Goal: Transaction & Acquisition: Book appointment/travel/reservation

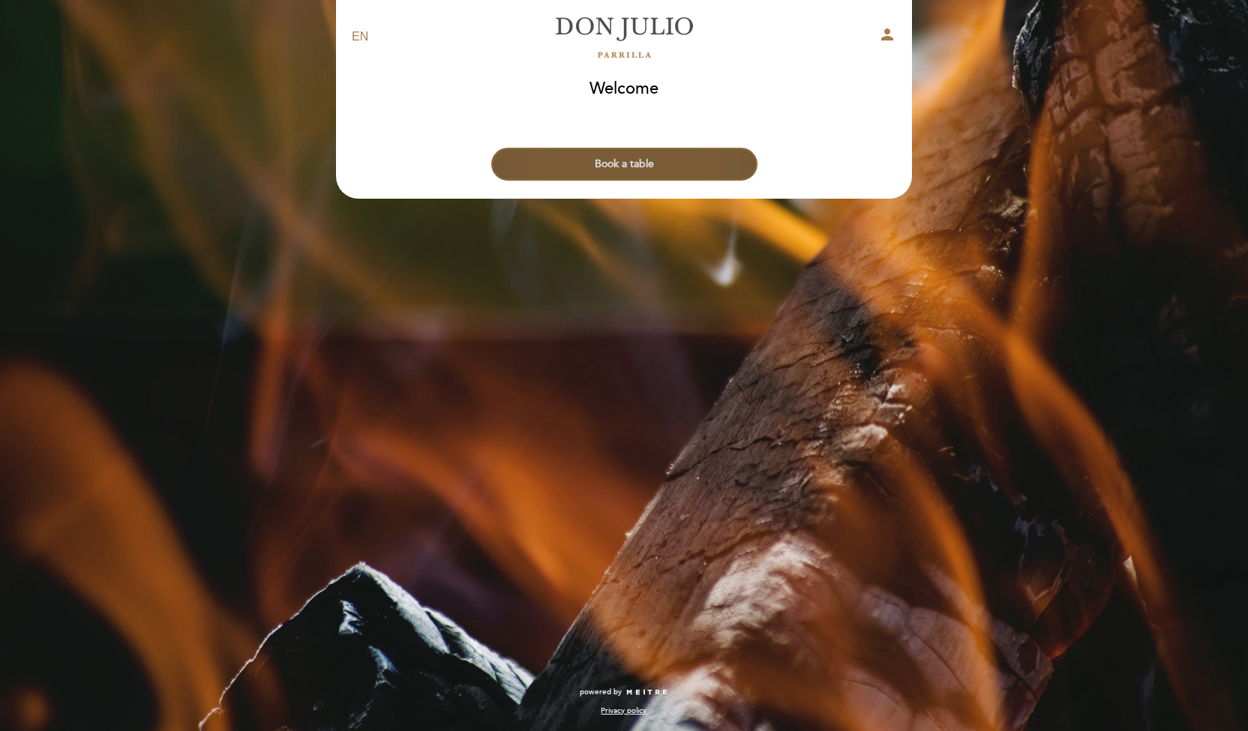
click at [610, 165] on button "Book a table" at bounding box center [624, 164] width 266 height 33
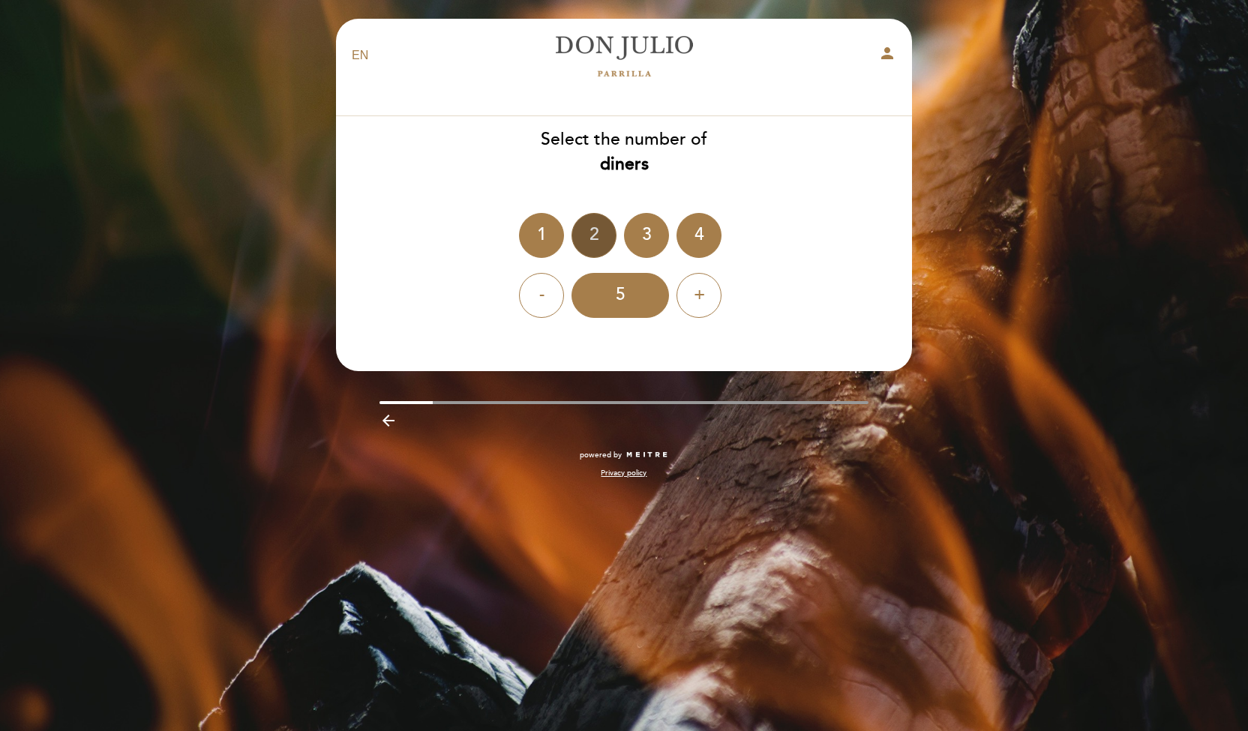
click at [603, 233] on div "2" at bounding box center [593, 235] width 45 height 45
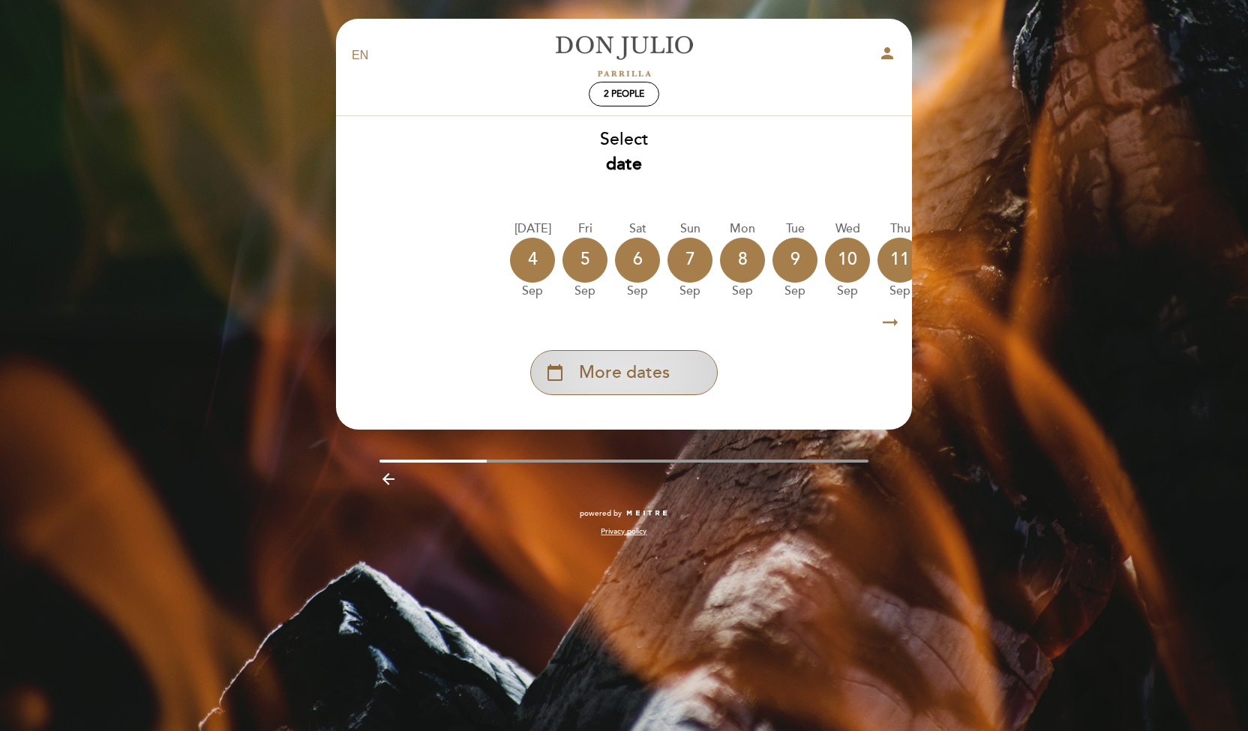
click at [631, 367] on span "More dates" at bounding box center [624, 373] width 91 height 25
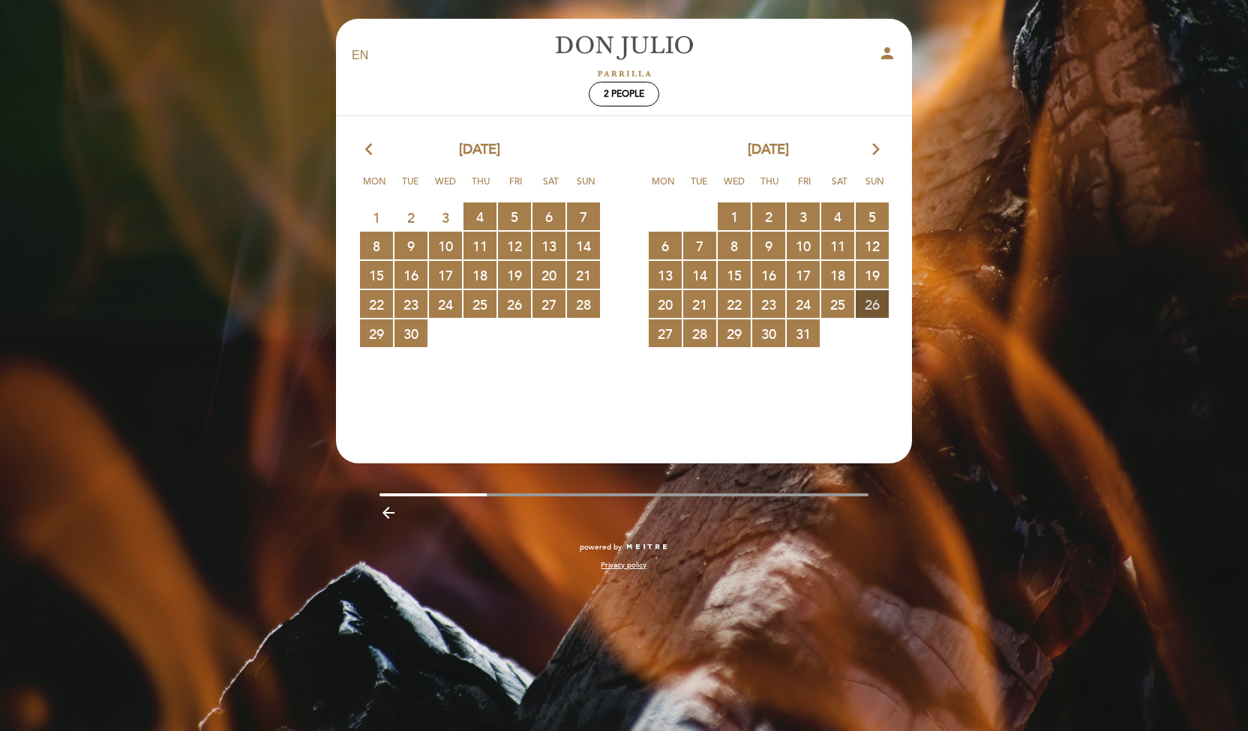
click at [873, 301] on span "26 RESERVATIONS AVAILABLE" at bounding box center [871, 304] width 33 height 28
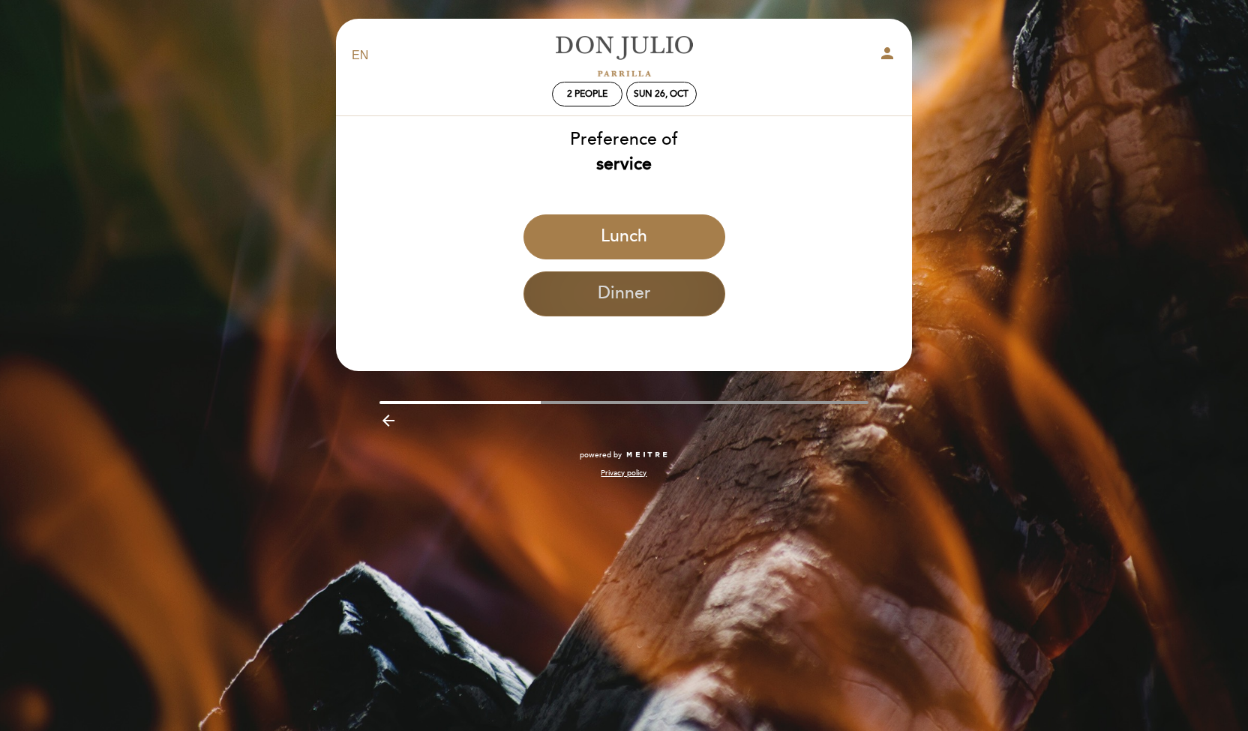
click at [630, 290] on button "Dinner" at bounding box center [624, 293] width 202 height 45
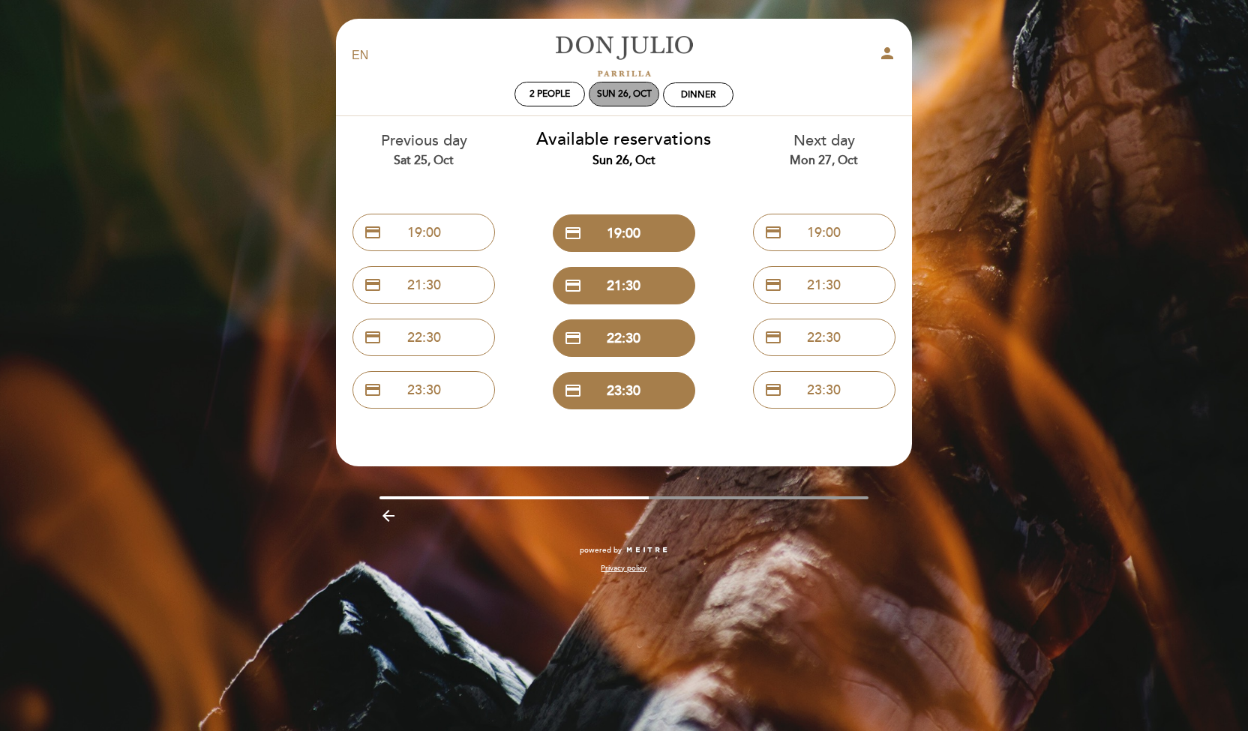
click at [630, 93] on div "Sun 26, Oct" at bounding box center [624, 93] width 55 height 11
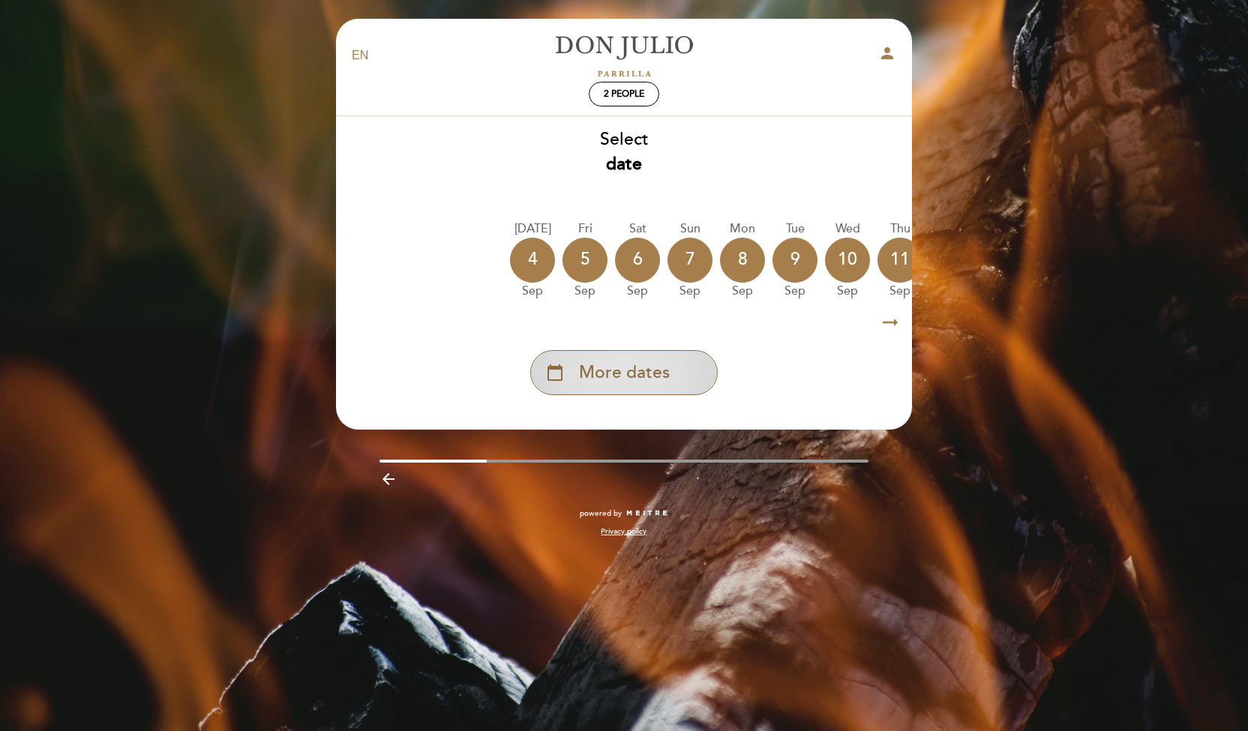
click at [613, 385] on span "More dates" at bounding box center [624, 373] width 91 height 25
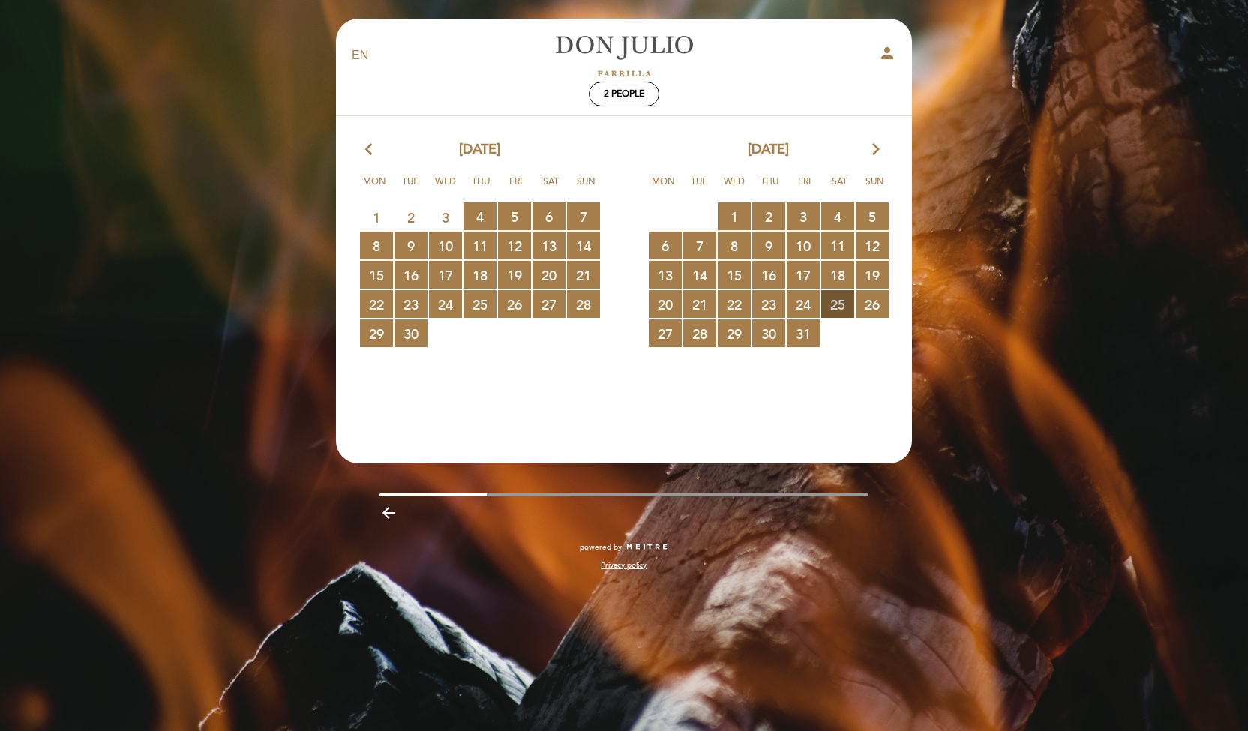
click at [835, 301] on span "25 RESERVATIONS AVAILABLE" at bounding box center [837, 304] width 33 height 28
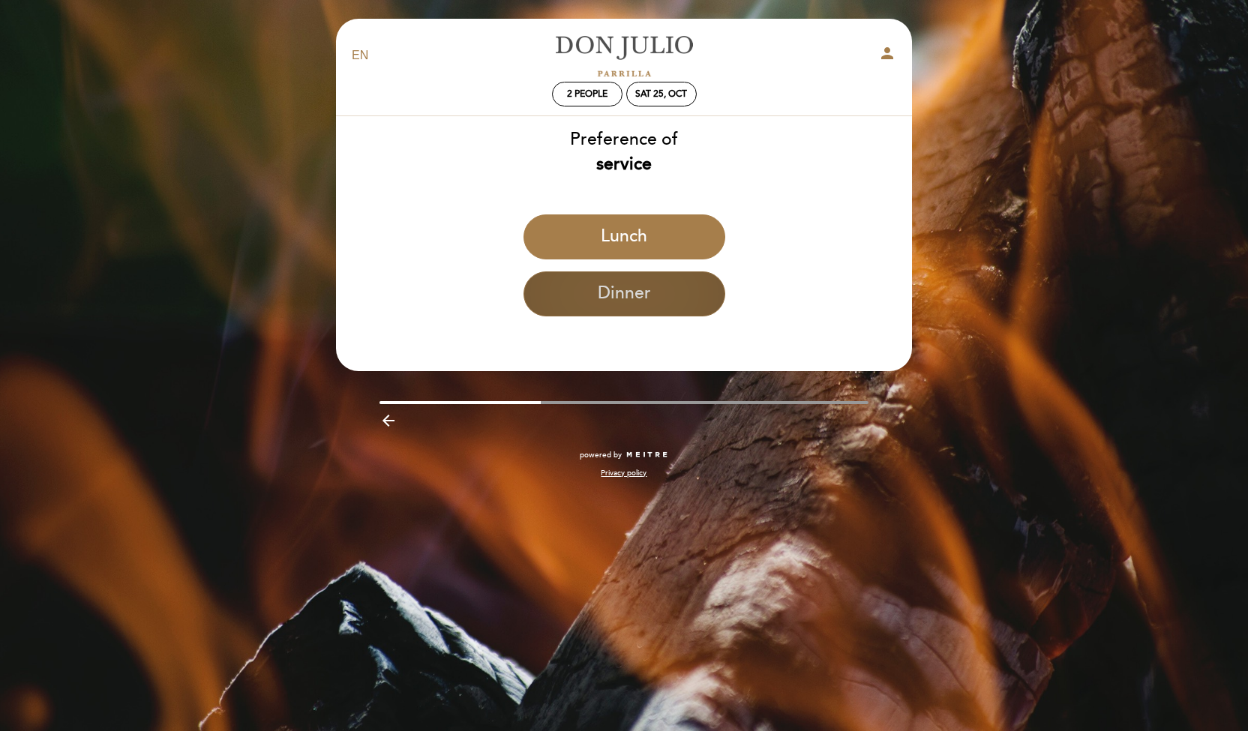
click at [632, 287] on button "Dinner" at bounding box center [624, 293] width 202 height 45
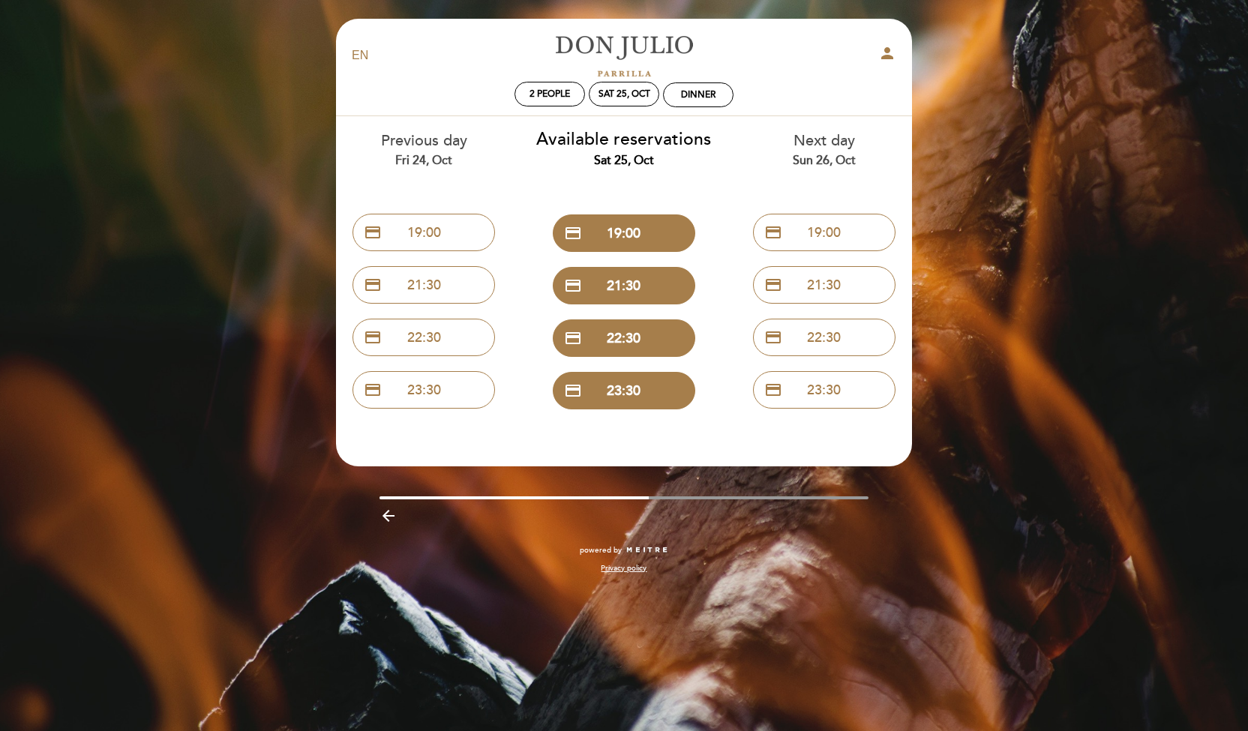
click at [813, 142] on div "Next day Sun 26, Oct" at bounding box center [824, 149] width 178 height 38
drag, startPoint x: 846, startPoint y: 251, endPoint x: 841, endPoint y: 259, distance: 9.4
click at [846, 255] on div "credit_card 19:00" at bounding box center [824, 232] width 178 height 52
click at [834, 291] on button "credit_card 21:30" at bounding box center [824, 284] width 142 height 37
click at [616, 95] on div "Sun 26, Oct" at bounding box center [624, 93] width 55 height 11
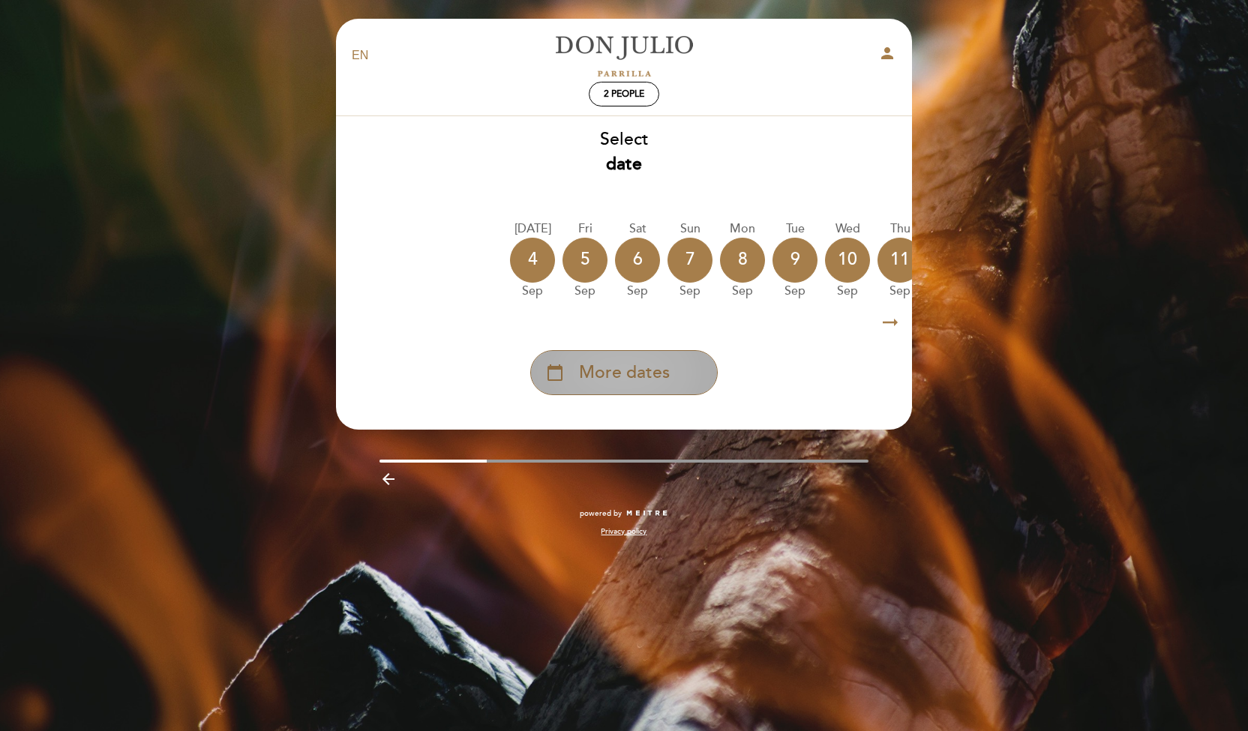
click at [639, 376] on span "More dates" at bounding box center [624, 373] width 91 height 25
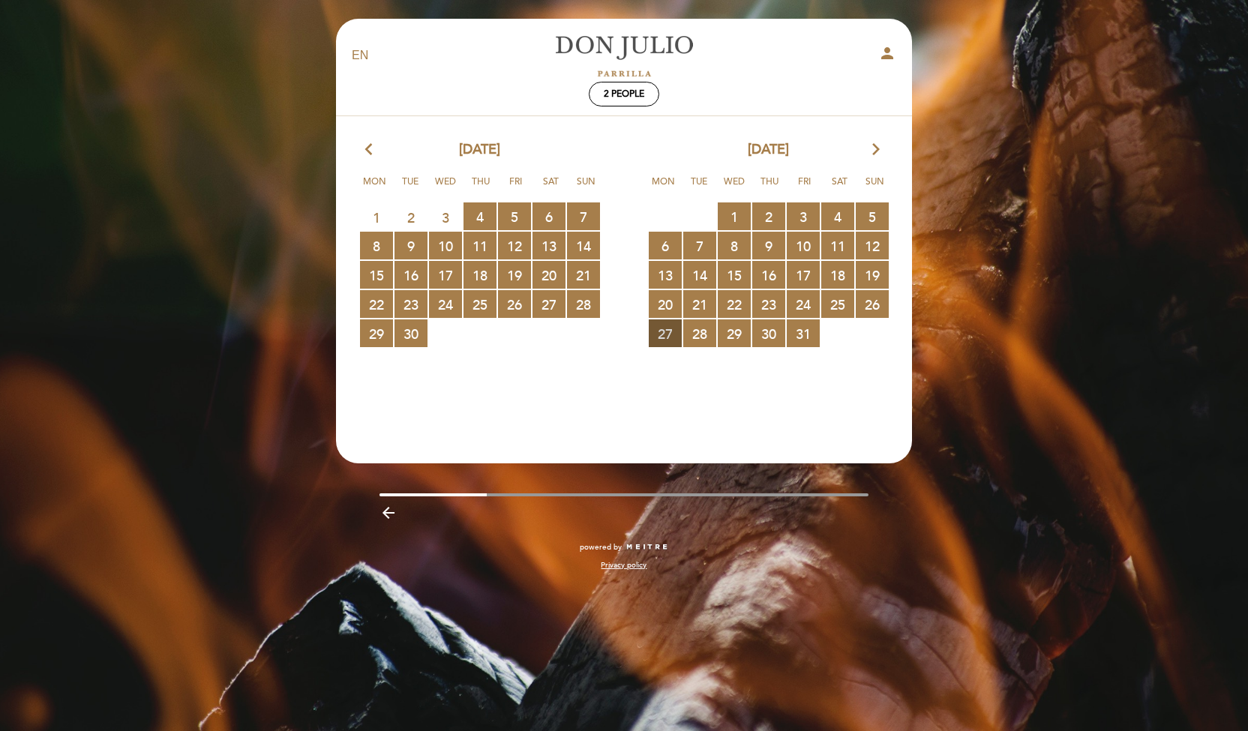
click at [667, 337] on span "27 RESERVATIONS AVAILABLE" at bounding box center [665, 333] width 33 height 28
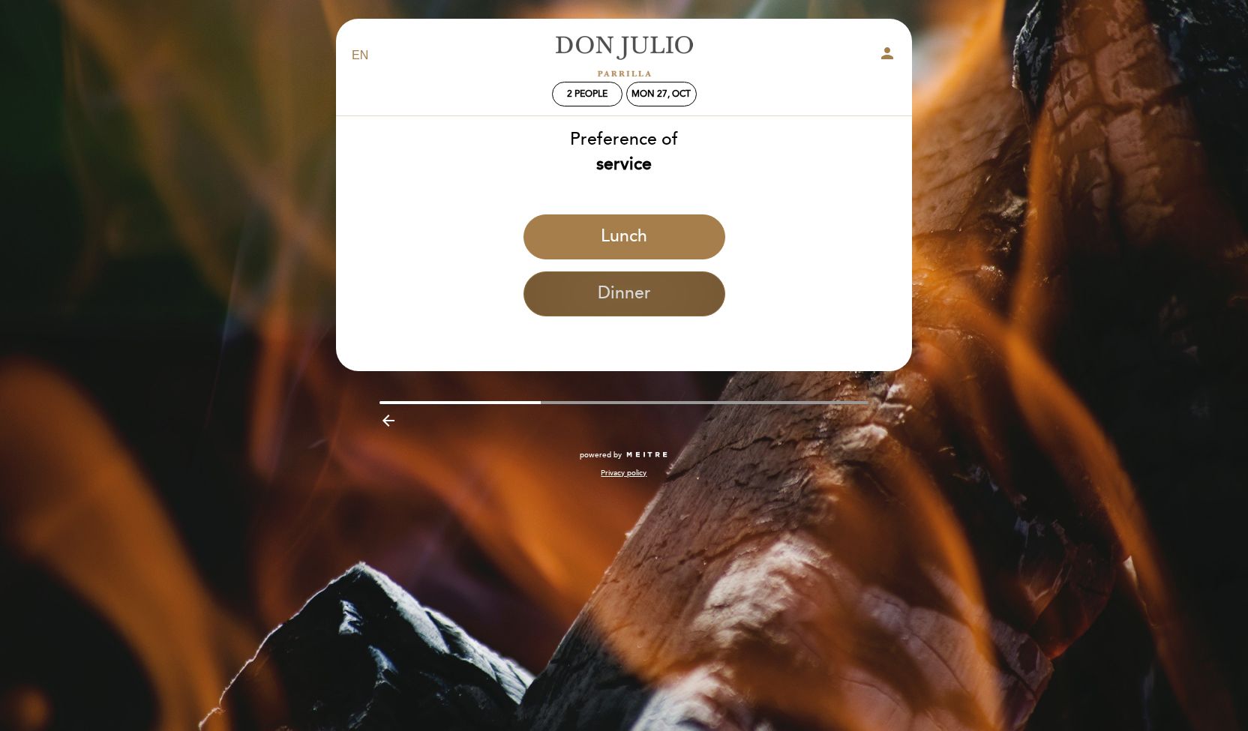
click at [637, 295] on button "Dinner" at bounding box center [624, 293] width 202 height 45
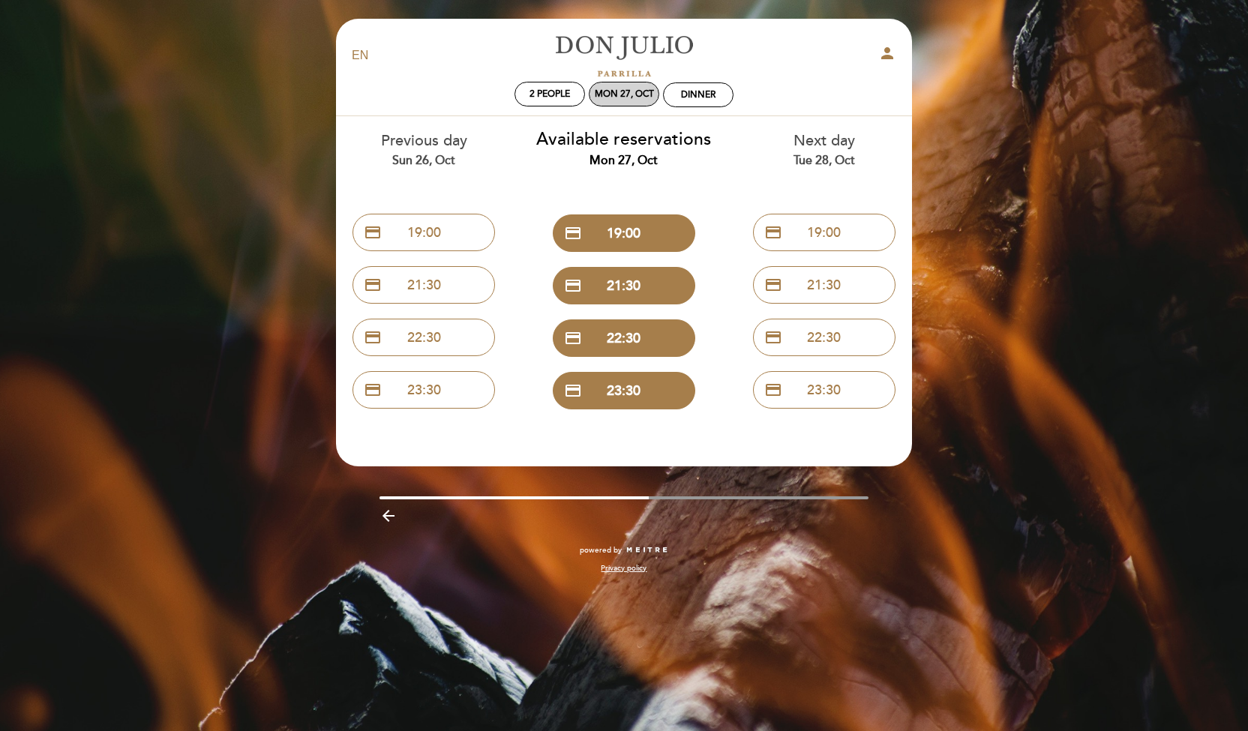
click at [602, 94] on div "Mon 27, Oct" at bounding box center [624, 93] width 59 height 11
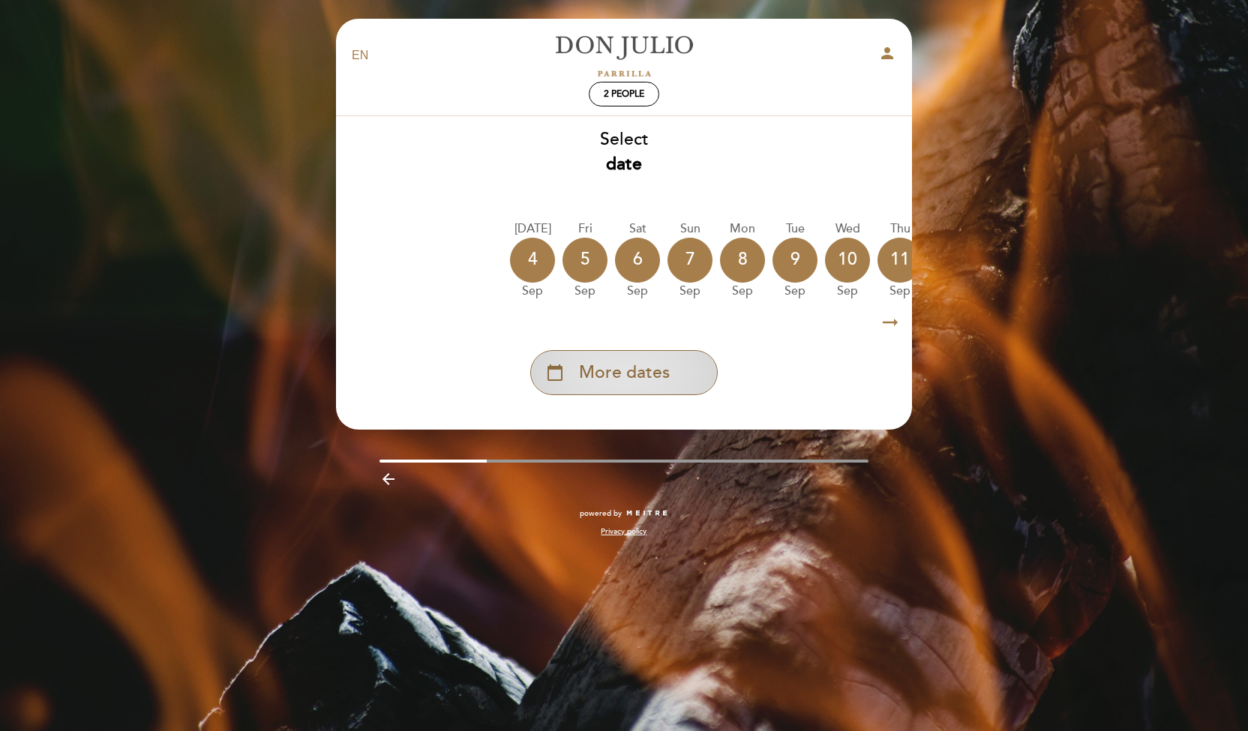
click at [635, 368] on span "More dates" at bounding box center [624, 373] width 91 height 25
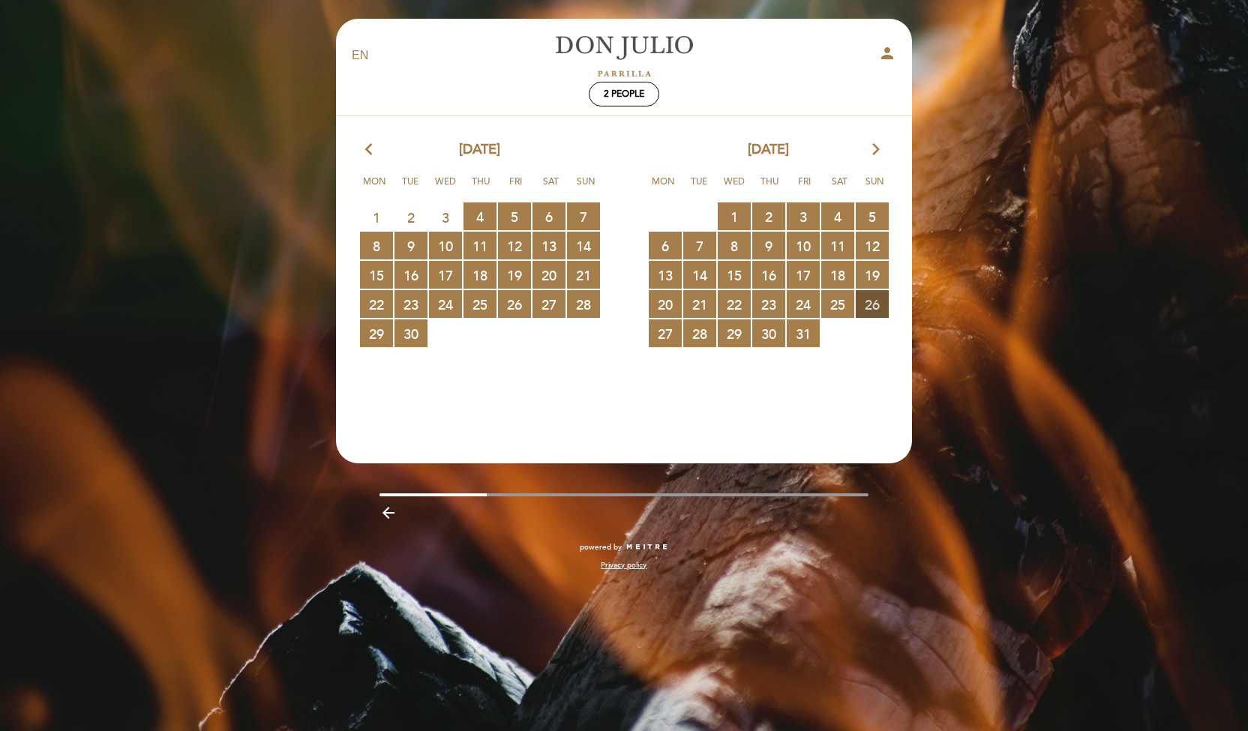
click at [867, 304] on span "26 RESERVATIONS AVAILABLE" at bounding box center [871, 304] width 33 height 28
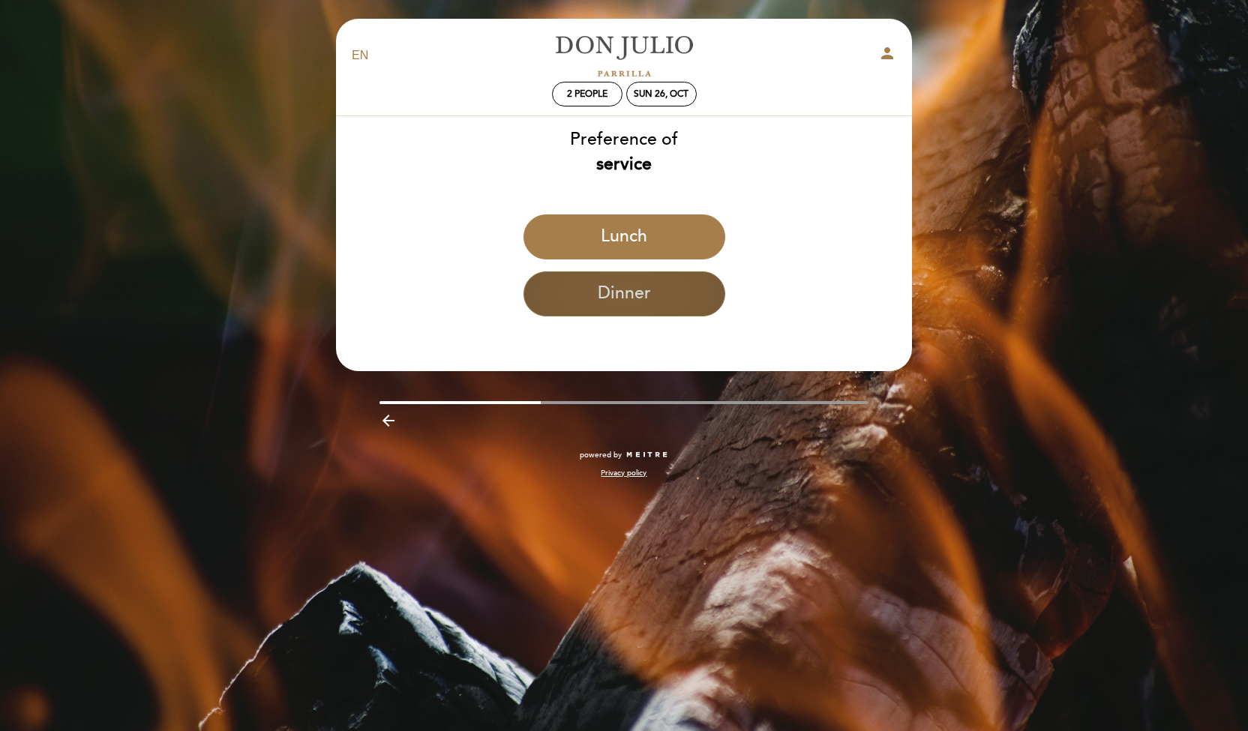
click at [651, 301] on button "Dinner" at bounding box center [624, 293] width 202 height 45
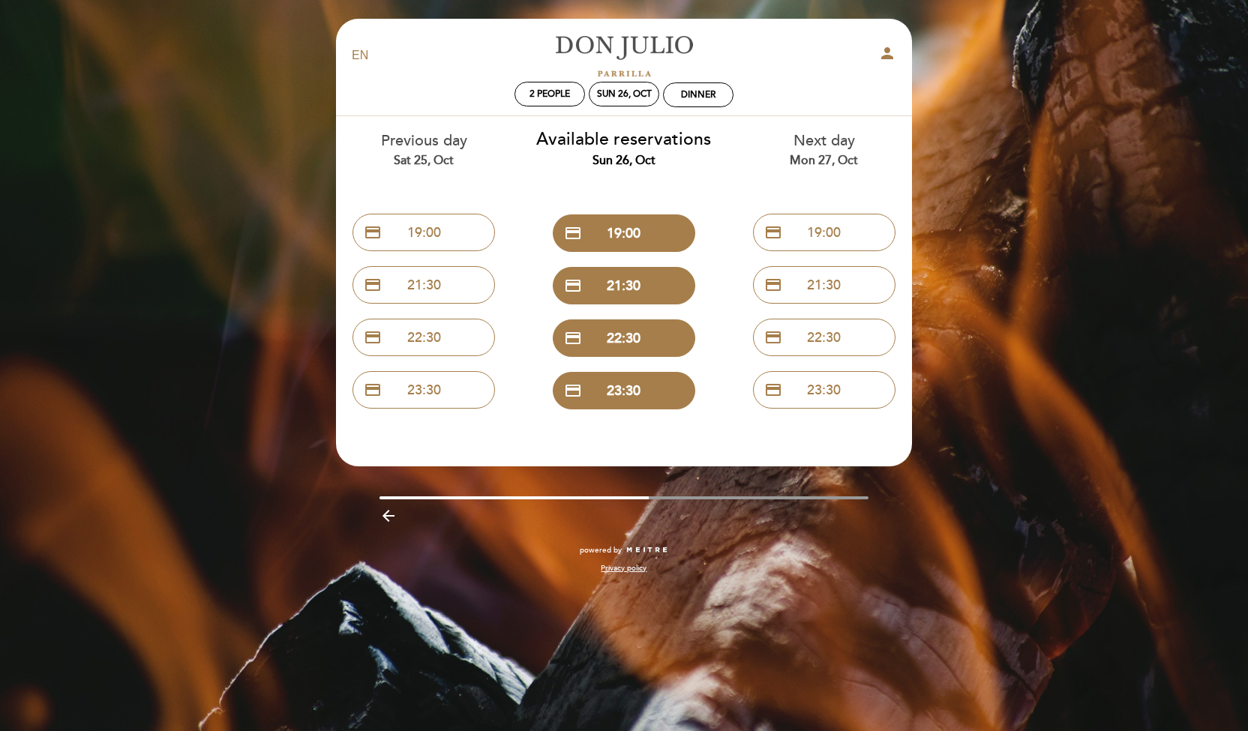
click at [981, 97] on div "EN ES PT [PERSON_NAME] person 2 people Sun 26, Oct Dinner Welcome Welcome, Chan…" at bounding box center [624, 365] width 1248 height 731
click at [620, 280] on button "credit_card 21:30" at bounding box center [624, 285] width 142 height 37
click at [625, 92] on div "Sun 26, Oct" at bounding box center [624, 93] width 55 height 11
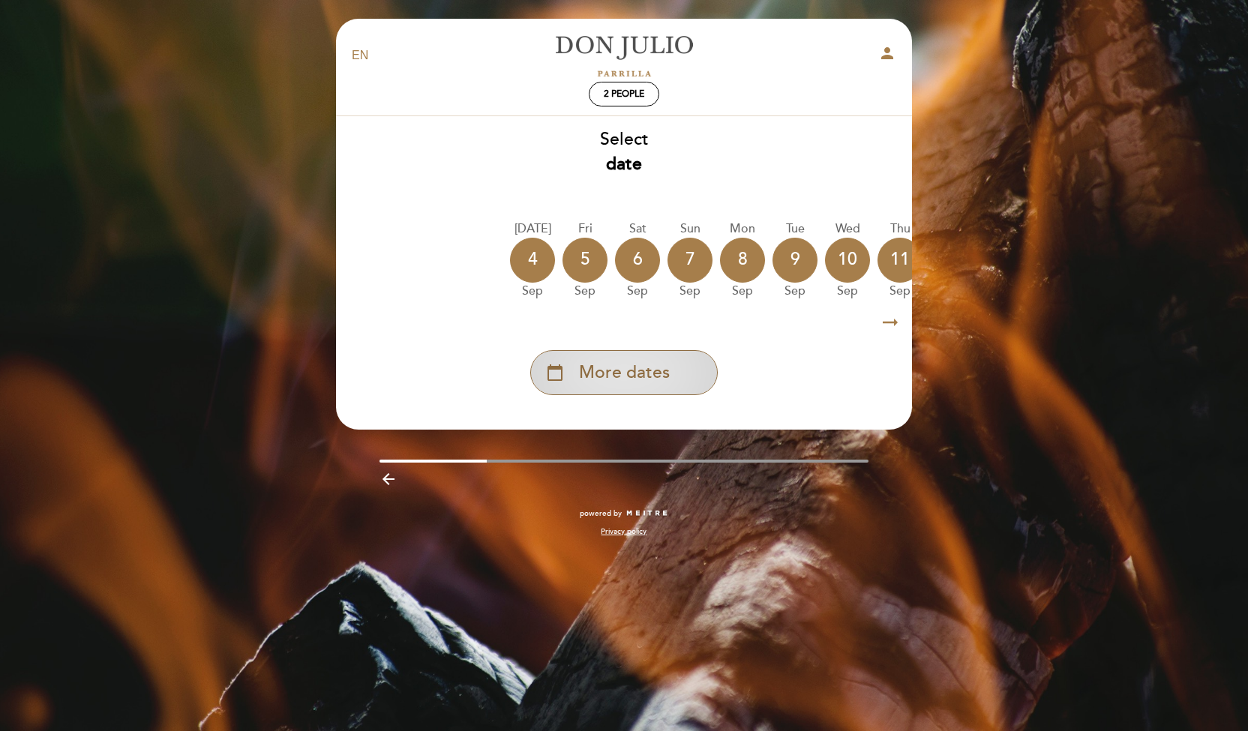
click at [646, 388] on div "calendar_today More dates" at bounding box center [623, 372] width 187 height 45
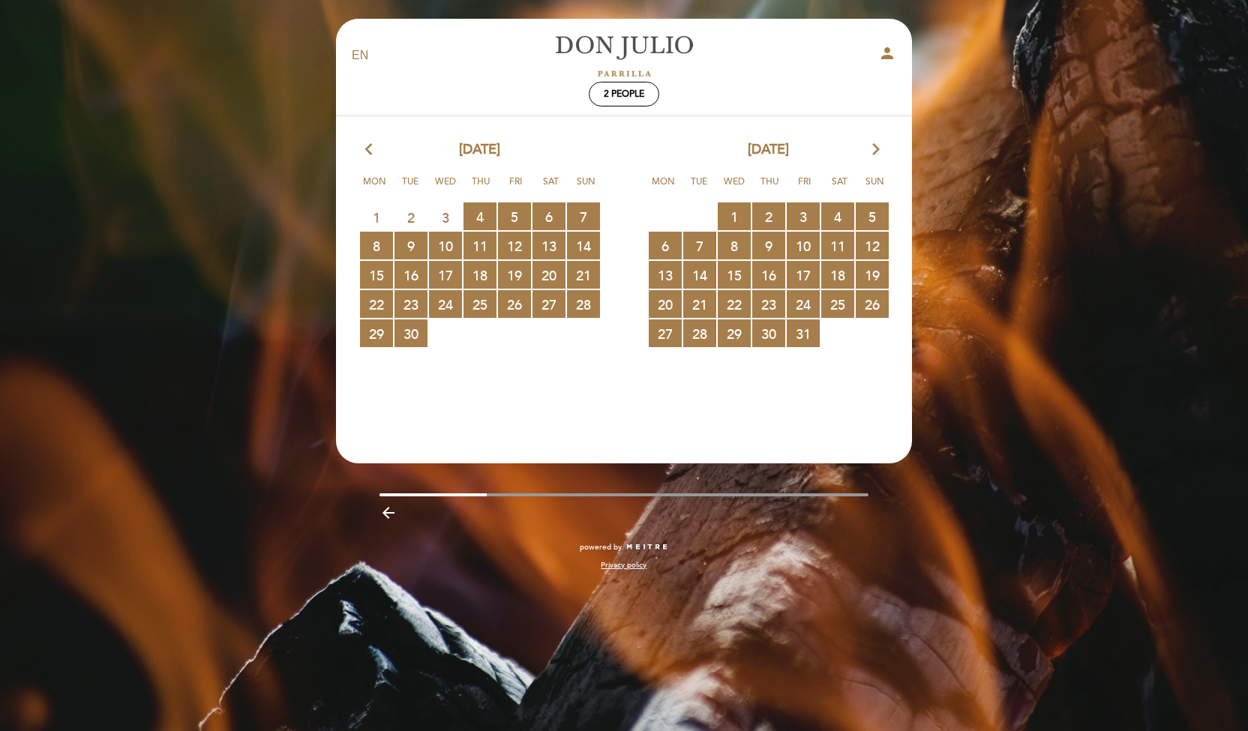
click at [874, 145] on icon "arrow_forward_ios" at bounding box center [875, 149] width 13 height 19
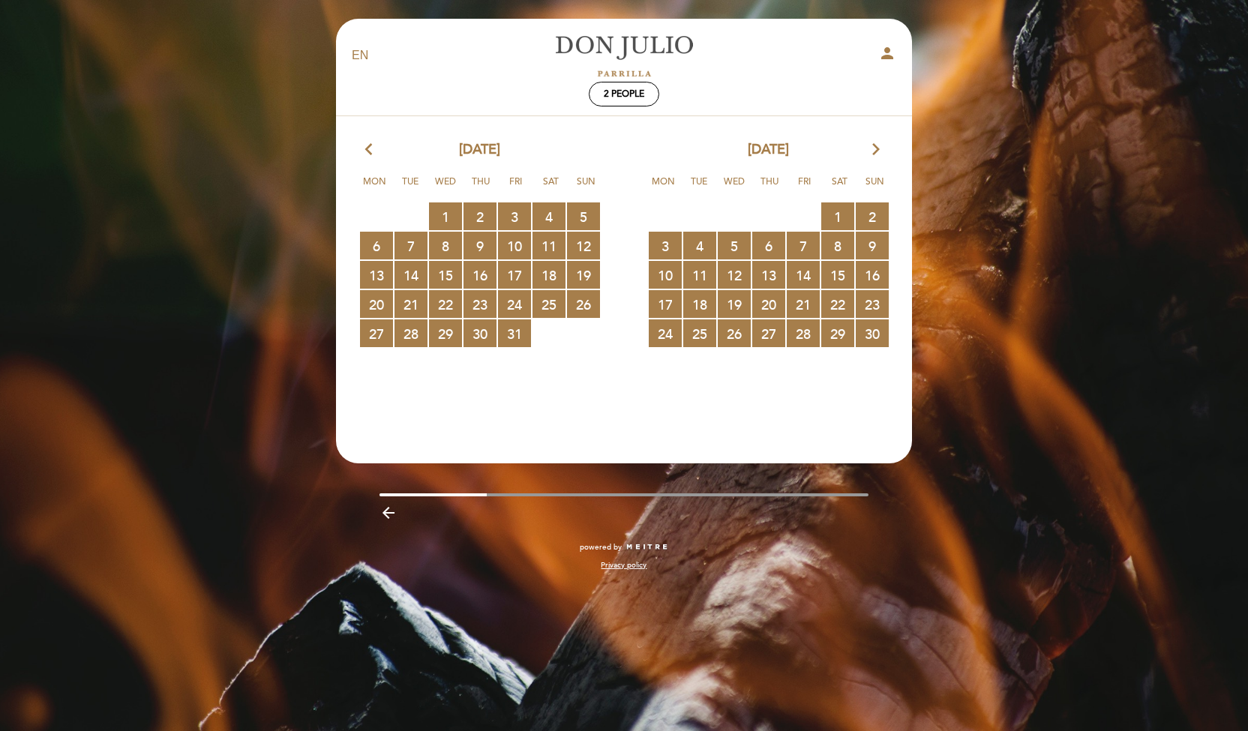
click at [874, 146] on icon "arrow_forward_ios" at bounding box center [875, 149] width 13 height 19
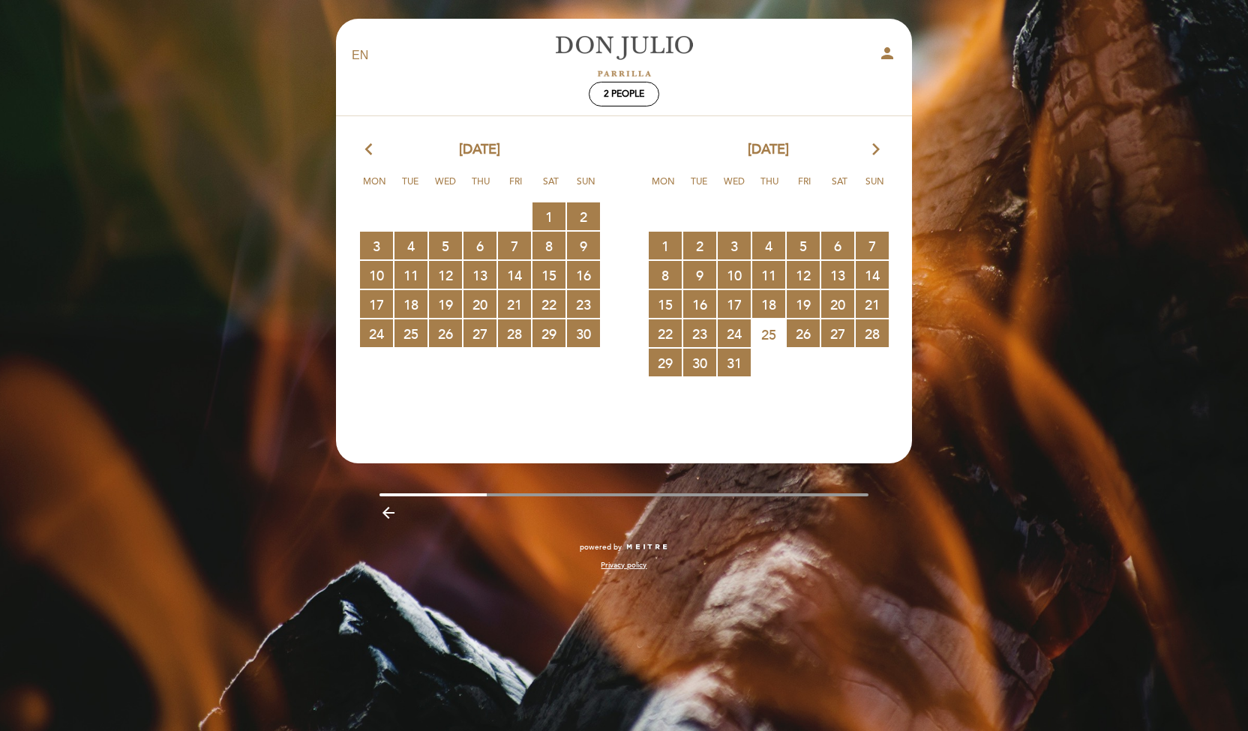
click at [873, 148] on icon "arrow_forward_ios" at bounding box center [875, 149] width 13 height 19
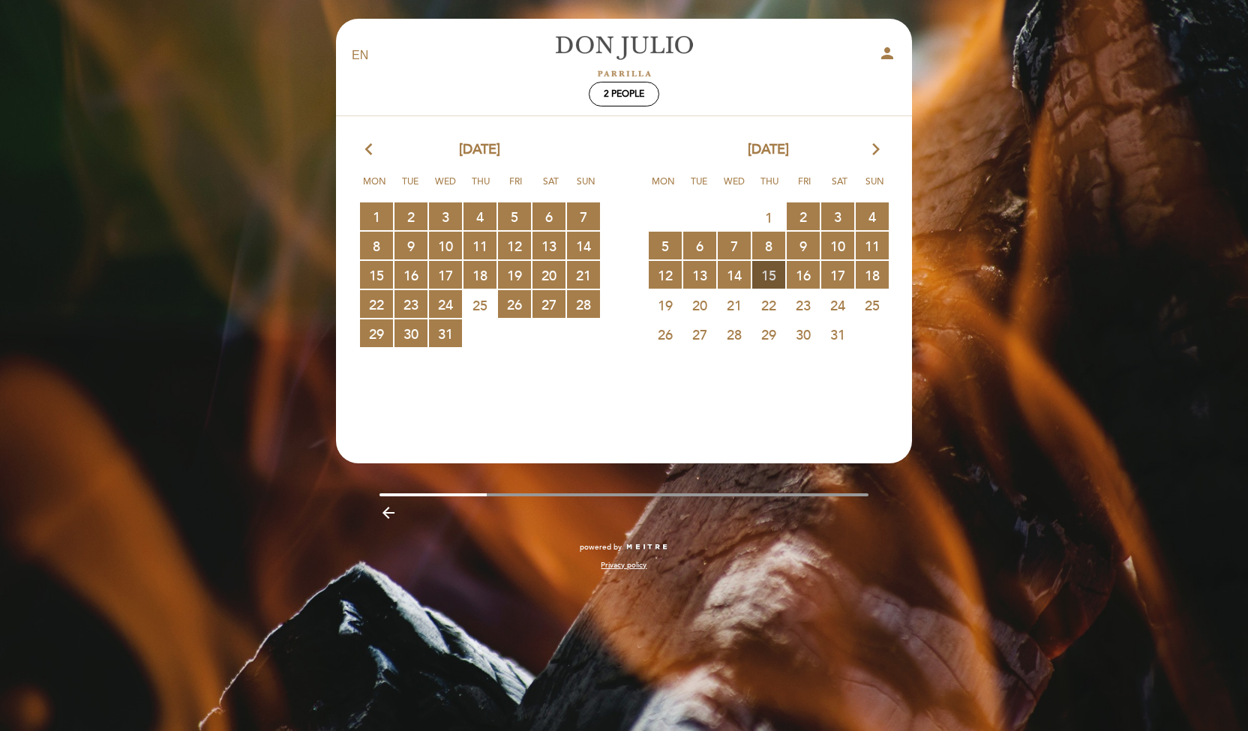
click at [774, 272] on span "15 RESERVATIONS AVAILABLE" at bounding box center [768, 275] width 33 height 28
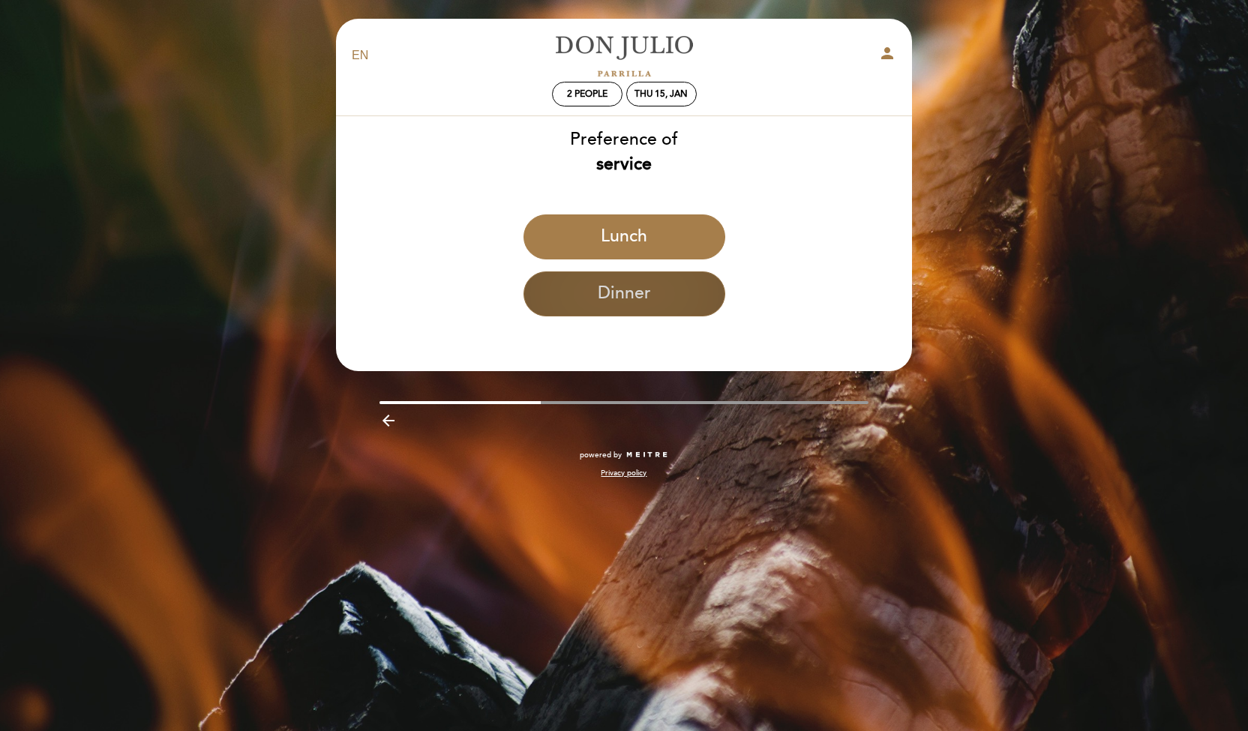
click at [600, 284] on button "Dinner" at bounding box center [624, 293] width 202 height 45
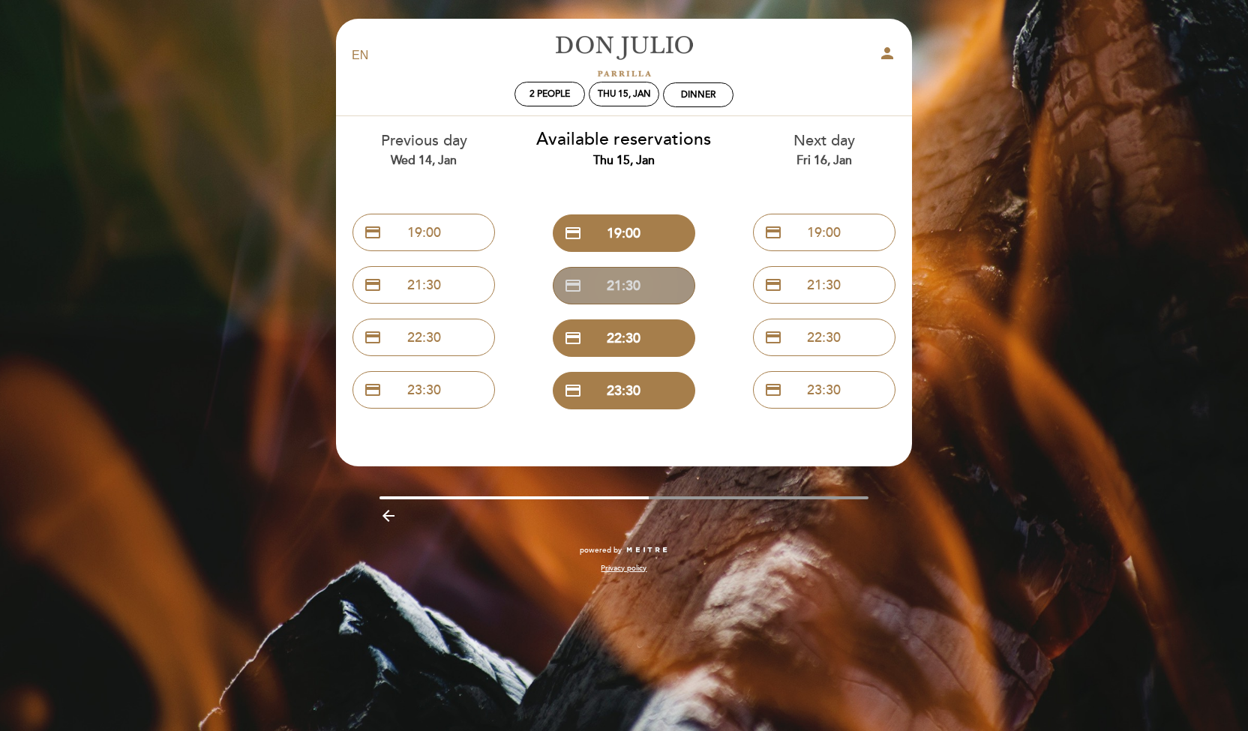
click at [638, 289] on button "credit_card 21:30" at bounding box center [624, 285] width 142 height 37
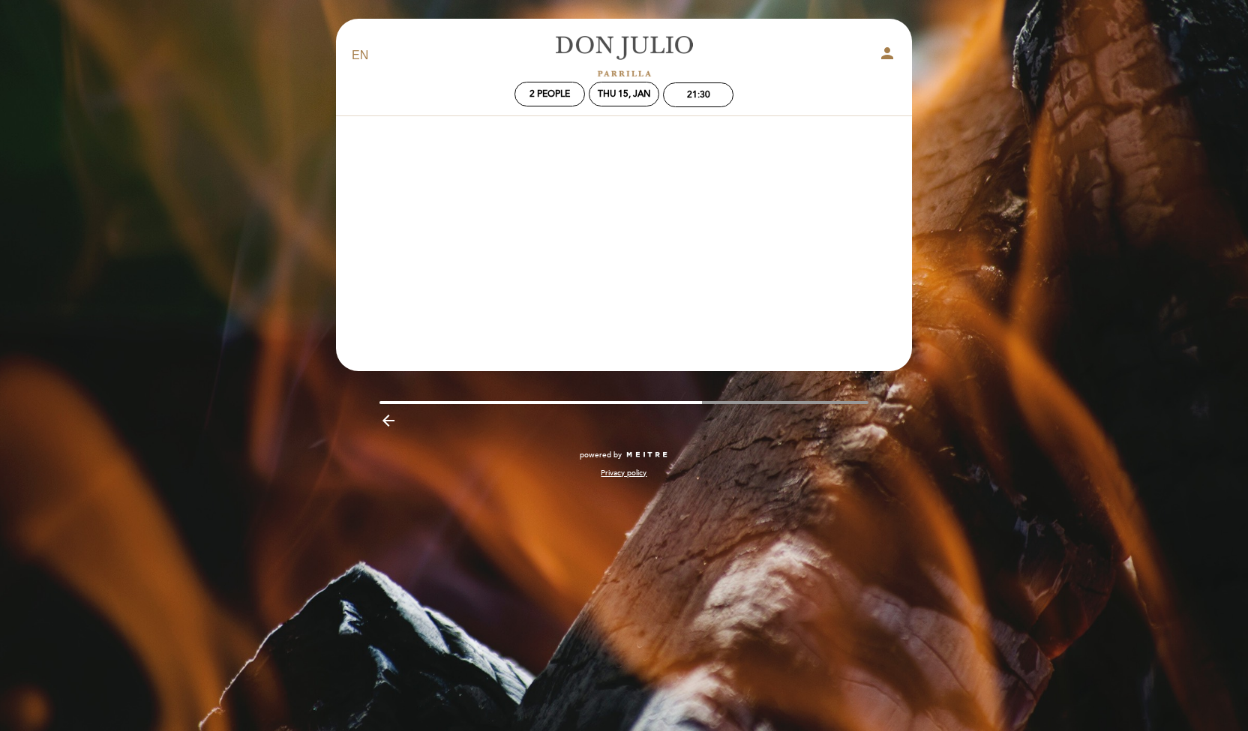
click at [383, 416] on icon "arrow_backward" at bounding box center [388, 421] width 18 height 18
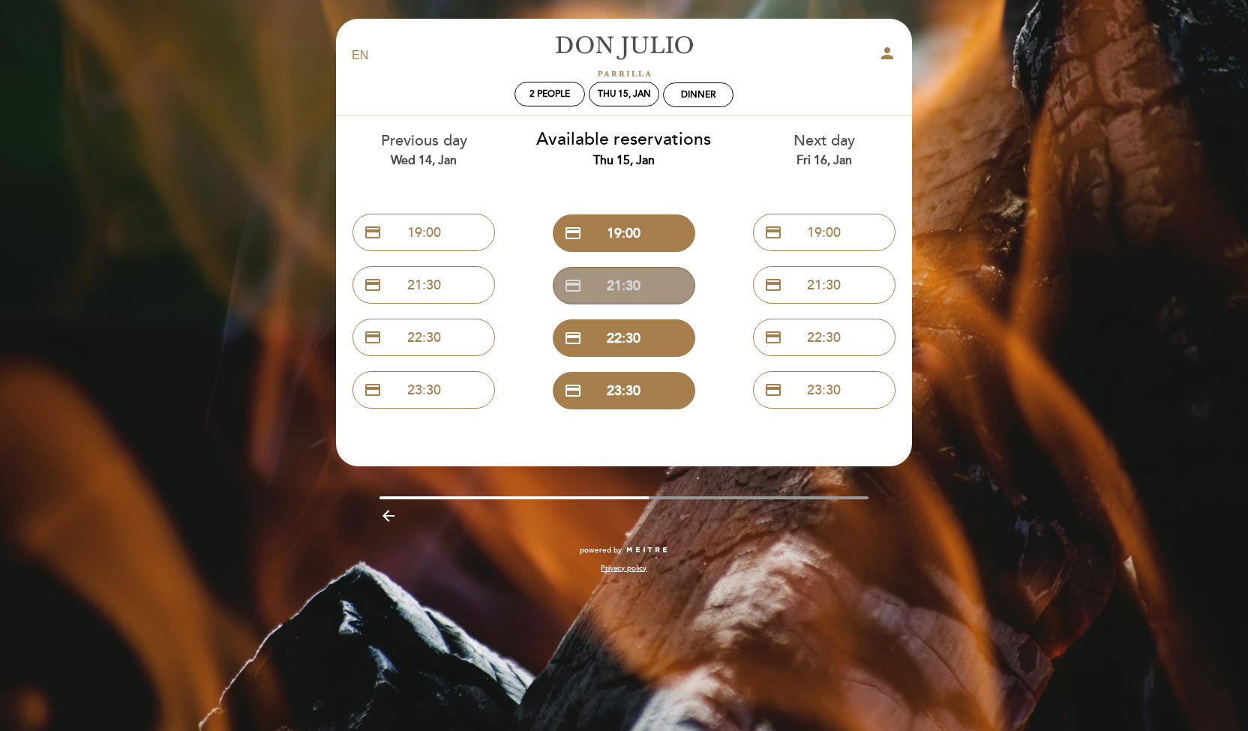
click at [640, 286] on button "credit_card 21:30" at bounding box center [624, 285] width 142 height 37
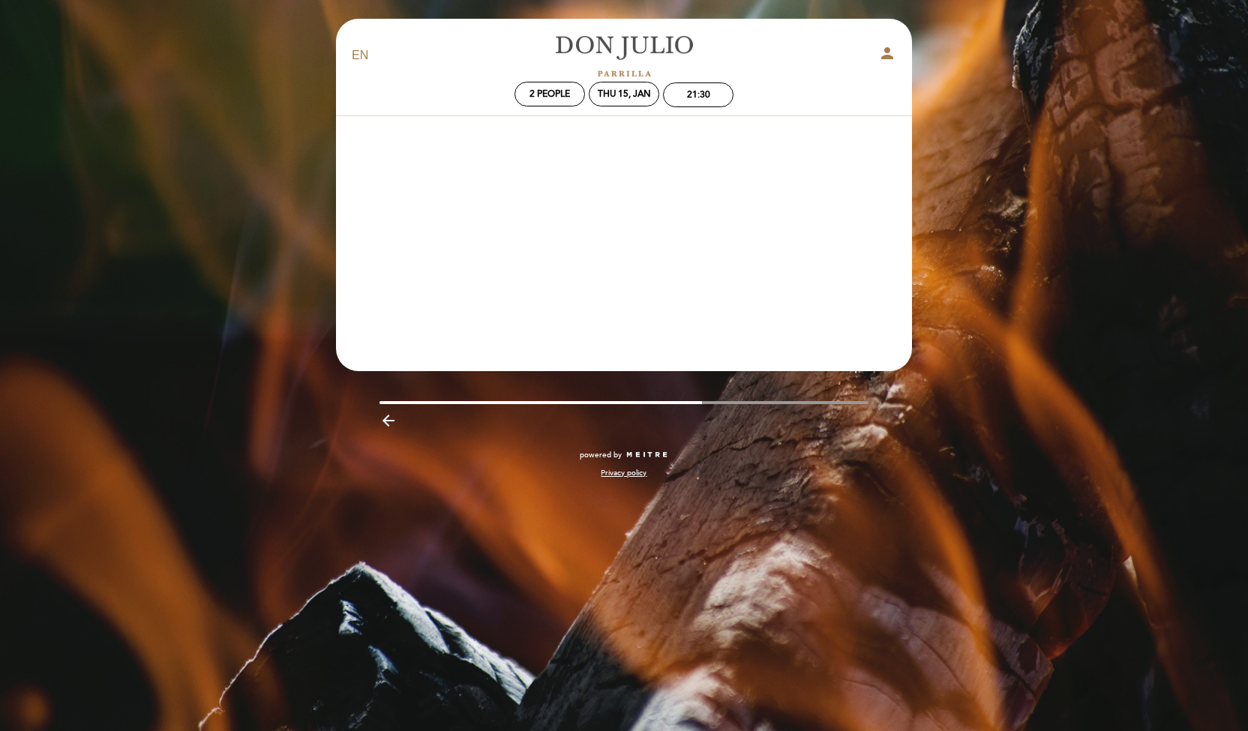
click at [639, 179] on header "EN ES PT [PERSON_NAME] person 2 people Thu 15, Jan 21:30 Welcome Welcome, Chang…" at bounding box center [624, 195] width 576 height 352
click at [890, 51] on icon "person" at bounding box center [887, 53] width 18 height 18
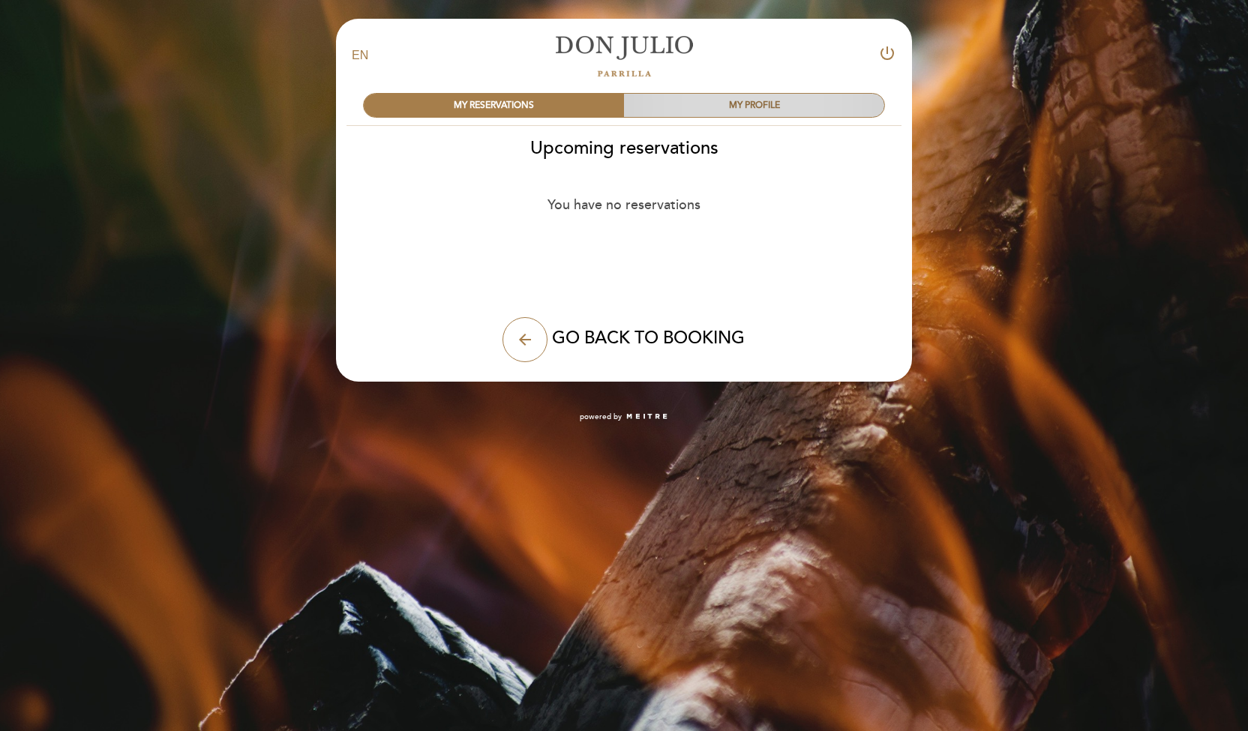
click at [742, 110] on div "MY PROFILE" at bounding box center [754, 105] width 260 height 23
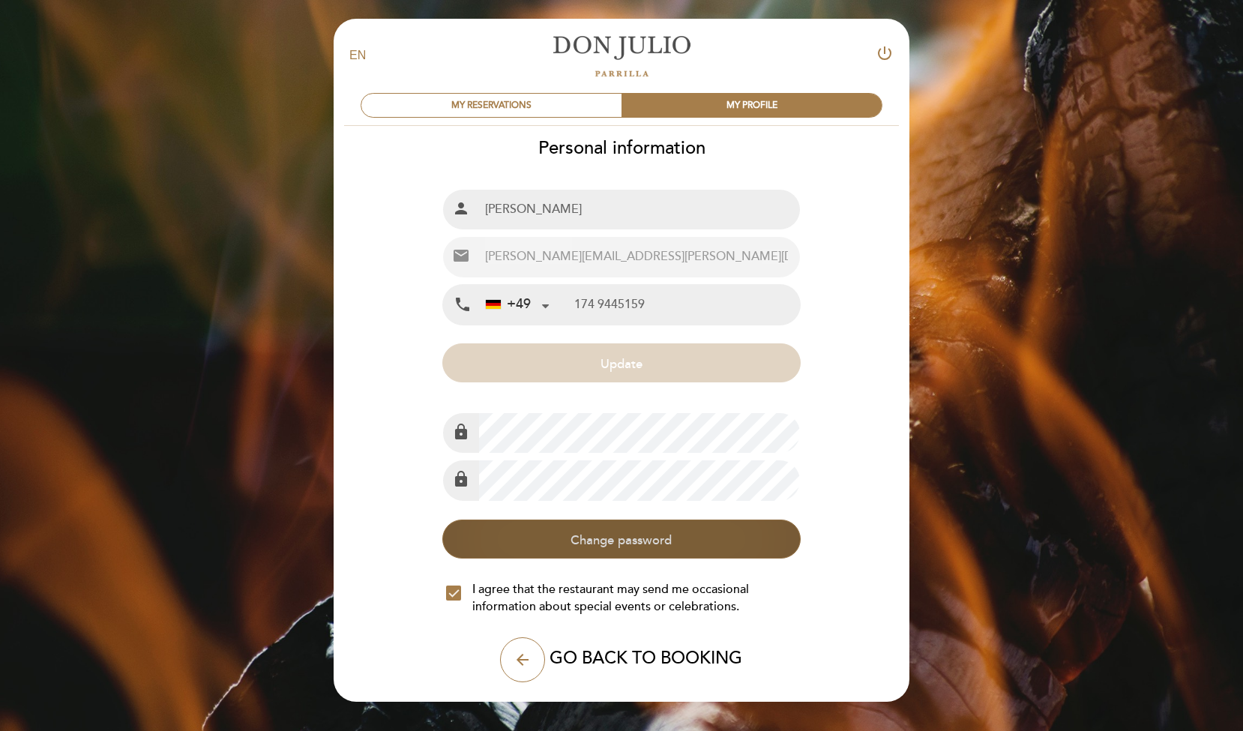
click at [612, 536] on button "Change password" at bounding box center [621, 539] width 358 height 39
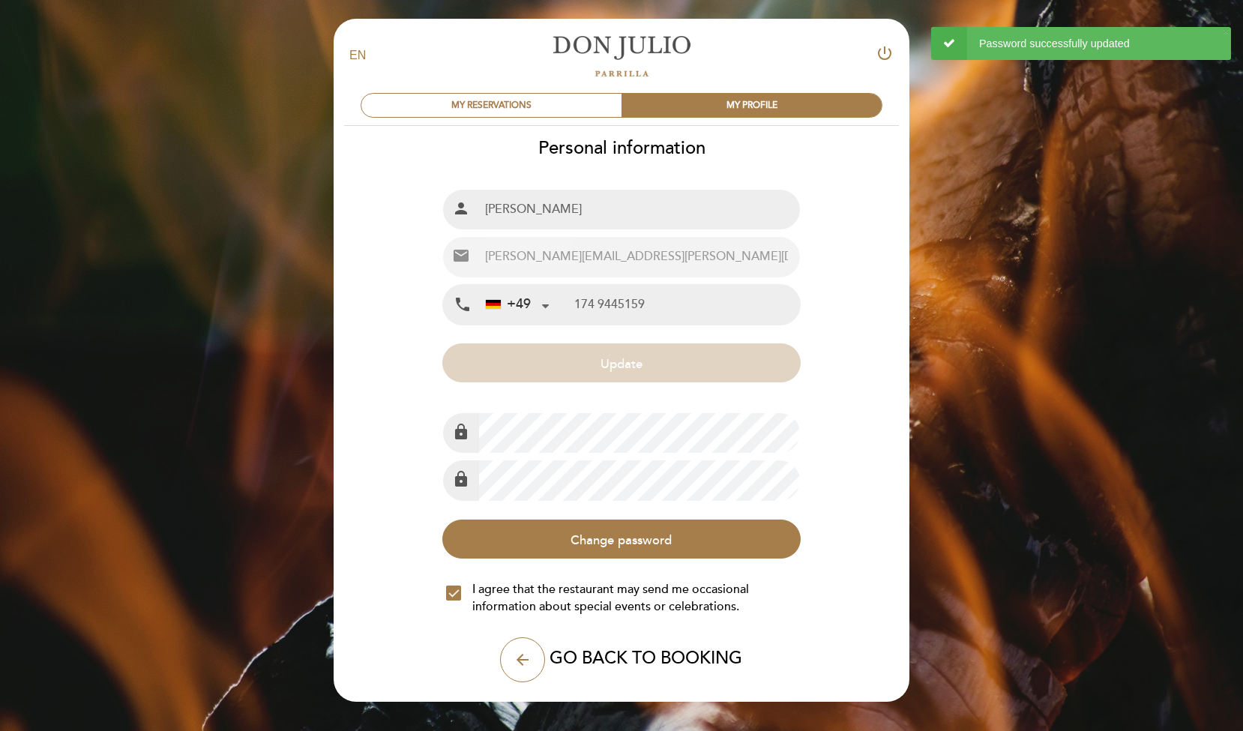
click at [618, 667] on div "arrow_back GO BACK TO BOOKING" at bounding box center [621, 659] width 358 height 45
click at [618, 658] on span "GO BACK TO BOOKING" at bounding box center [646, 659] width 193 height 21
click at [527, 657] on icon "arrow_back" at bounding box center [523, 660] width 18 height 18
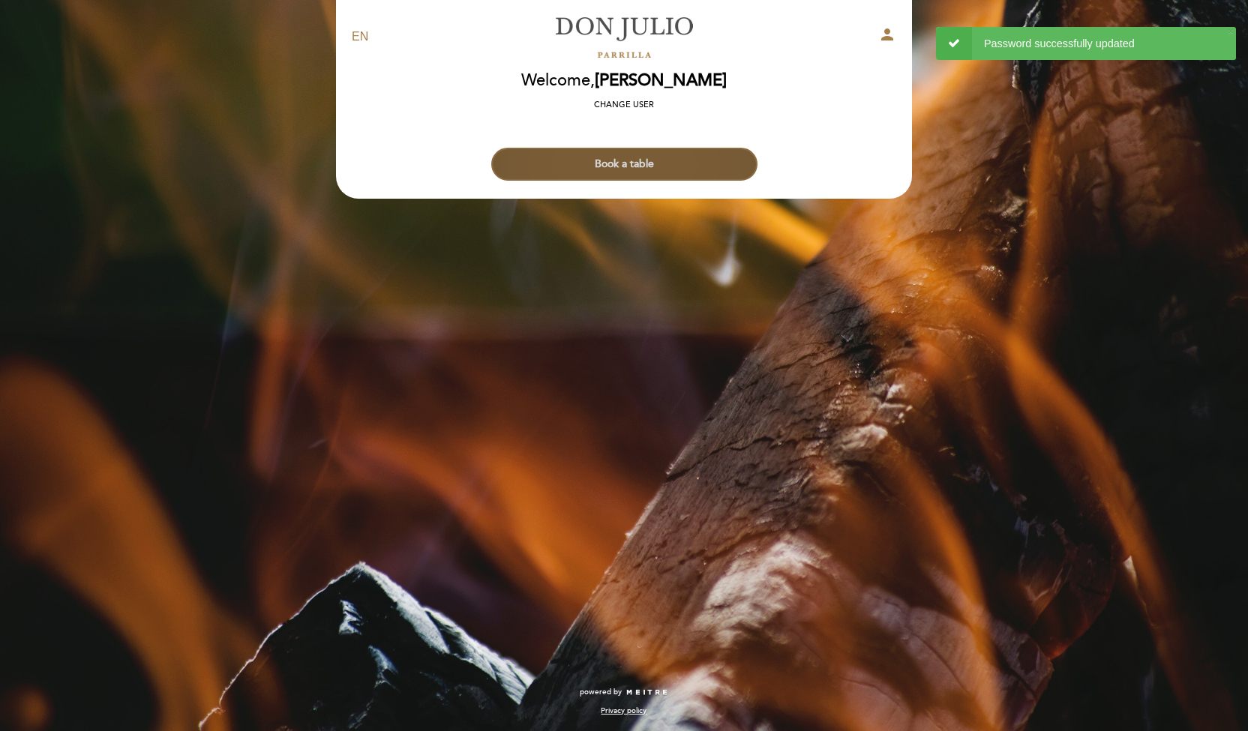
click at [637, 166] on button "Book a table" at bounding box center [624, 164] width 266 height 33
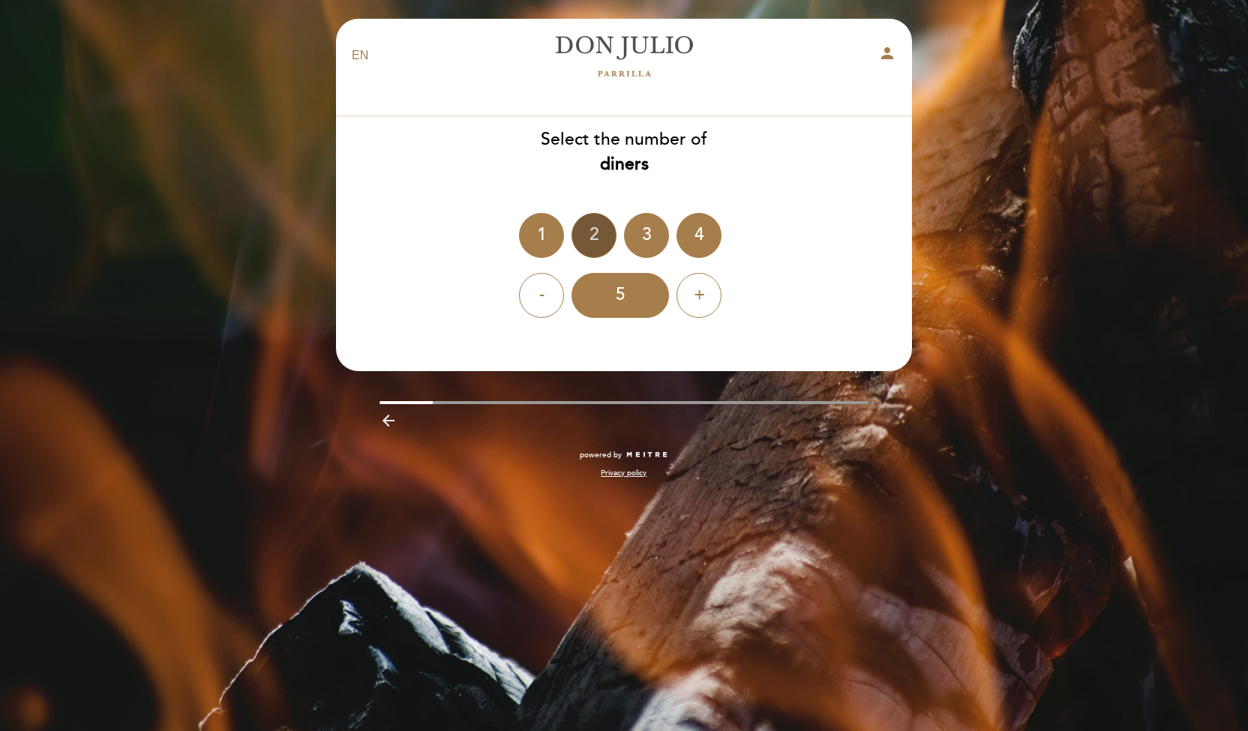
click at [589, 235] on div "2" at bounding box center [593, 235] width 45 height 45
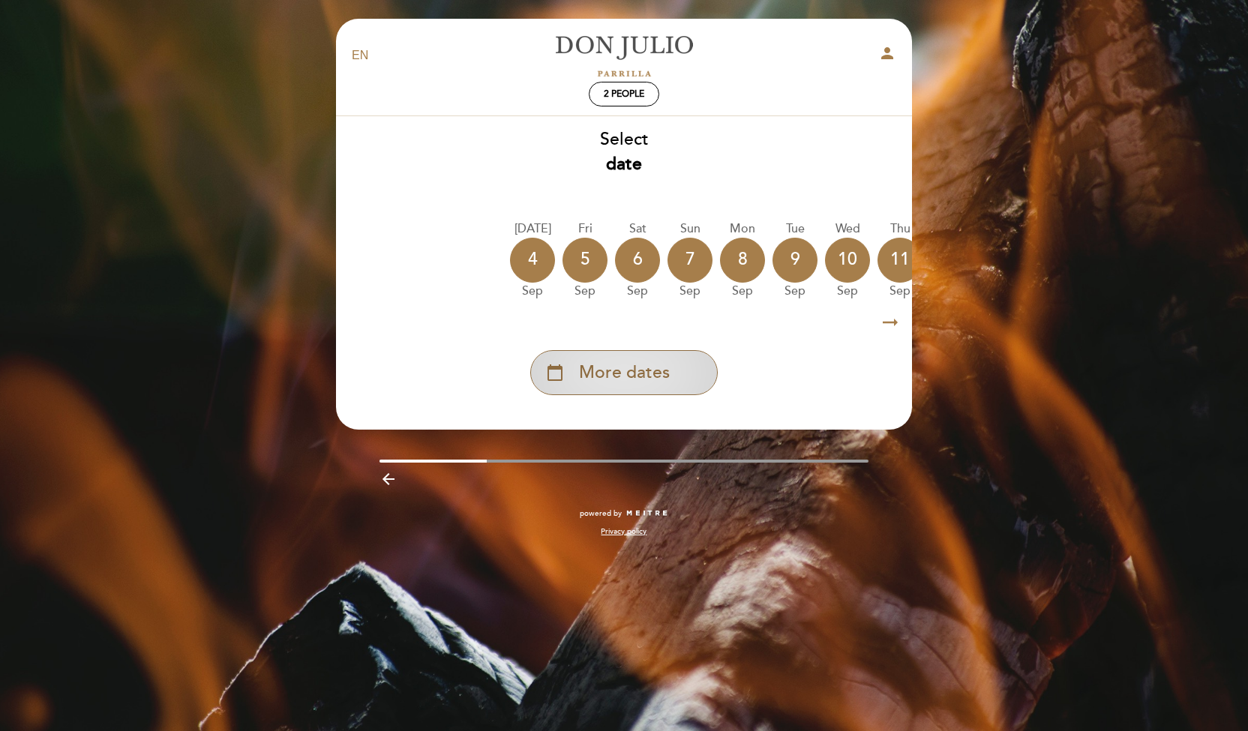
click at [584, 365] on span "More dates" at bounding box center [624, 373] width 91 height 25
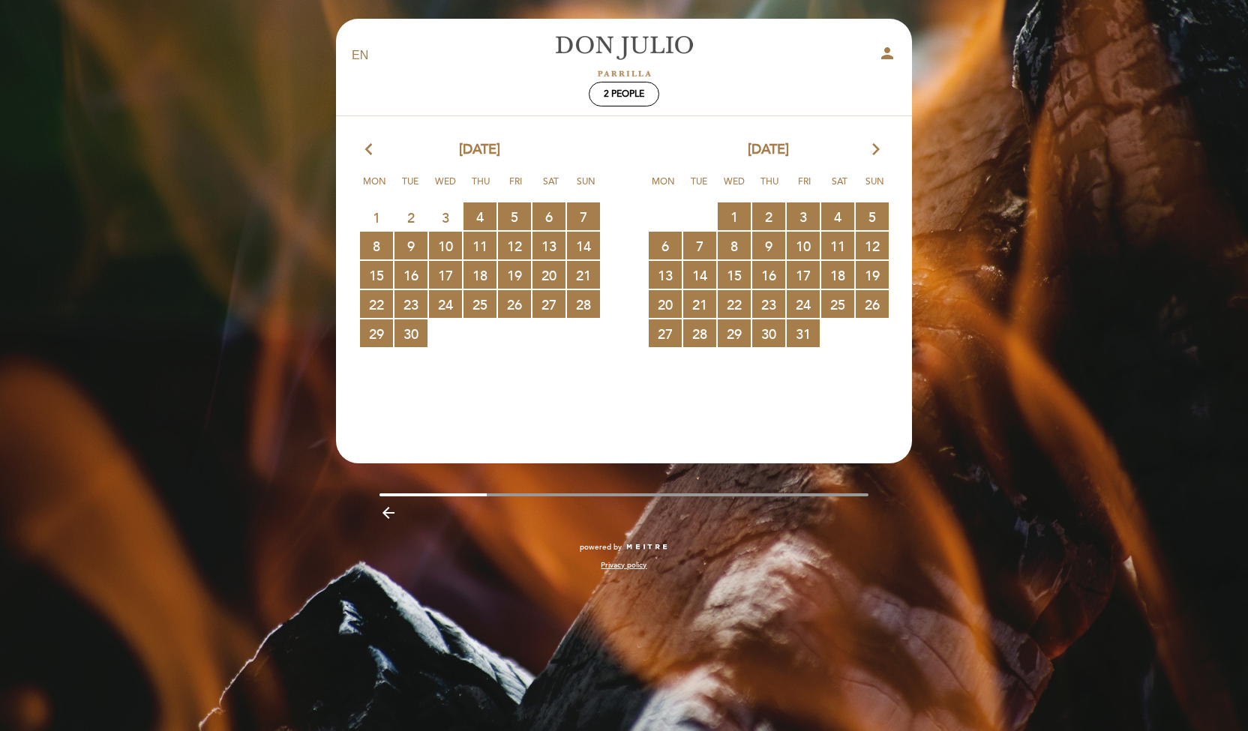
click at [874, 145] on icon "arrow_forward_ios" at bounding box center [875, 149] width 13 height 19
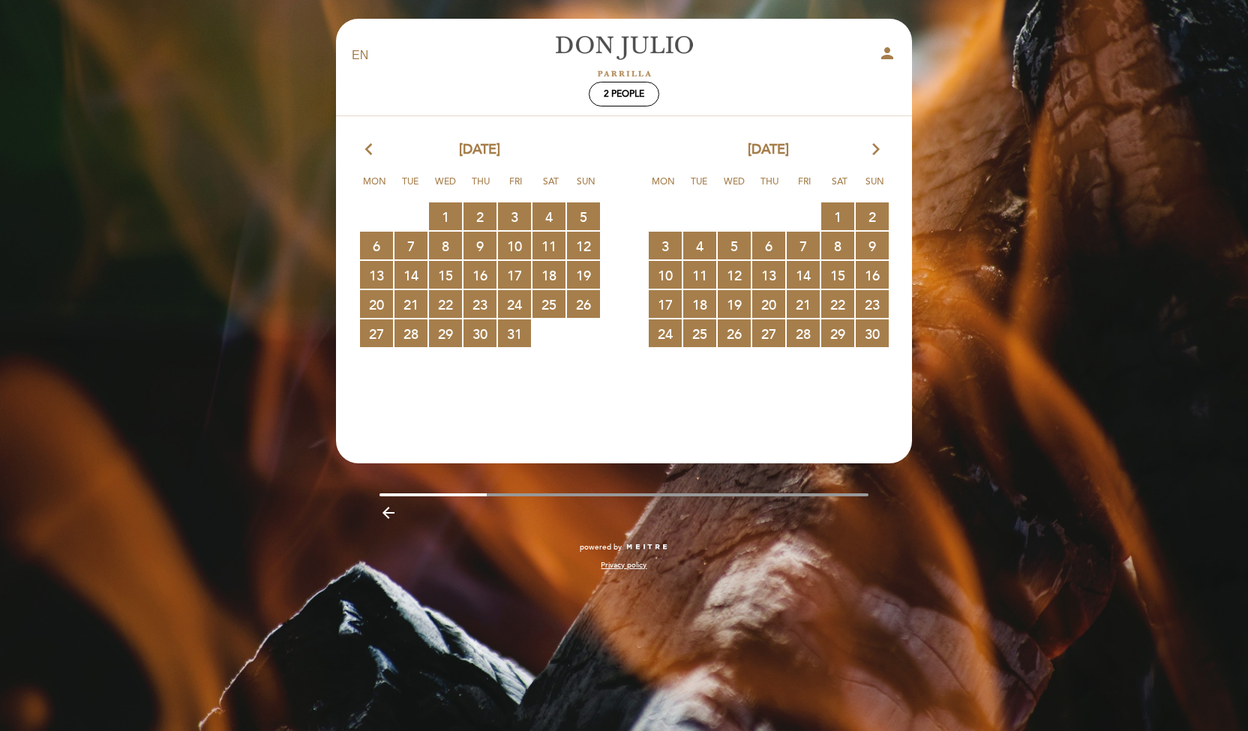
click at [874, 145] on icon "arrow_forward_ios" at bounding box center [875, 149] width 13 height 19
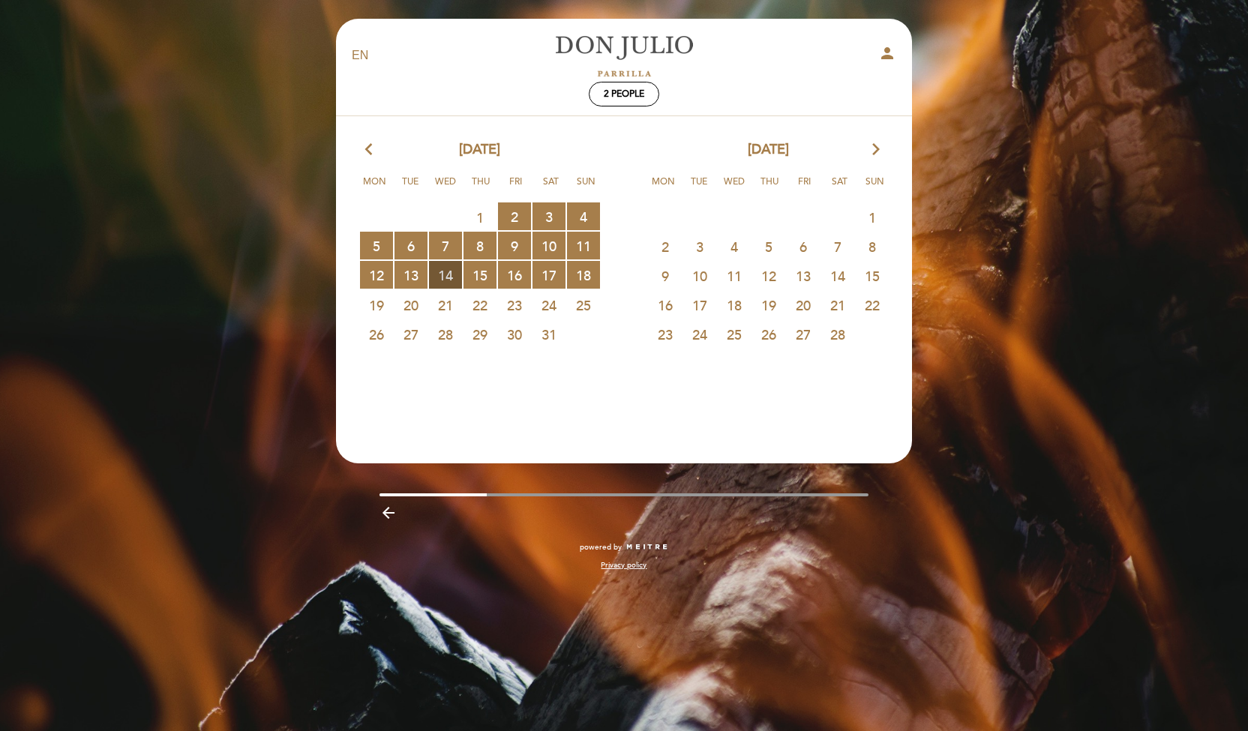
click at [448, 275] on span "14 RESERVATIONS AVAILABLE" at bounding box center [445, 275] width 33 height 28
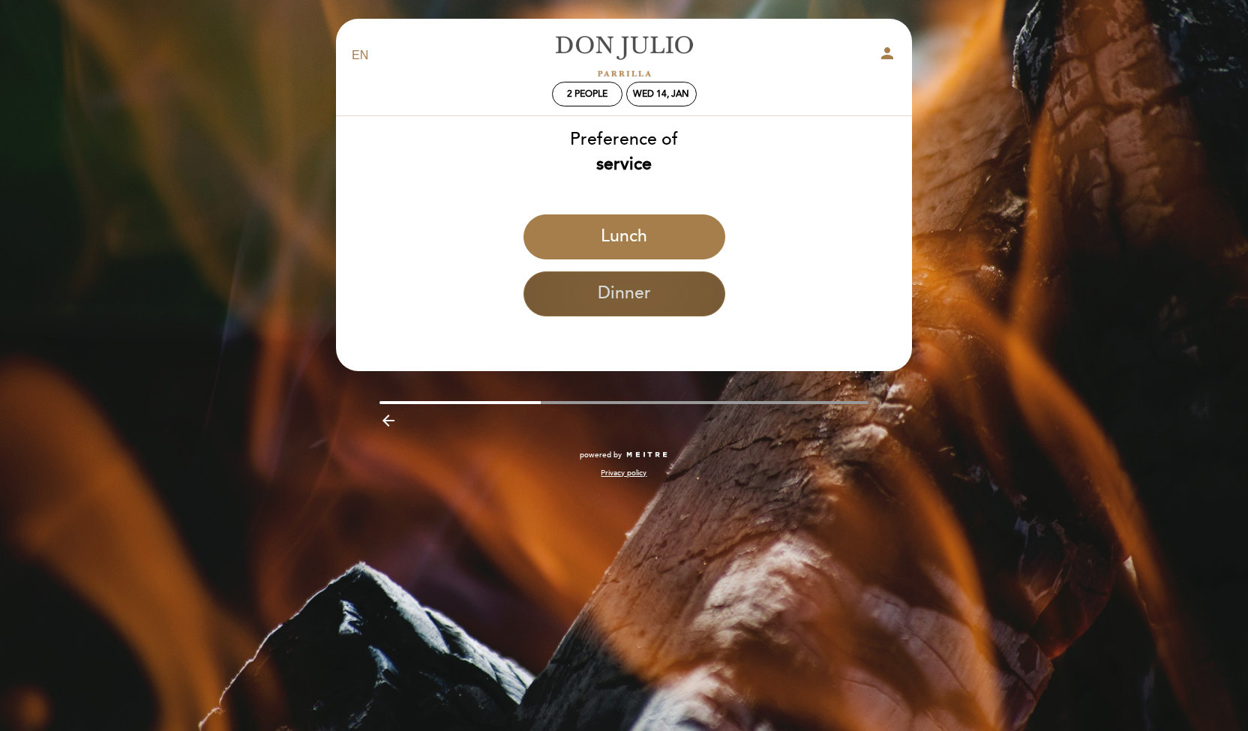
click at [625, 295] on button "Dinner" at bounding box center [624, 293] width 202 height 45
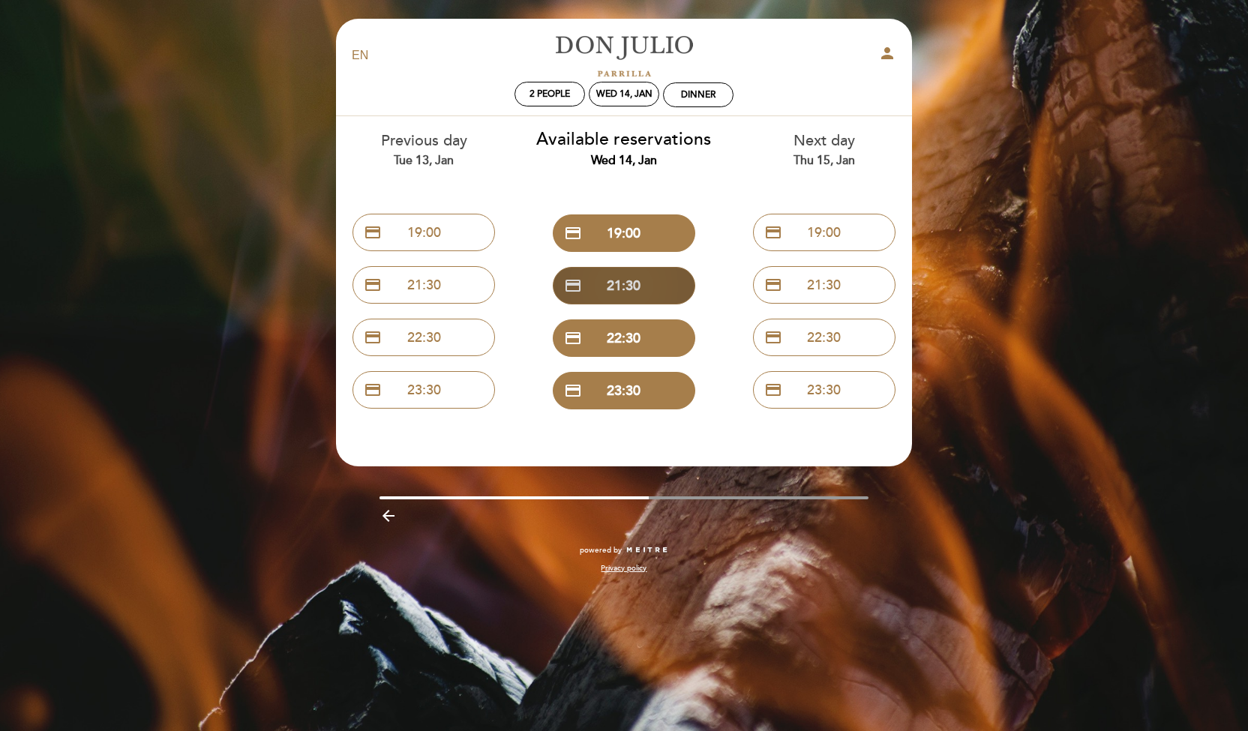
click at [623, 295] on button "credit_card 21:30" at bounding box center [624, 285] width 142 height 37
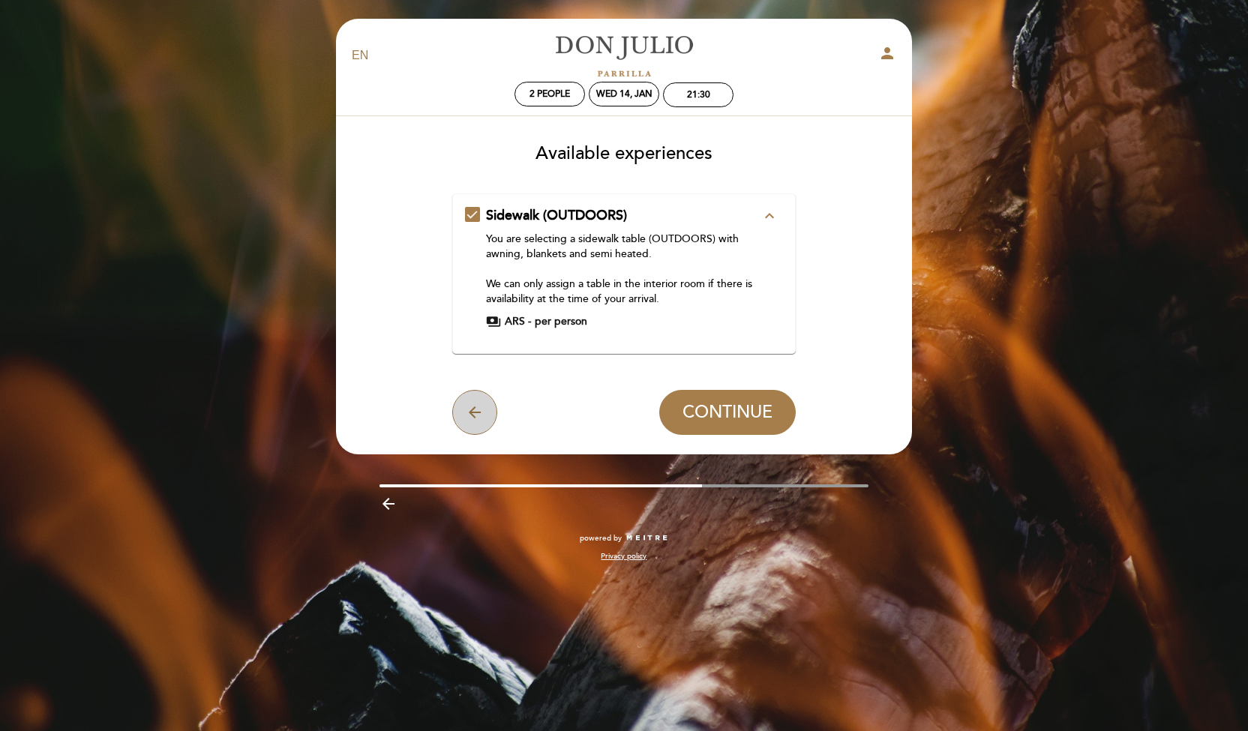
click at [478, 417] on icon "arrow_back" at bounding box center [475, 412] width 18 height 18
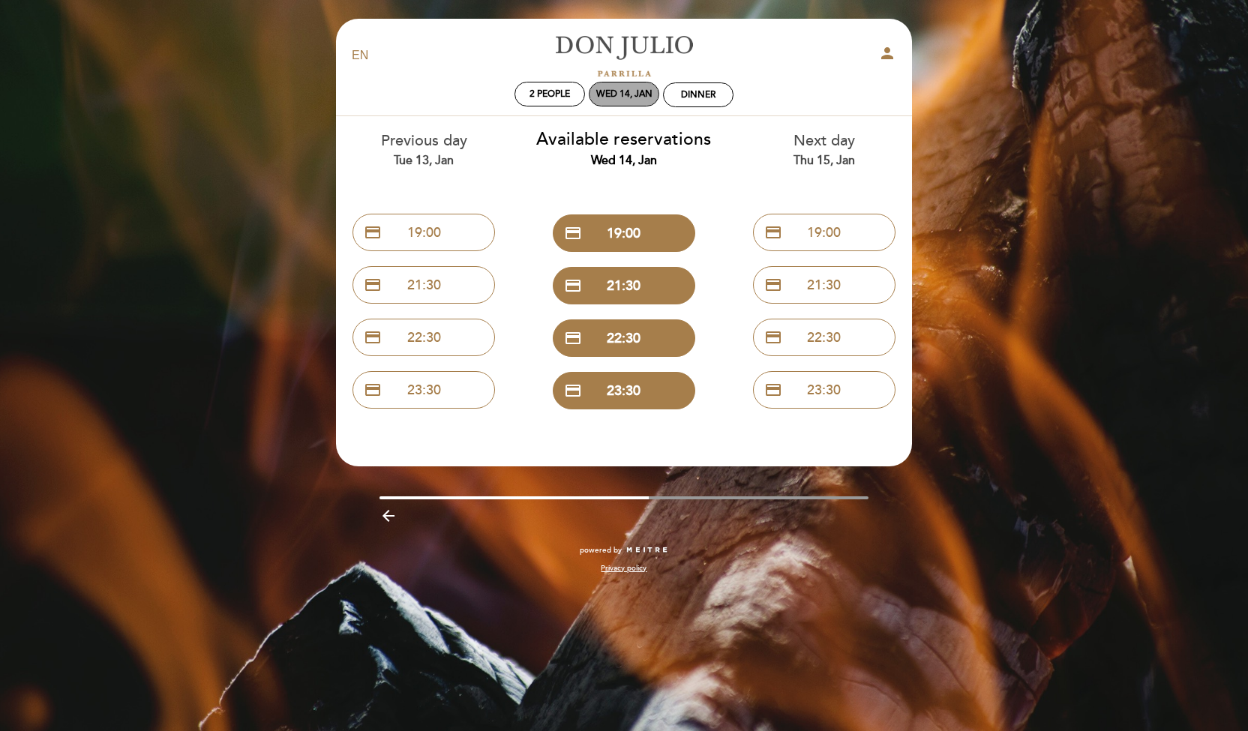
click at [615, 98] on div "Wed 14, Jan" at bounding box center [624, 93] width 56 height 11
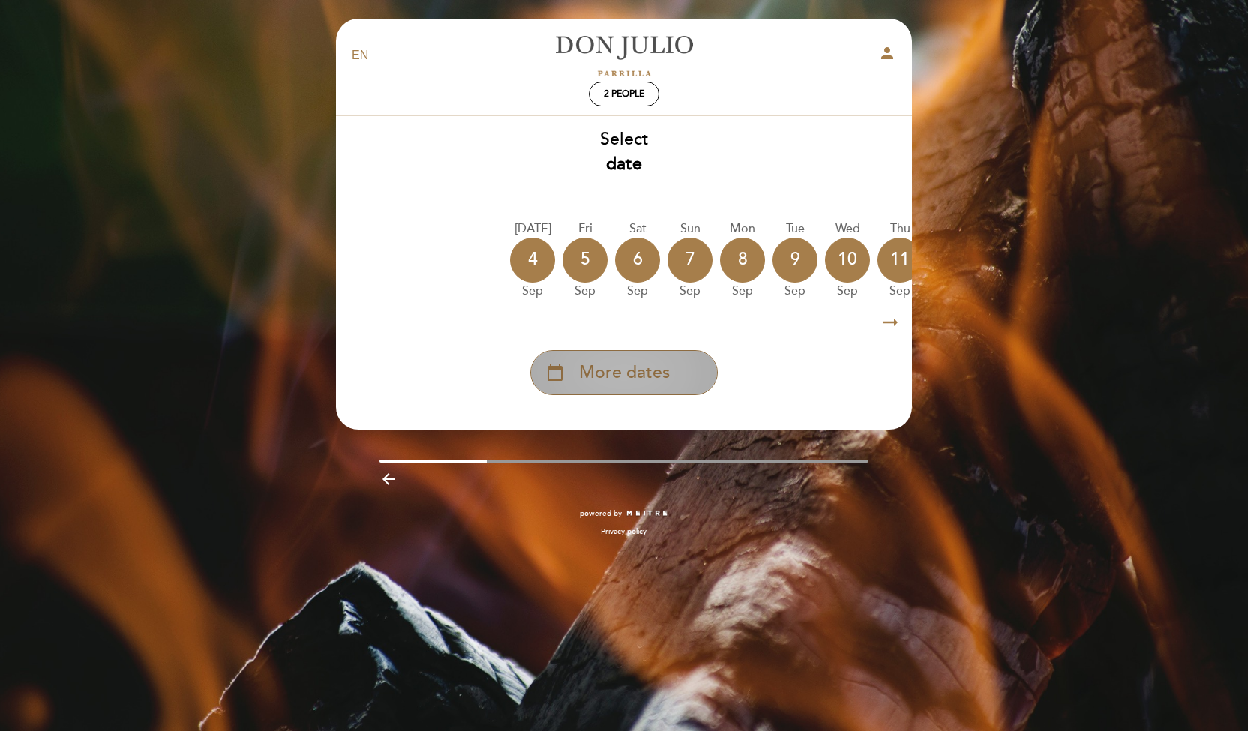
click at [600, 368] on span "More dates" at bounding box center [624, 373] width 91 height 25
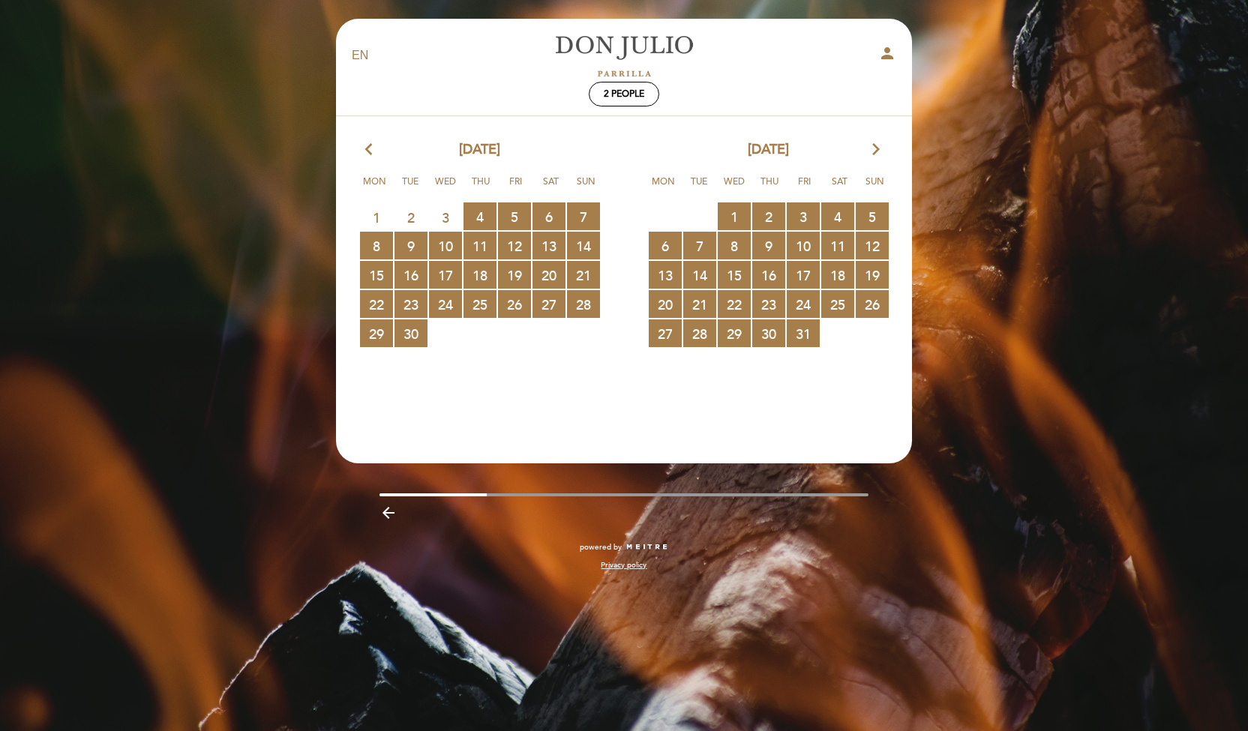
click at [871, 154] on icon "arrow_forward_ios" at bounding box center [875, 149] width 13 height 19
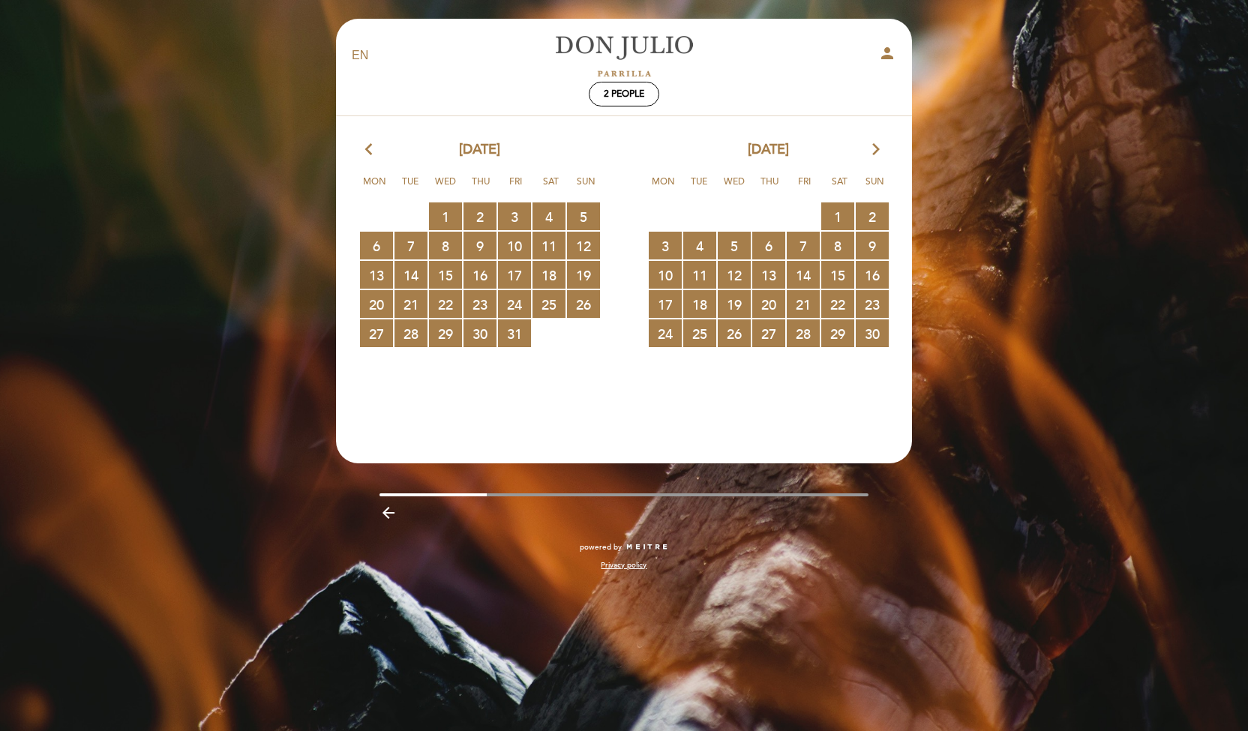
click at [871, 154] on icon "arrow_forward_ios" at bounding box center [875, 149] width 13 height 19
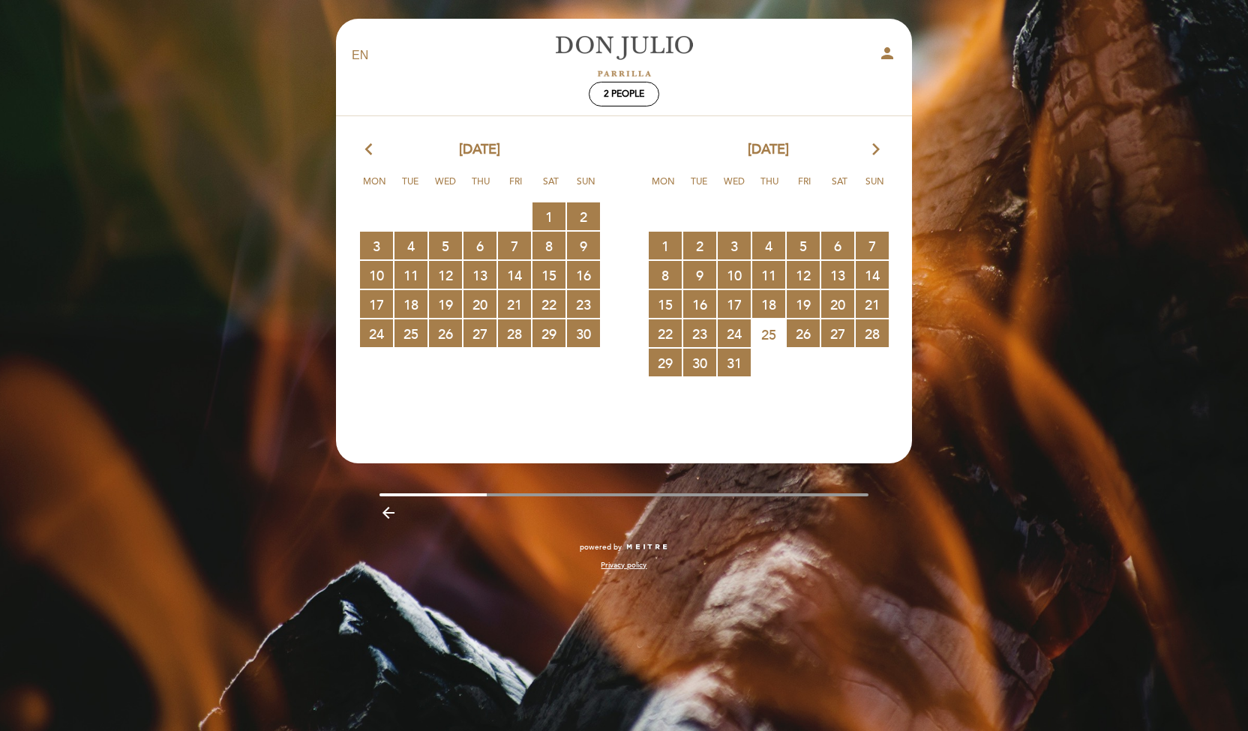
click at [874, 151] on icon "arrow_forward_ios" at bounding box center [875, 149] width 13 height 19
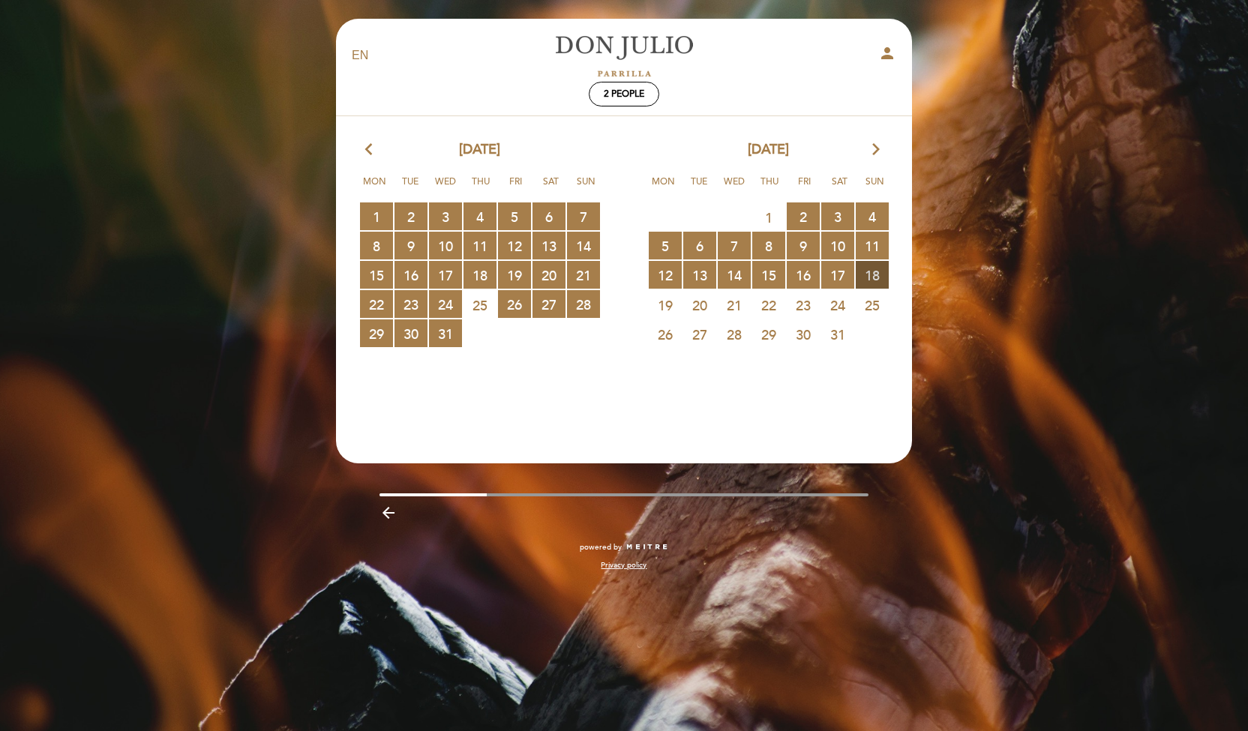
click at [865, 270] on span "18 RESERVATIONS AVAILABLE" at bounding box center [871, 275] width 33 height 28
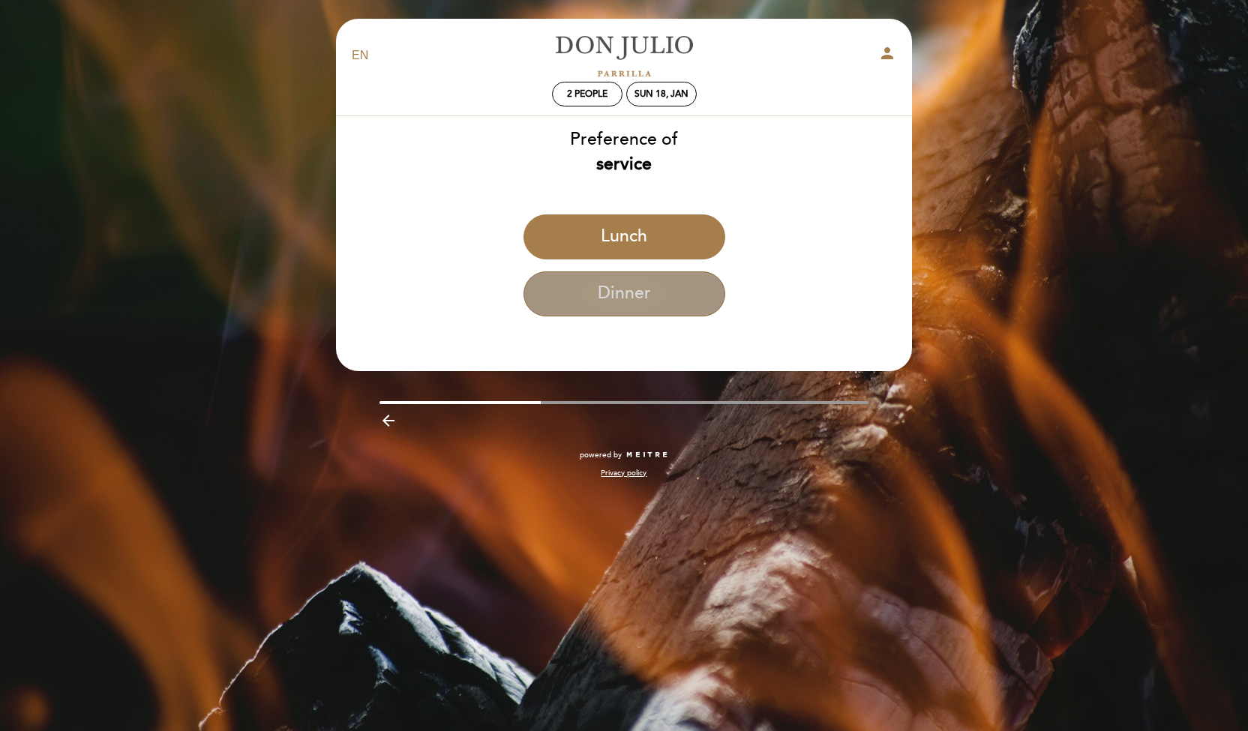
click at [624, 297] on button "Dinner" at bounding box center [624, 293] width 202 height 45
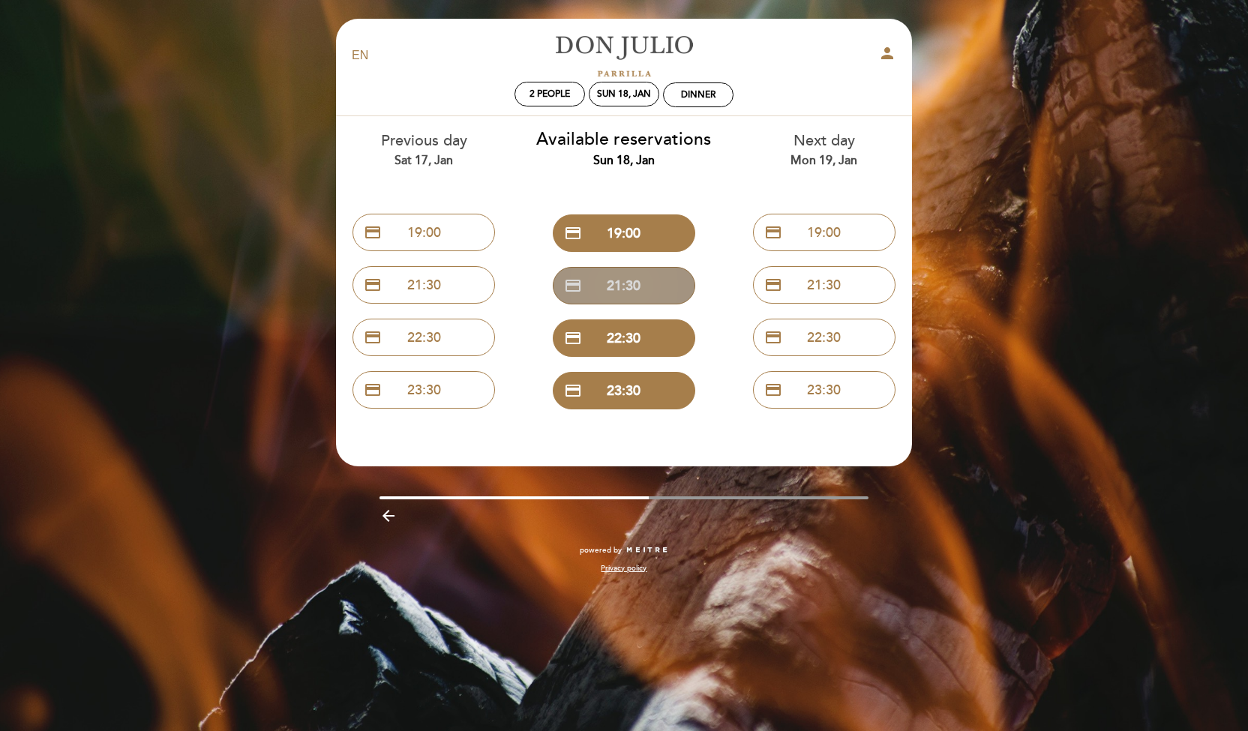
click at [630, 293] on button "credit_card 21:30" at bounding box center [624, 285] width 142 height 37
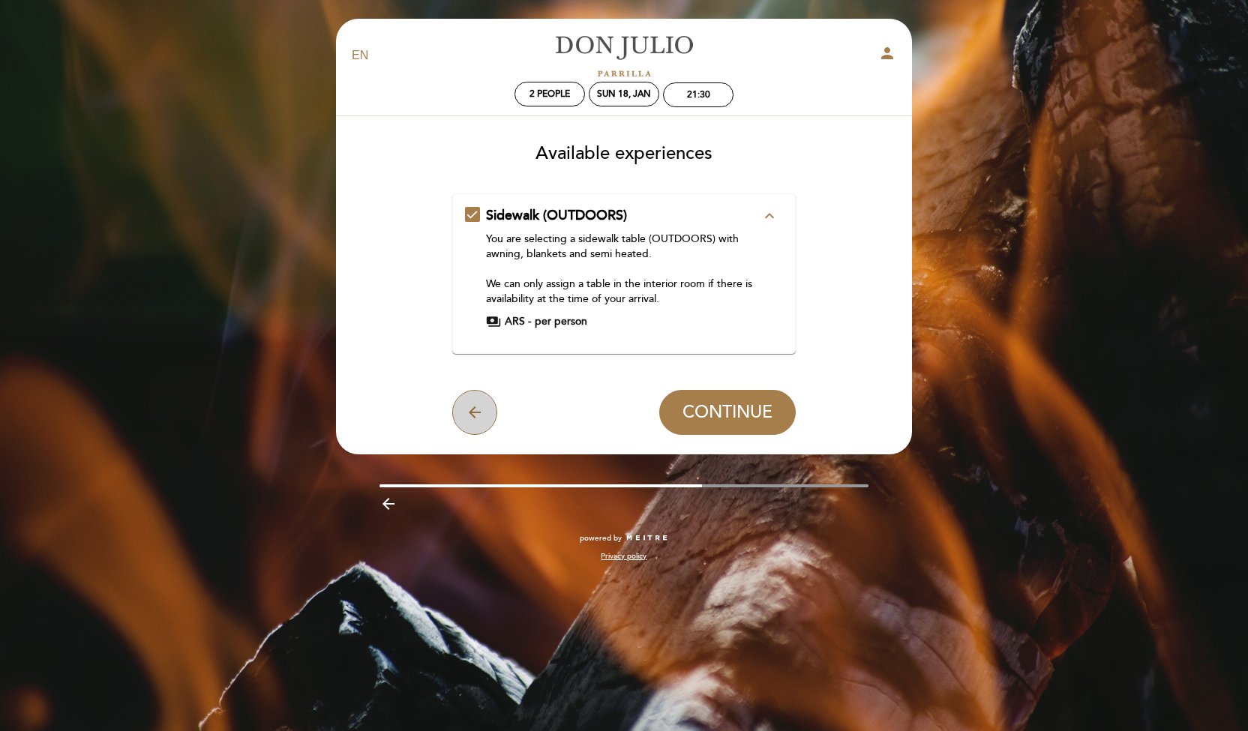
click at [471, 415] on icon "arrow_back" at bounding box center [475, 412] width 18 height 18
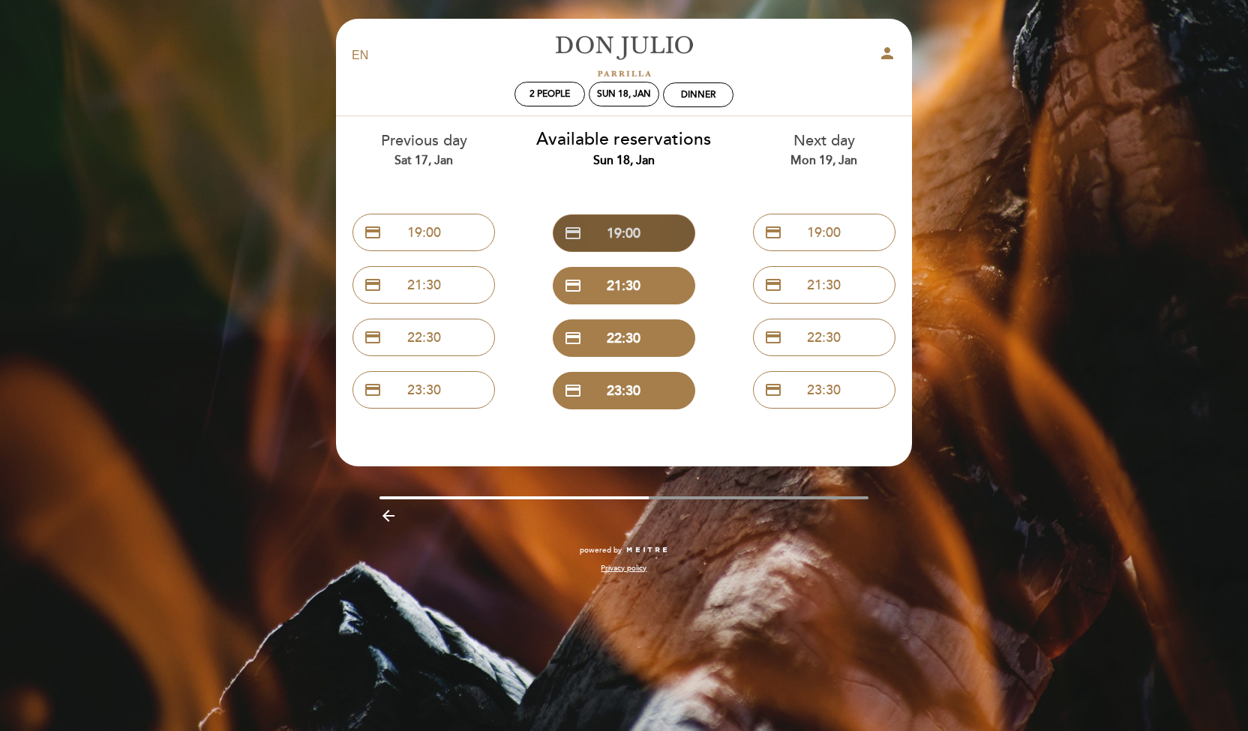
click at [628, 225] on button "credit_card 19:00" at bounding box center [624, 232] width 142 height 37
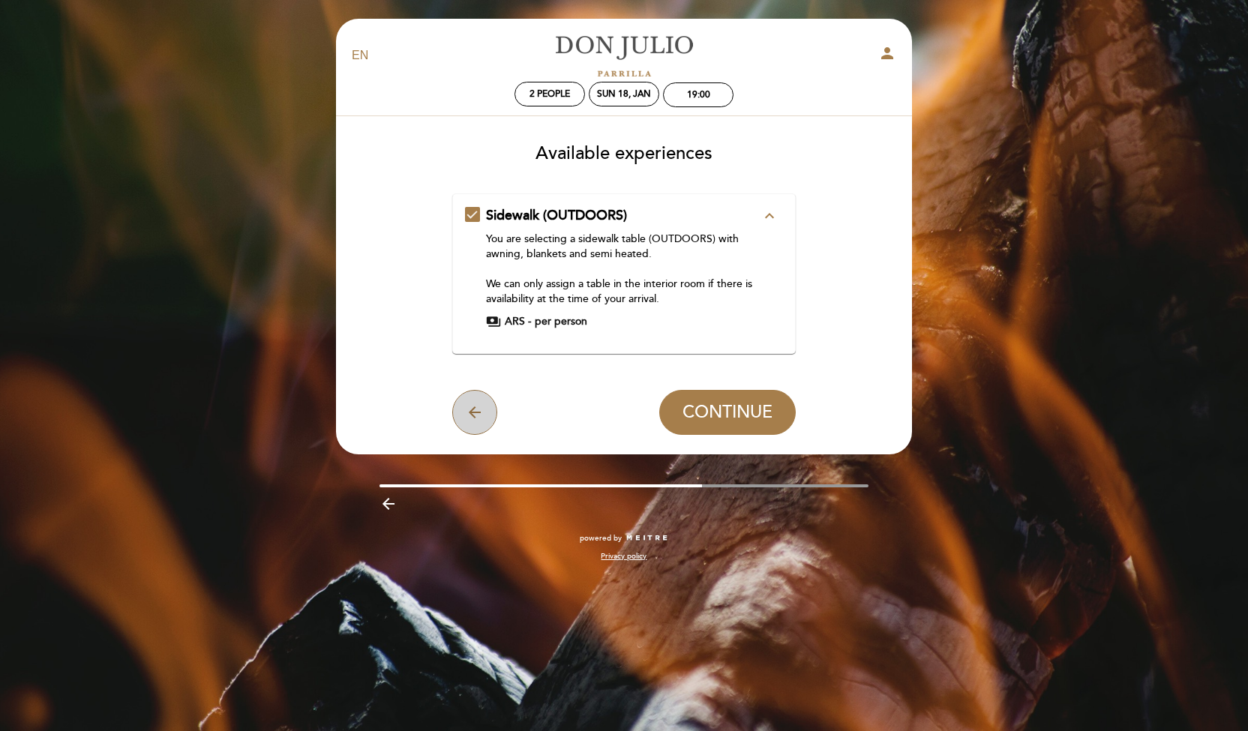
click at [475, 421] on button "arrow_back" at bounding box center [474, 412] width 45 height 45
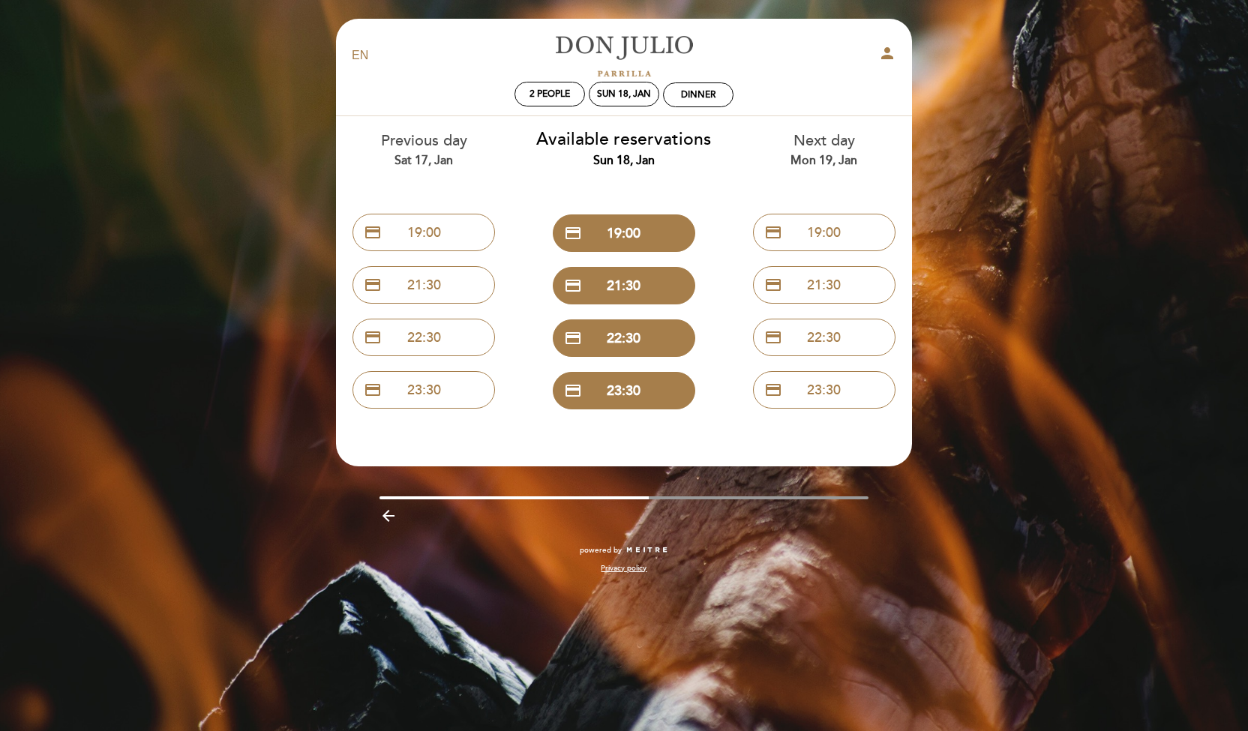
click at [397, 514] on icon "arrow_backward" at bounding box center [388, 516] width 18 height 18
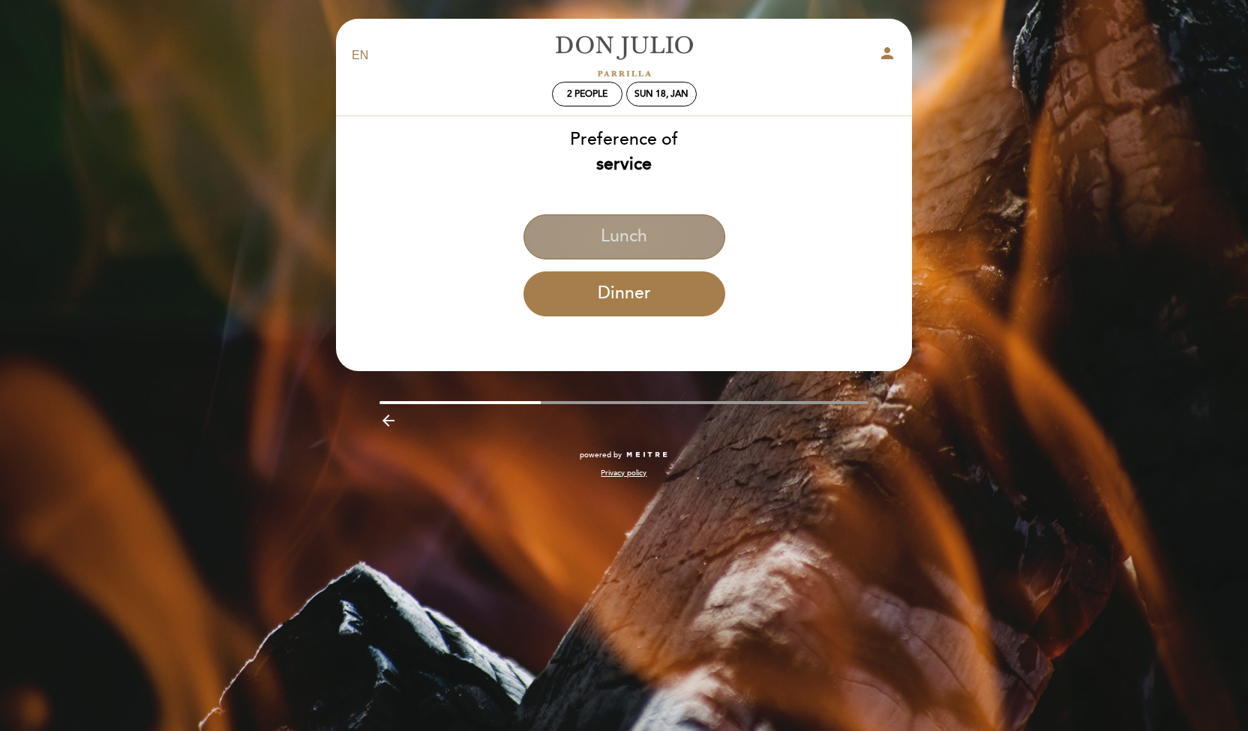
click at [635, 239] on button "Lunch" at bounding box center [624, 236] width 202 height 45
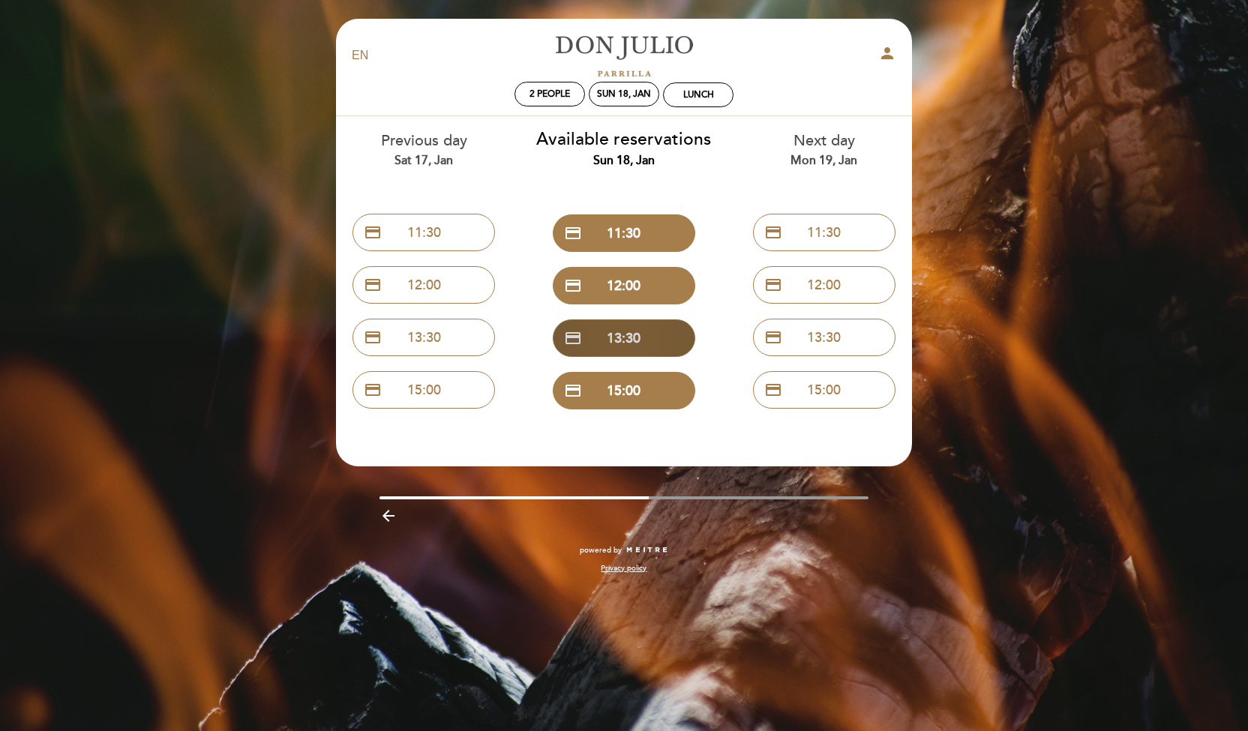
click at [621, 334] on button "credit_card 13:30" at bounding box center [624, 337] width 142 height 37
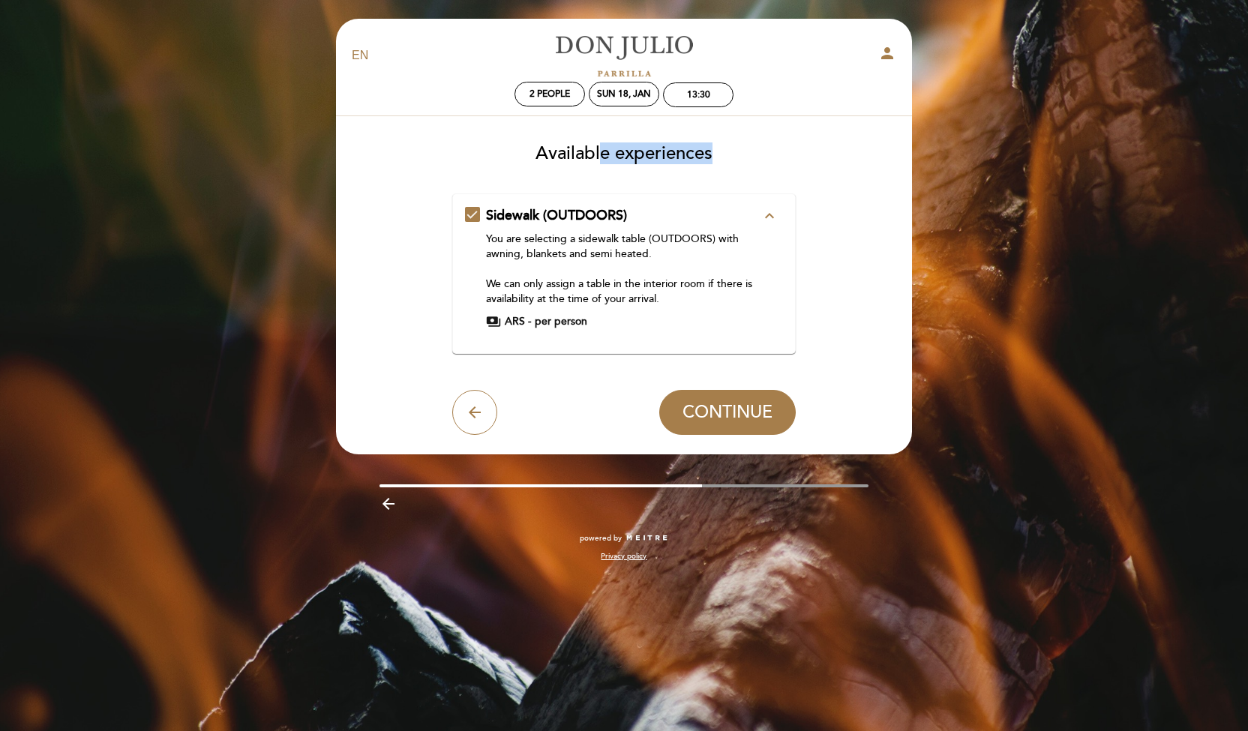
drag, startPoint x: 709, startPoint y: 153, endPoint x: 601, endPoint y: 158, distance: 107.3
click at [601, 158] on span "Available experiences" at bounding box center [623, 153] width 177 height 22
click at [481, 411] on icon "arrow_back" at bounding box center [475, 412] width 18 height 18
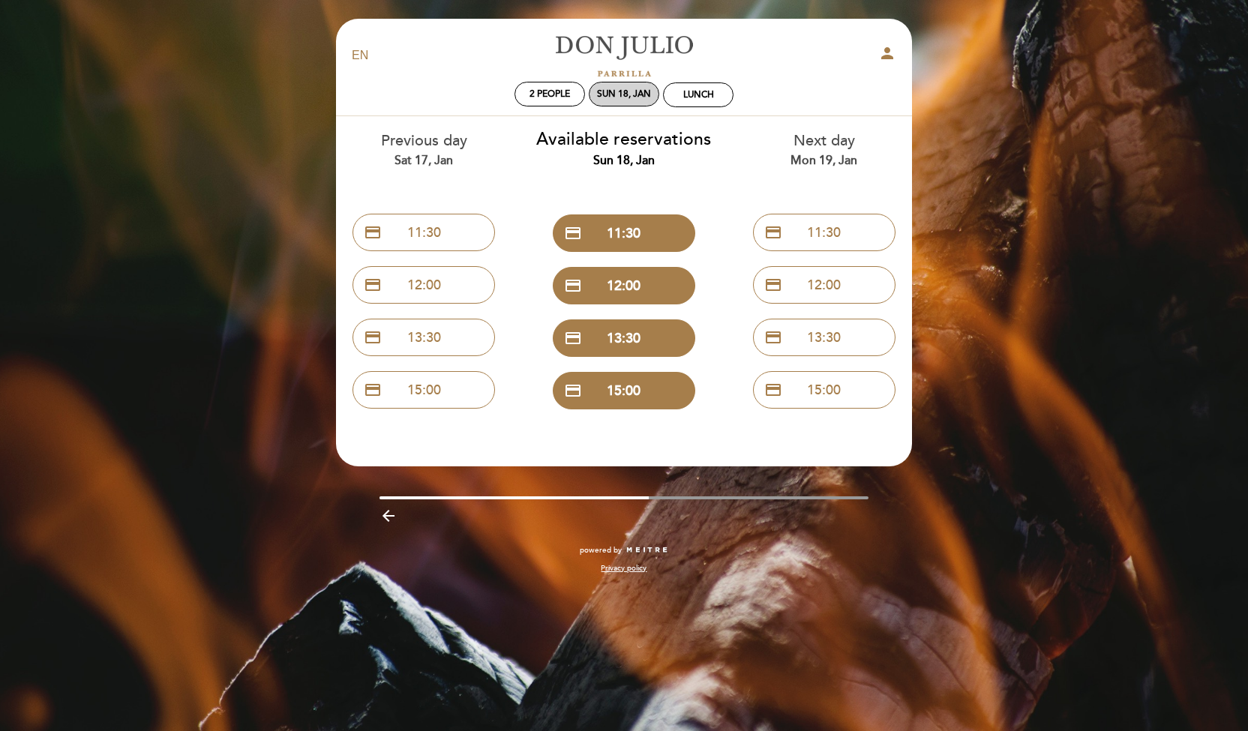
click at [618, 99] on div "Sun 18, Jan" at bounding box center [624, 93] width 54 height 11
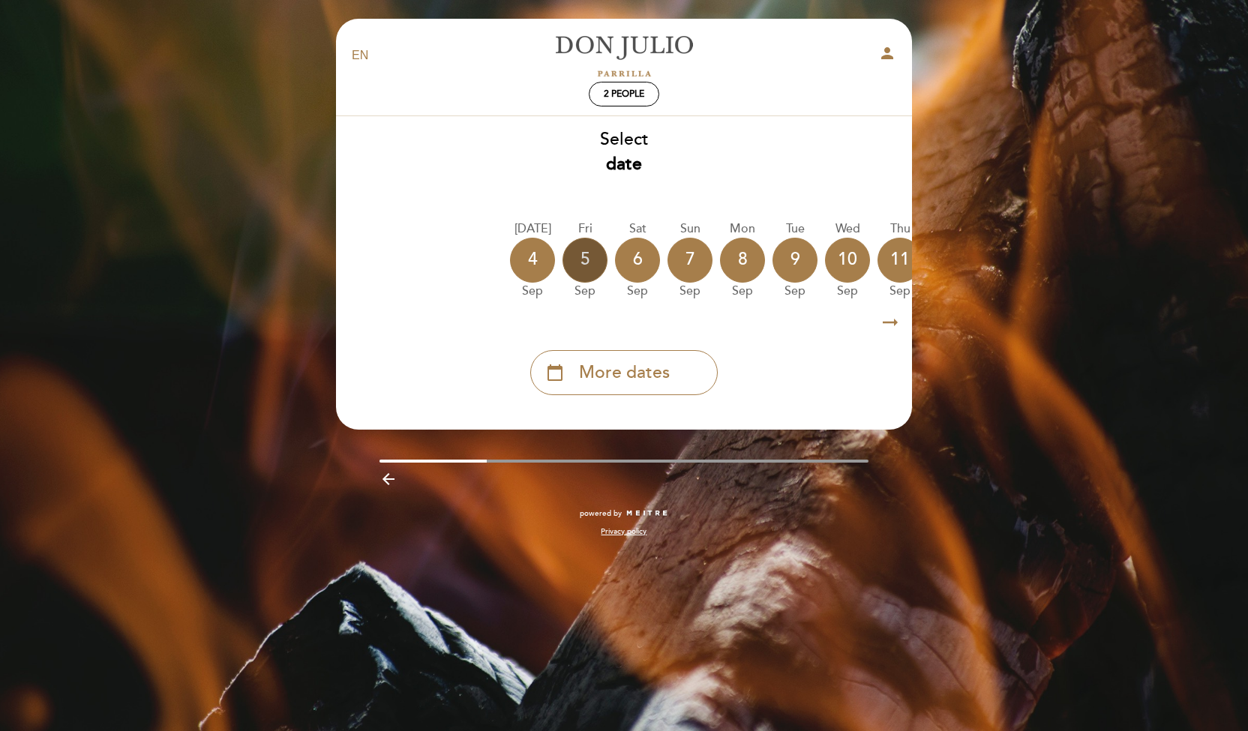
click at [580, 264] on div "5" at bounding box center [584, 260] width 45 height 45
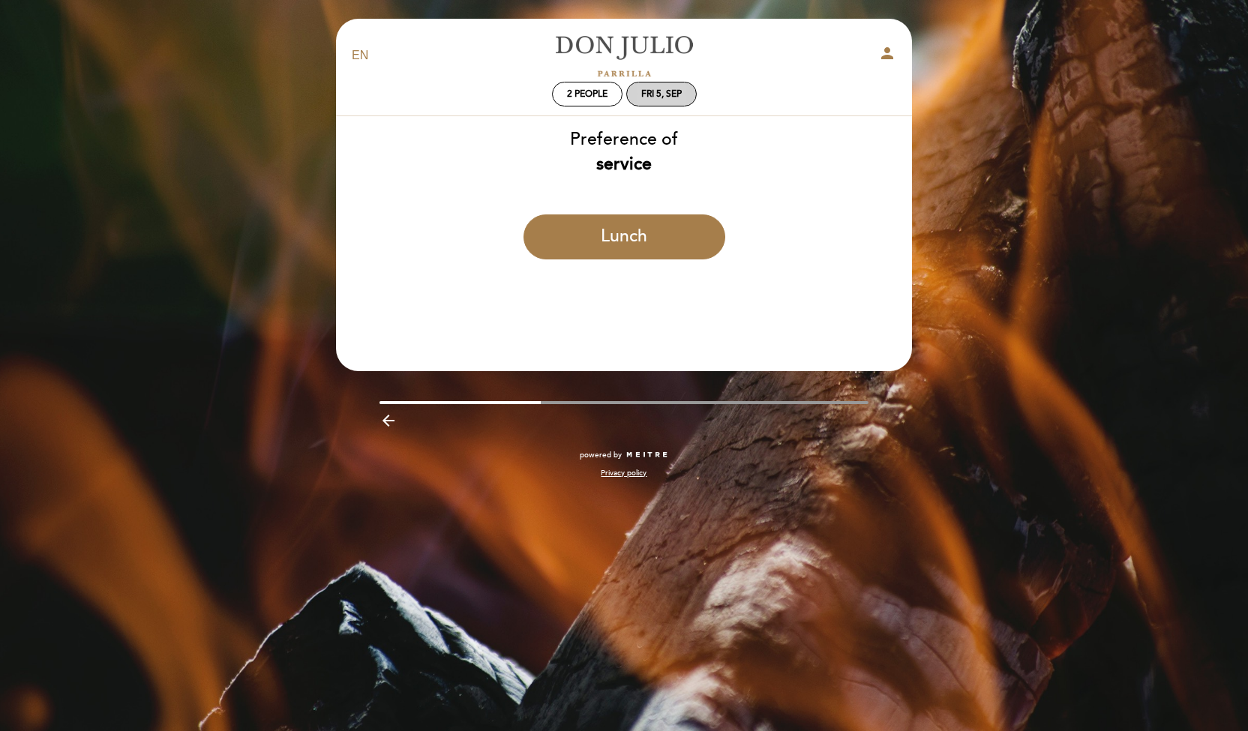
click at [663, 90] on div "Fri 5, Sep" at bounding box center [661, 93] width 40 height 11
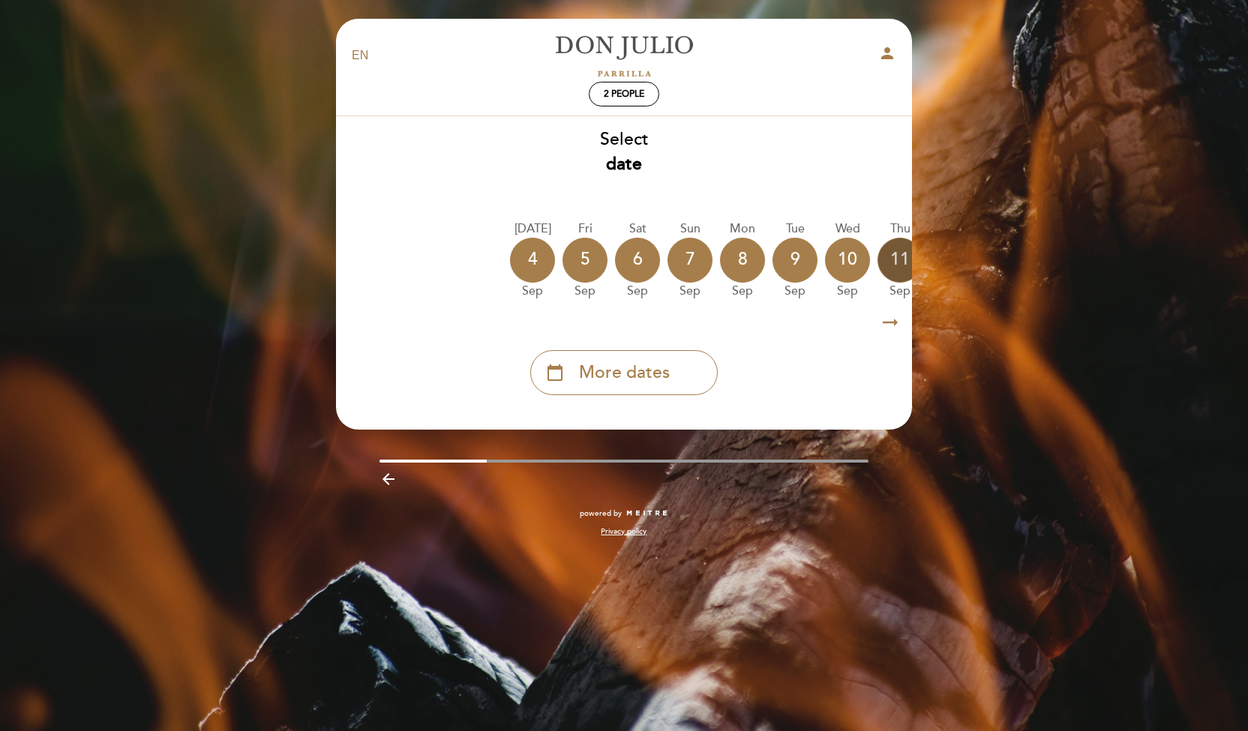
click at [903, 262] on div "11" at bounding box center [899, 260] width 45 height 45
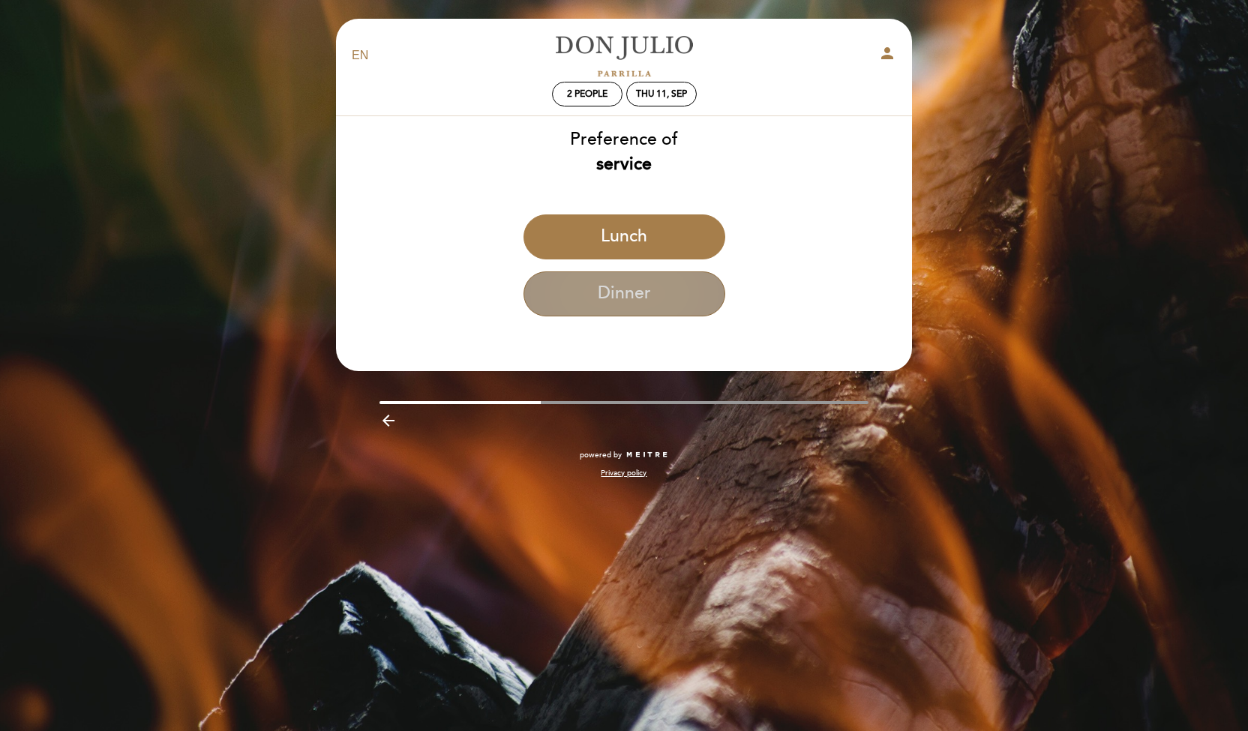
click at [609, 282] on button "Dinner" at bounding box center [624, 293] width 202 height 45
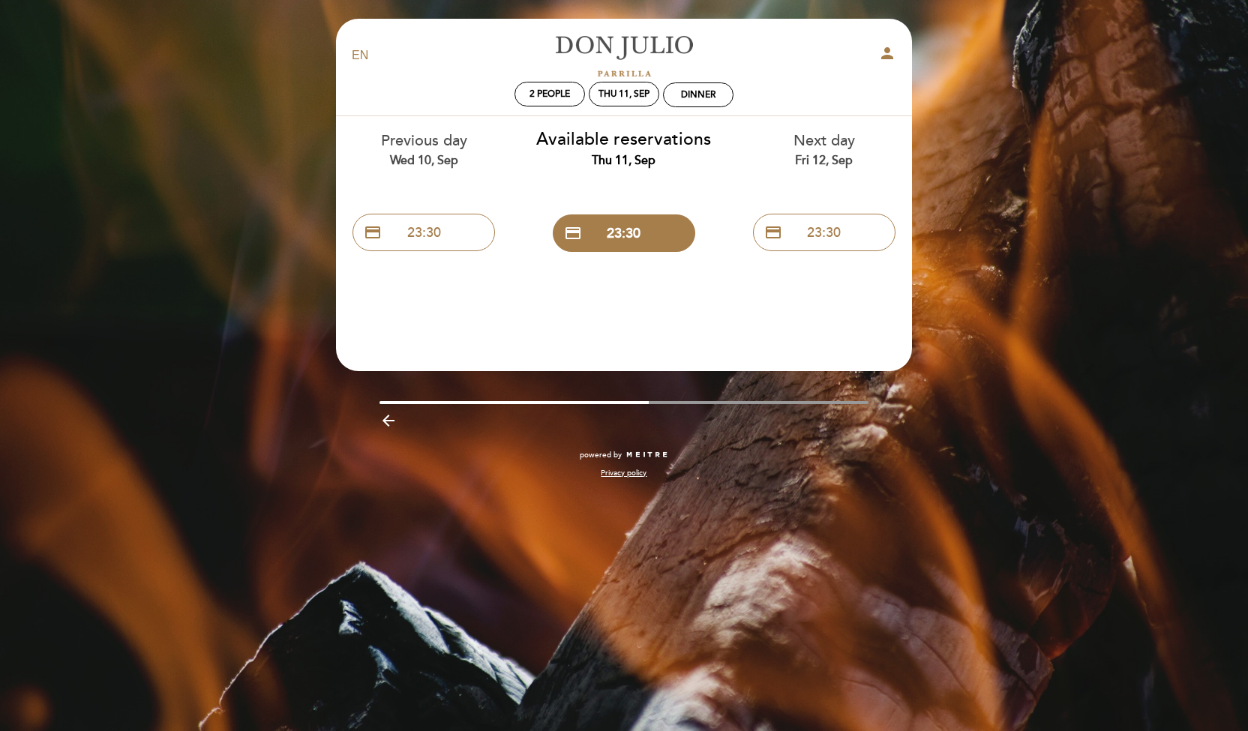
click at [388, 414] on icon "arrow_backward" at bounding box center [388, 421] width 18 height 18
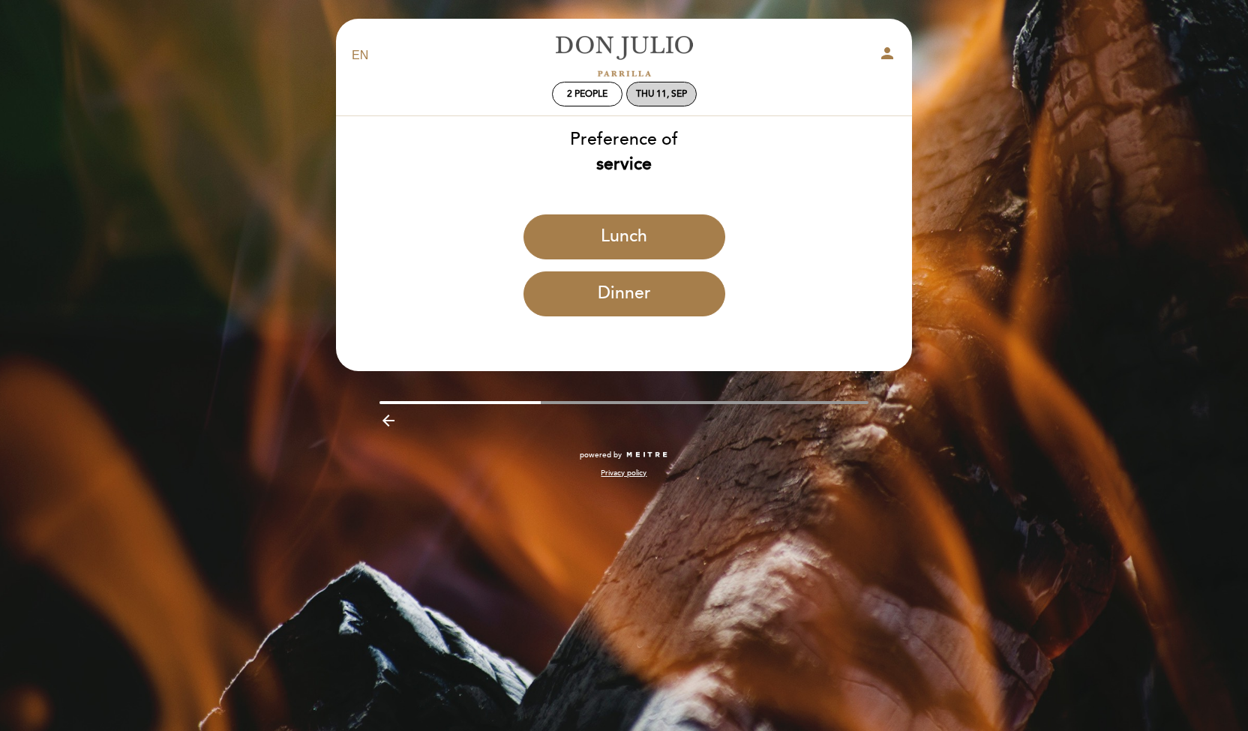
click at [663, 92] on div "Thu 11, Sep" at bounding box center [661, 93] width 51 height 11
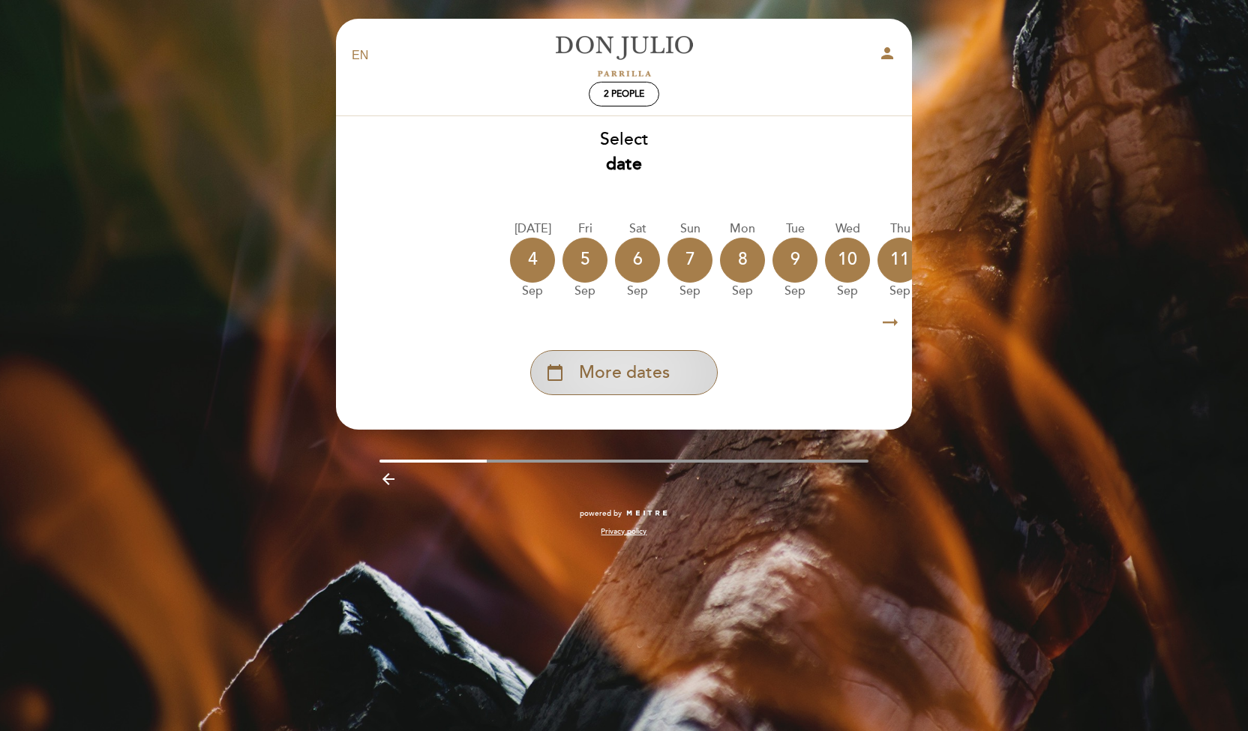
click at [634, 365] on span "More dates" at bounding box center [624, 373] width 91 height 25
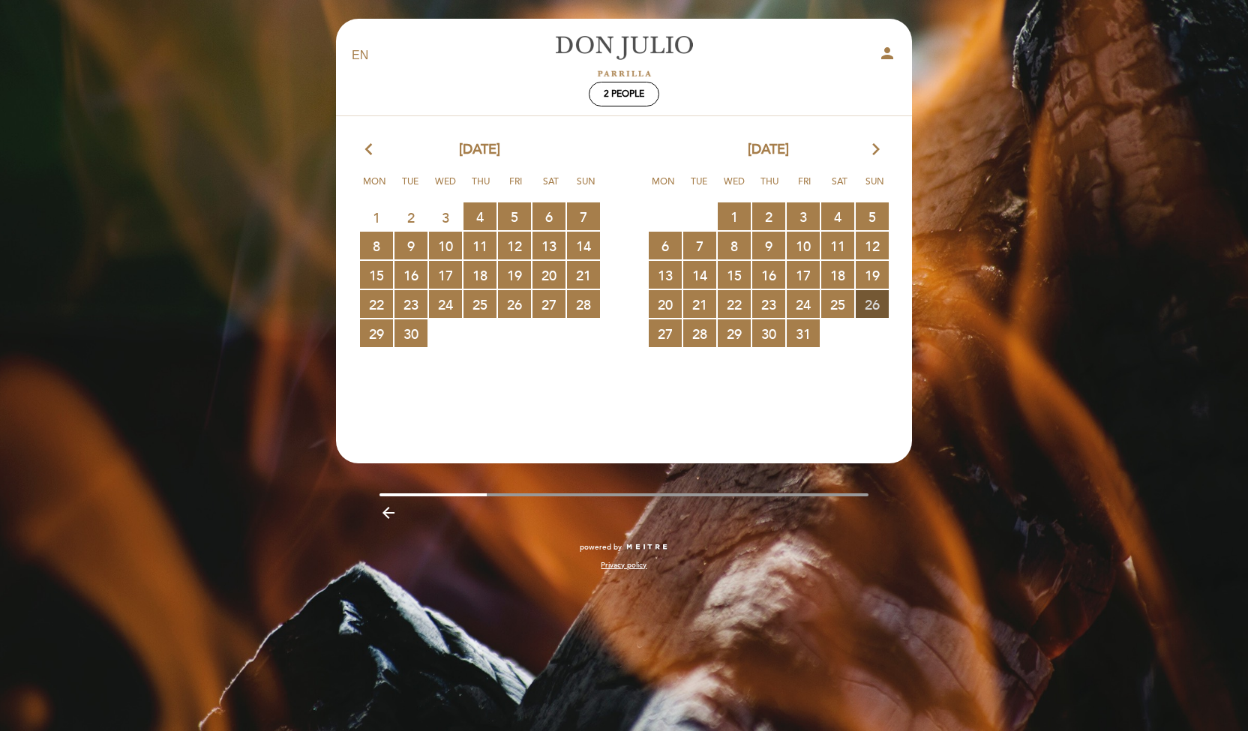
click at [870, 298] on span "26 RESERVATIONS AVAILABLE" at bounding box center [871, 304] width 33 height 28
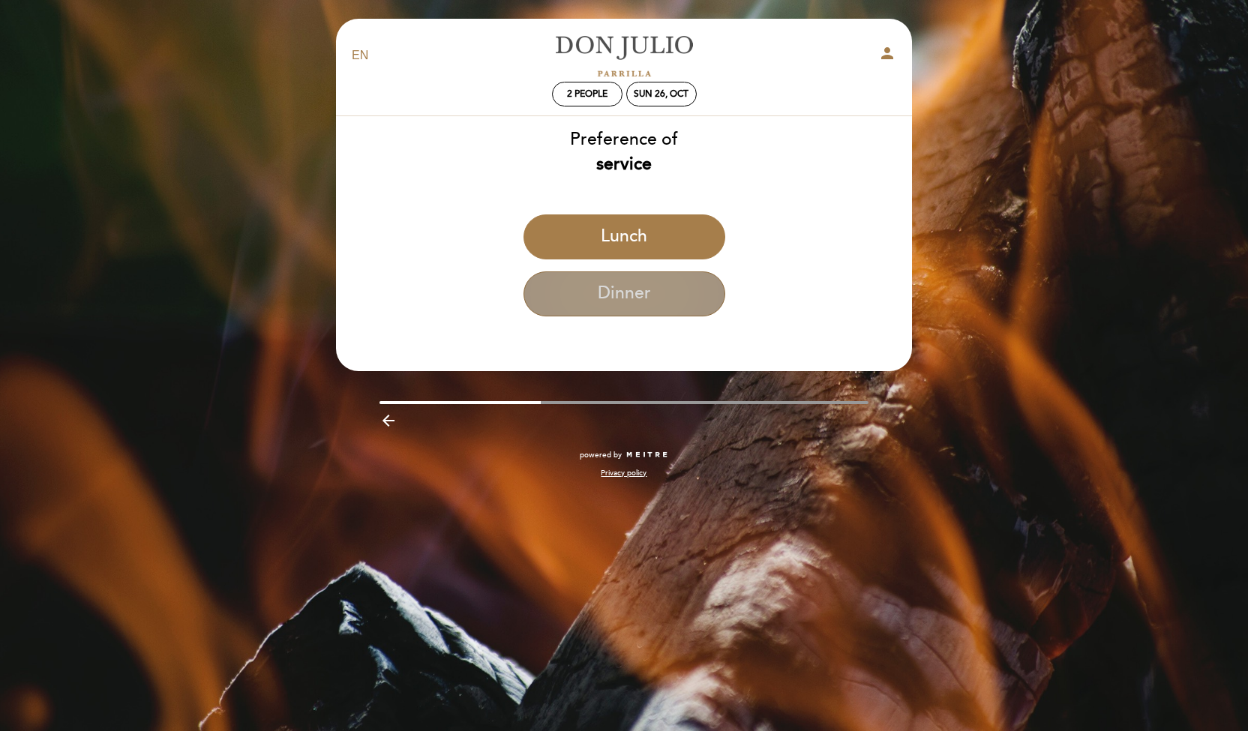
click at [634, 289] on button "Dinner" at bounding box center [624, 293] width 202 height 45
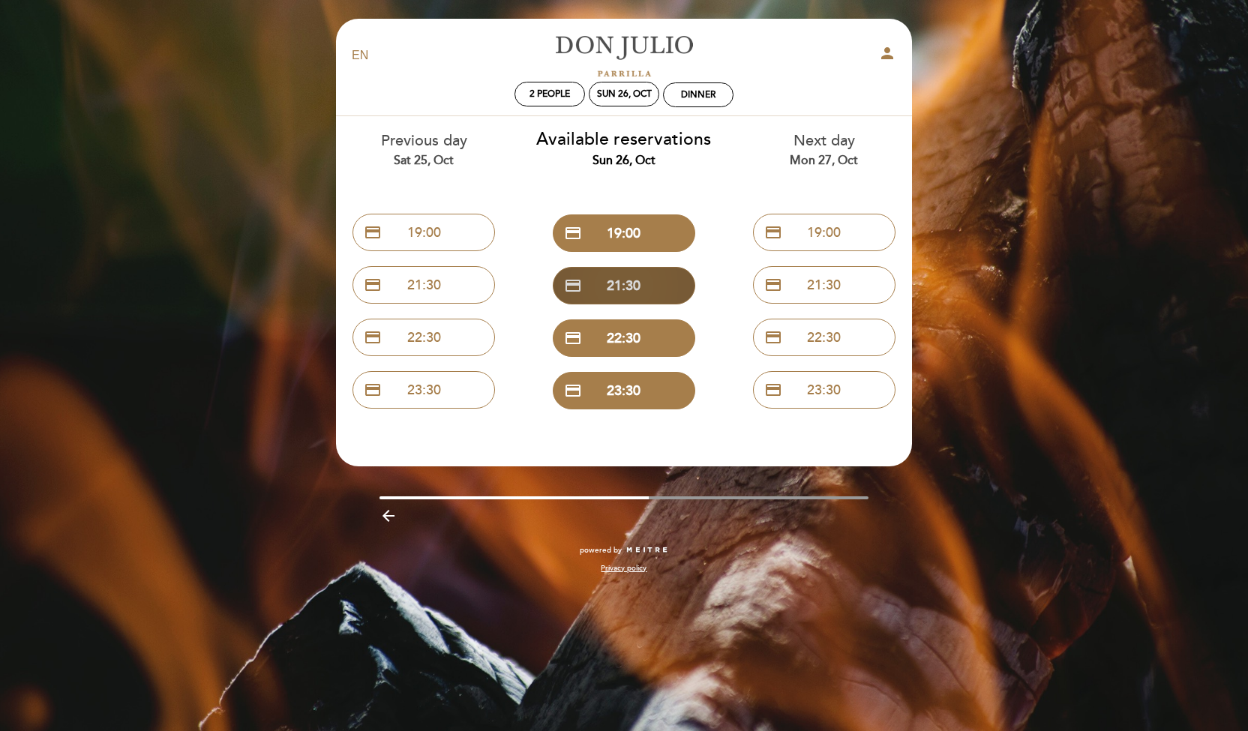
click at [628, 281] on button "credit_card 21:30" at bounding box center [624, 285] width 142 height 37
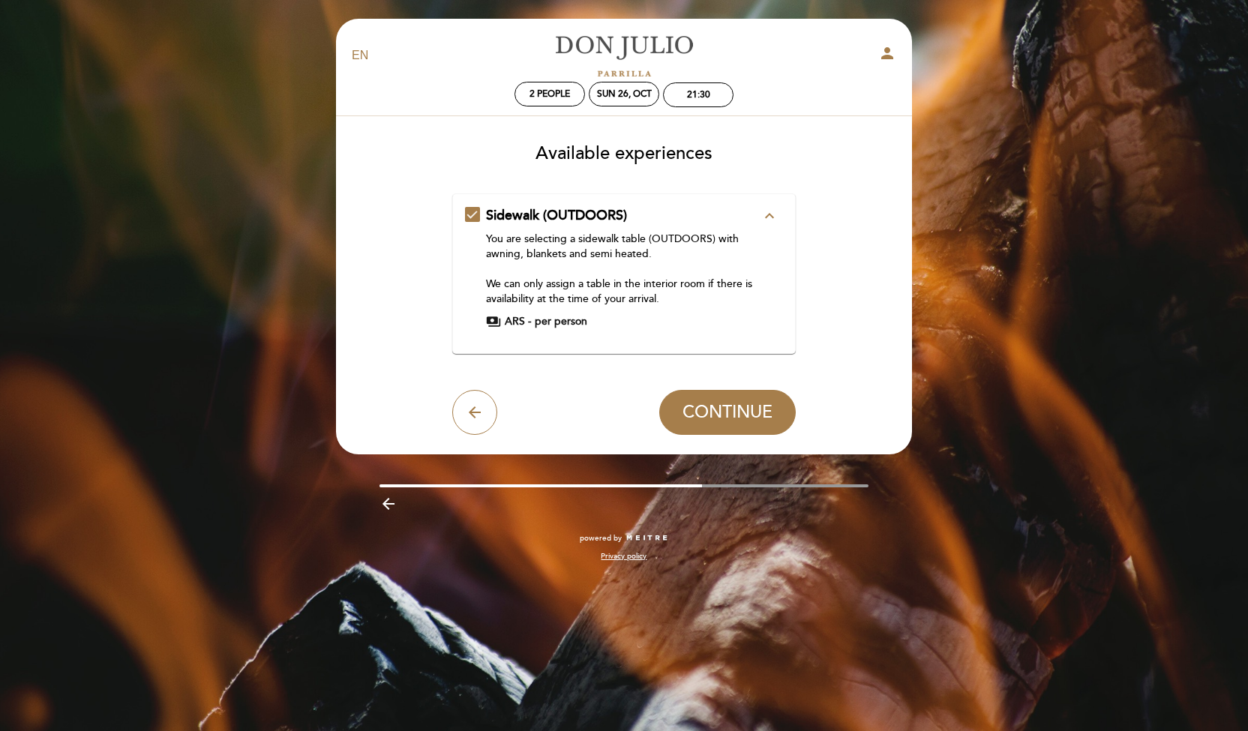
click at [700, 416] on span "CONTINUE" at bounding box center [727, 412] width 90 height 21
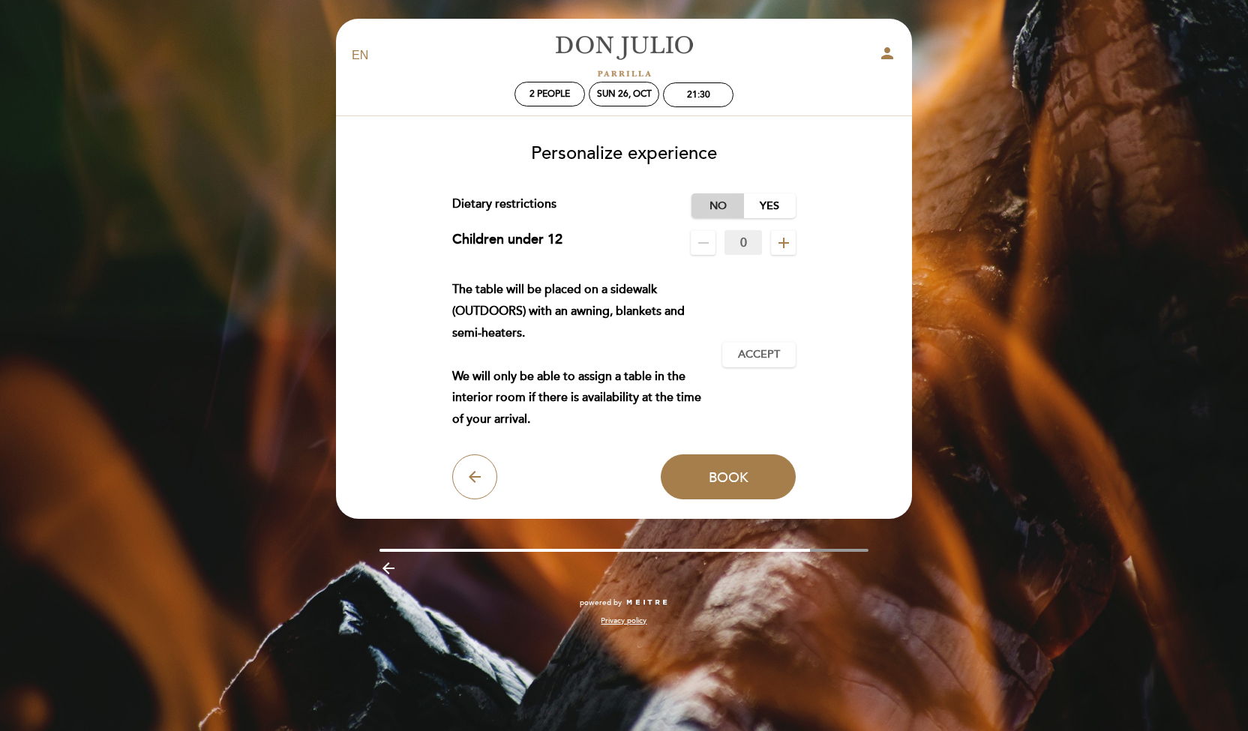
click at [712, 202] on label "No" at bounding box center [717, 205] width 52 height 25
click at [743, 355] on span "Accept" at bounding box center [759, 355] width 42 height 16
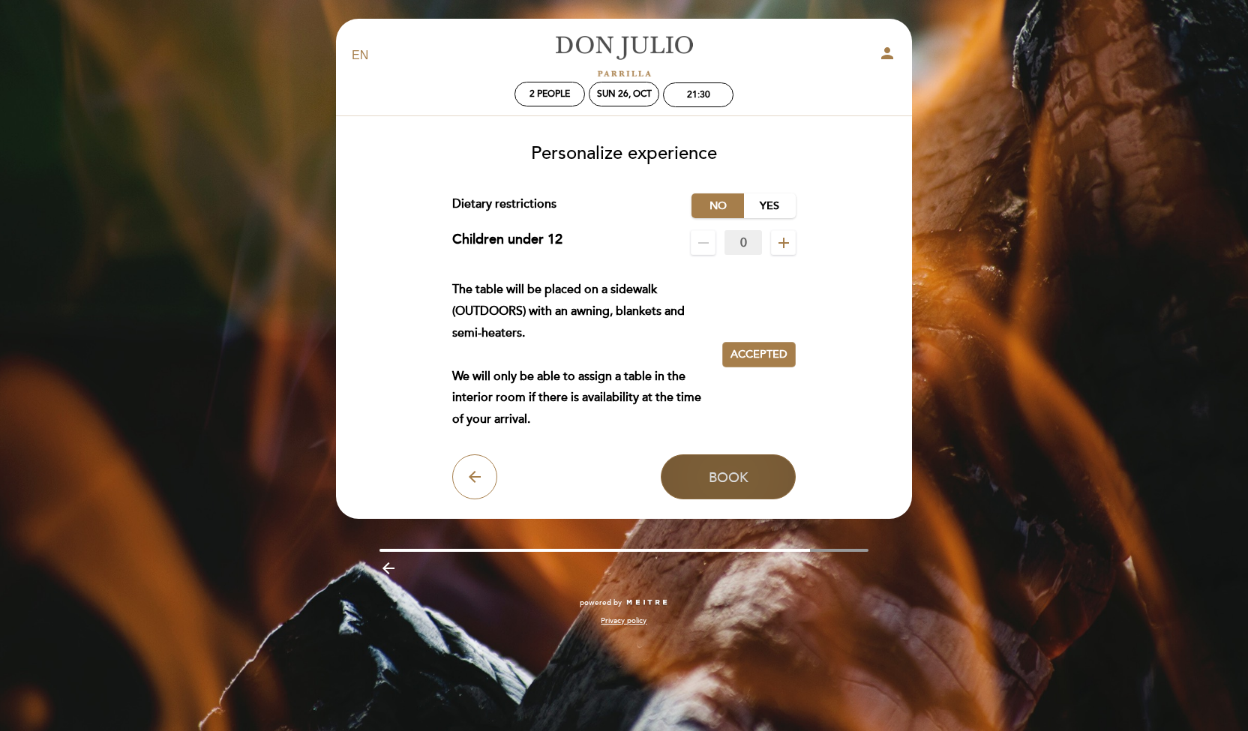
click at [732, 470] on span "Book" at bounding box center [729, 477] width 40 height 16
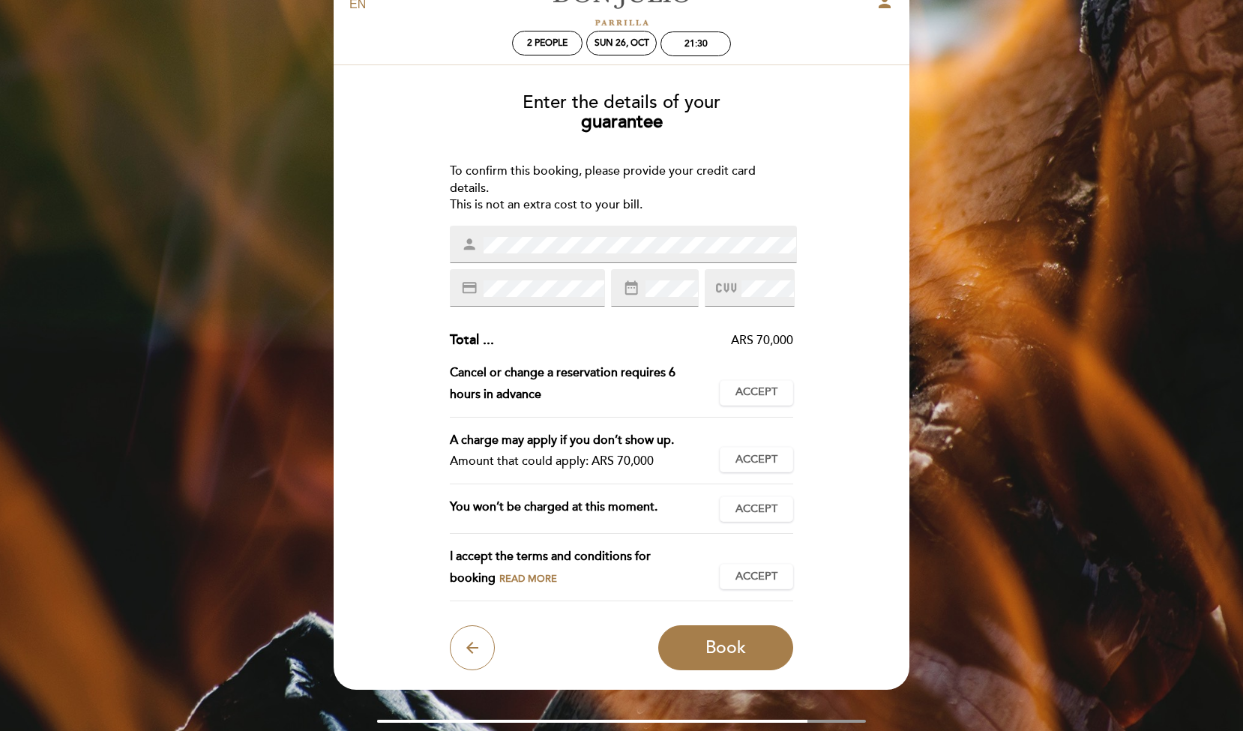
scroll to position [75, 0]
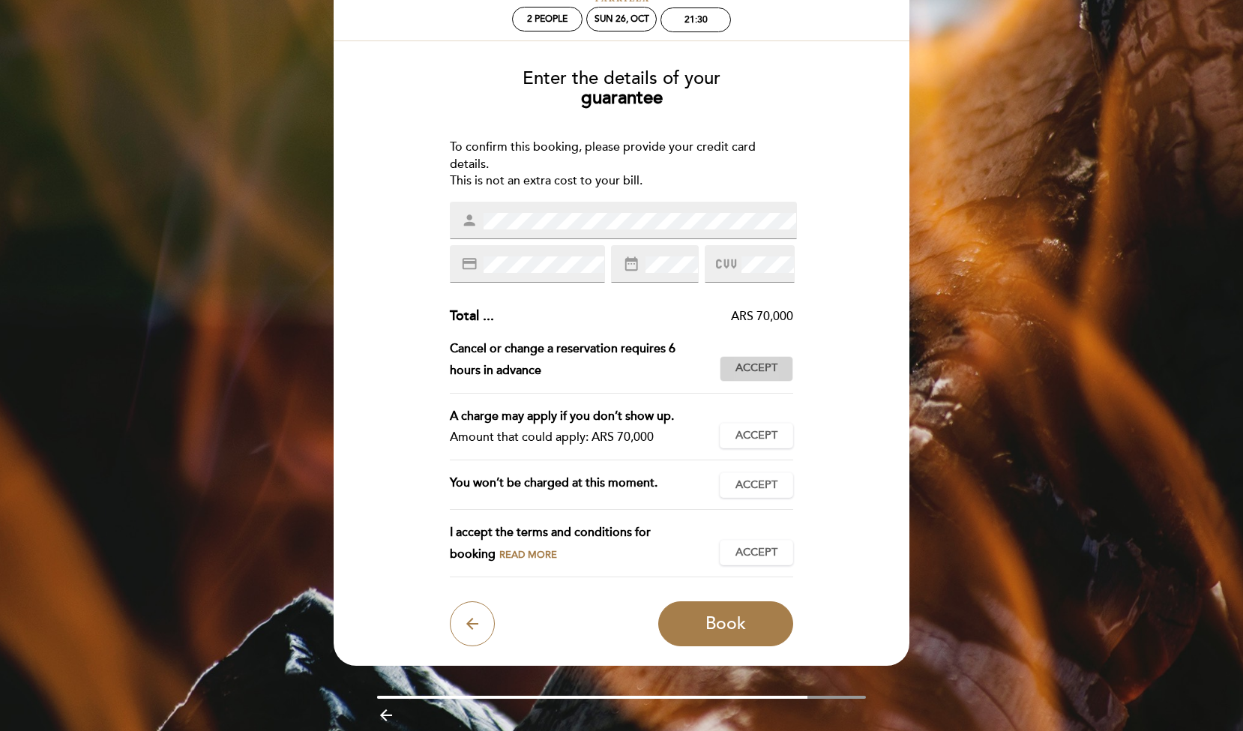
click at [753, 373] on span "Accept" at bounding box center [757, 369] width 42 height 16
click at [748, 440] on span "Accept" at bounding box center [757, 436] width 42 height 16
click at [753, 487] on span "Accept" at bounding box center [757, 486] width 42 height 16
click at [757, 553] on span "Accept" at bounding box center [757, 553] width 42 height 16
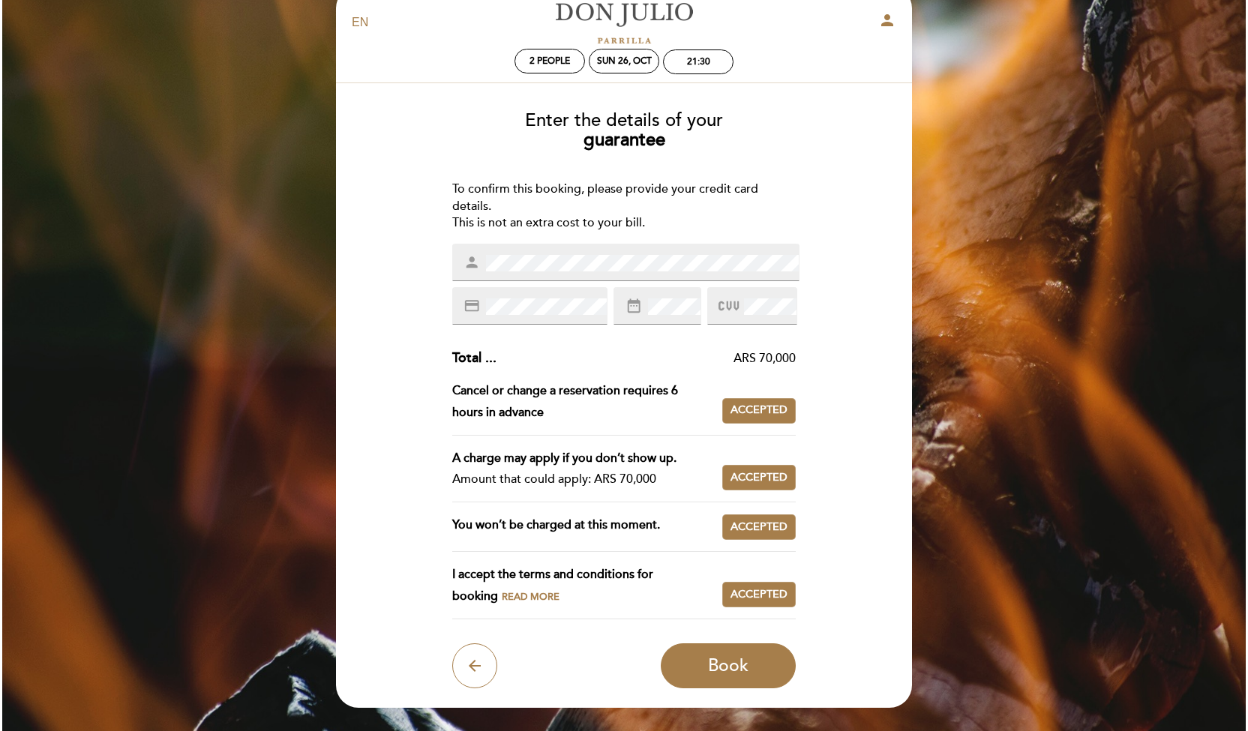
scroll to position [0, 0]
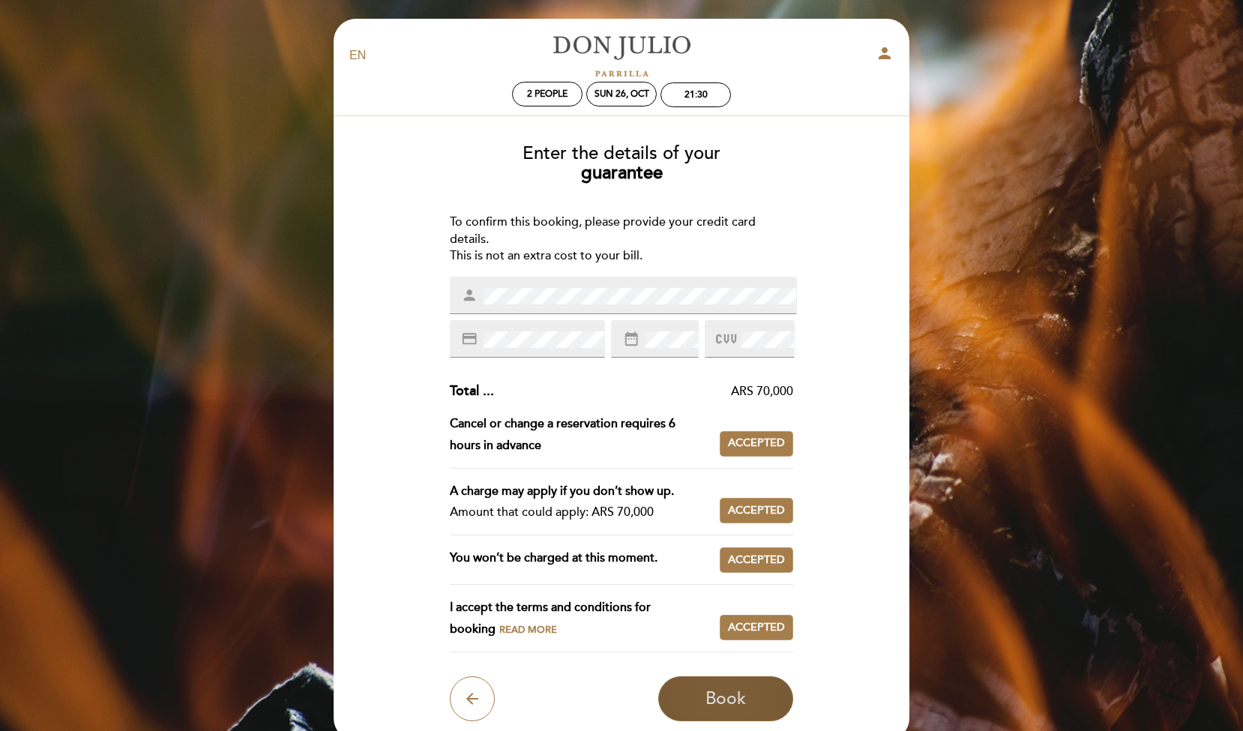
click at [730, 696] on span "Book" at bounding box center [726, 698] width 40 height 21
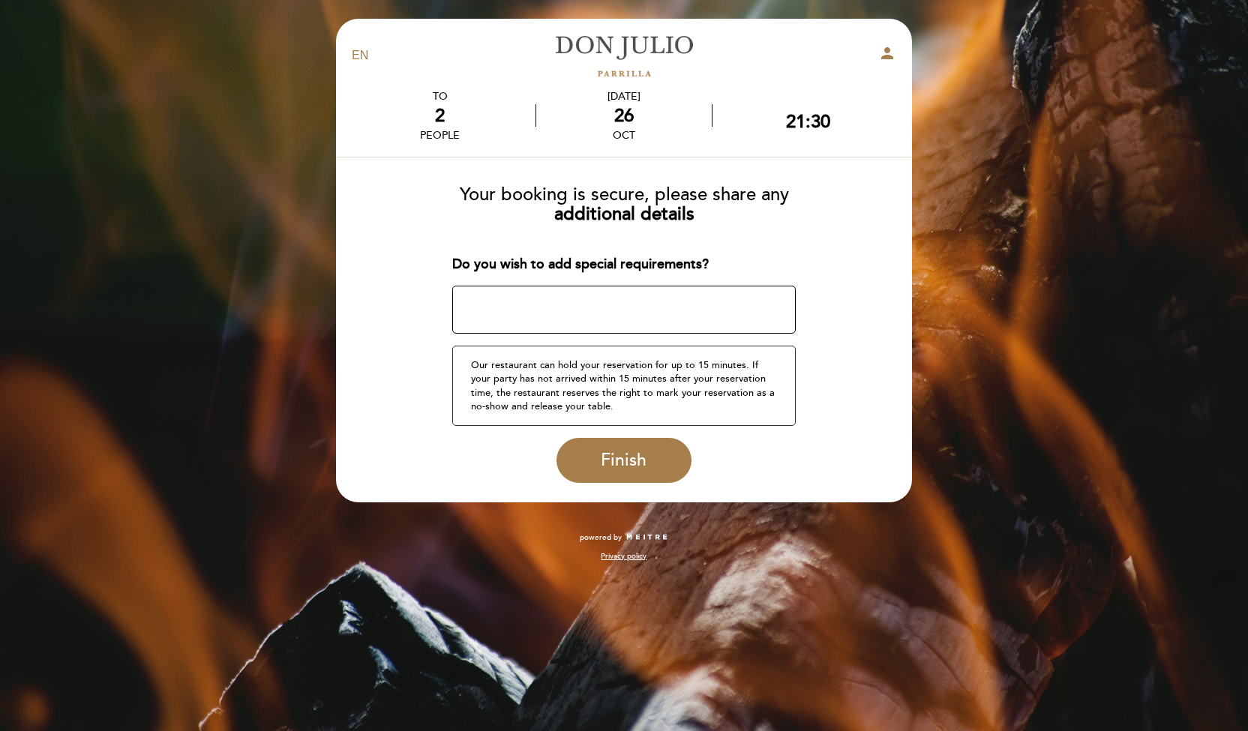
click at [497, 302] on textarea at bounding box center [624, 310] width 344 height 48
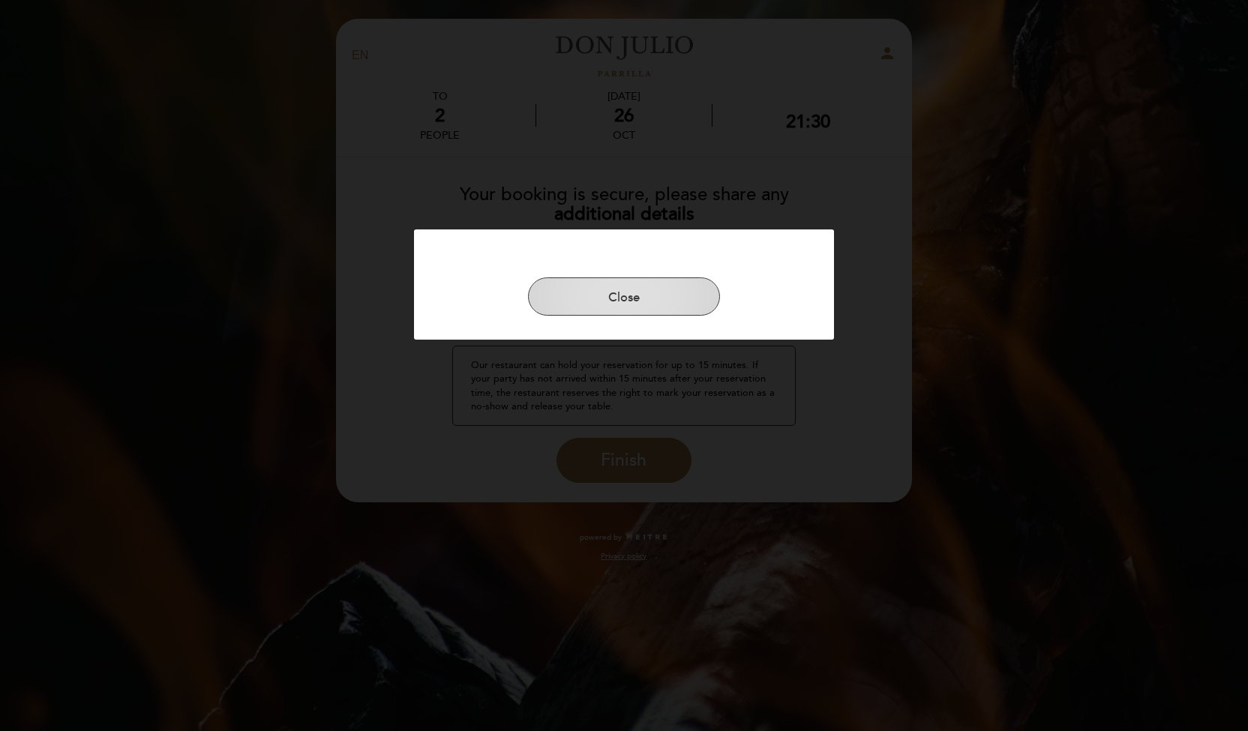
click at [622, 293] on button "Close" at bounding box center [624, 296] width 192 height 39
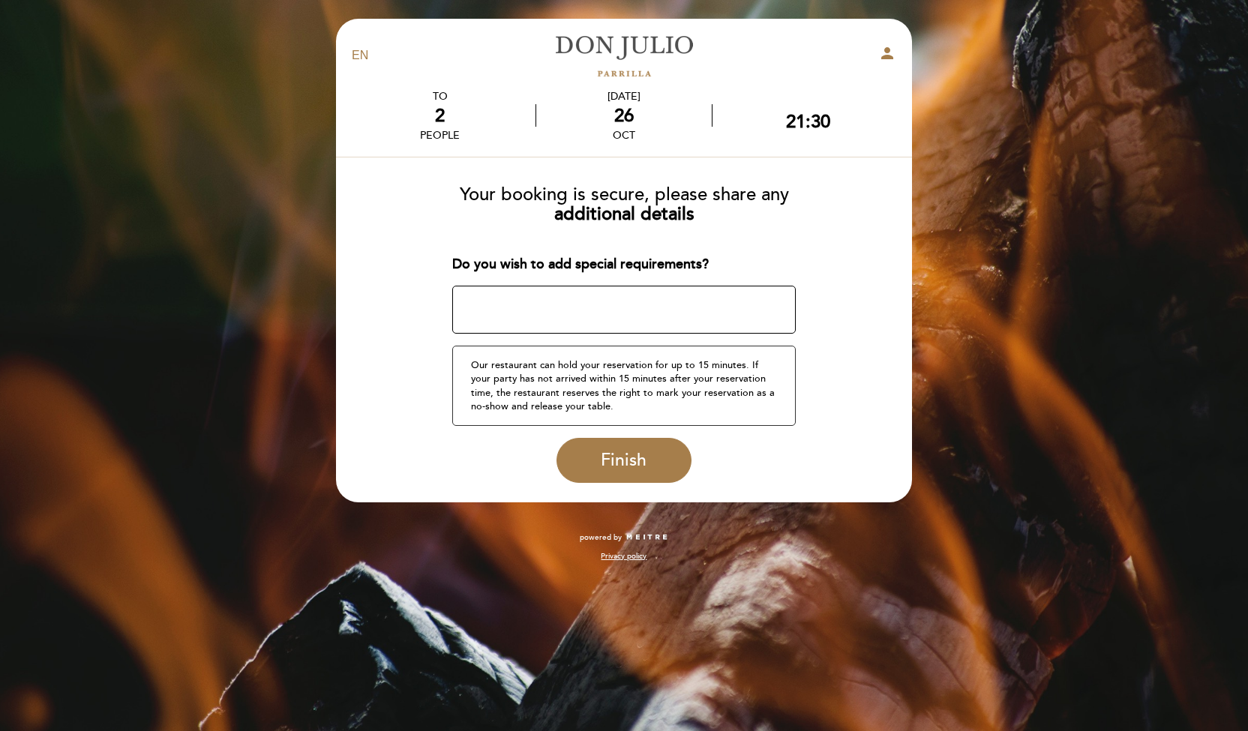
click at [565, 309] on textarea at bounding box center [624, 310] width 344 height 48
click at [539, 306] on textarea at bounding box center [624, 310] width 344 height 48
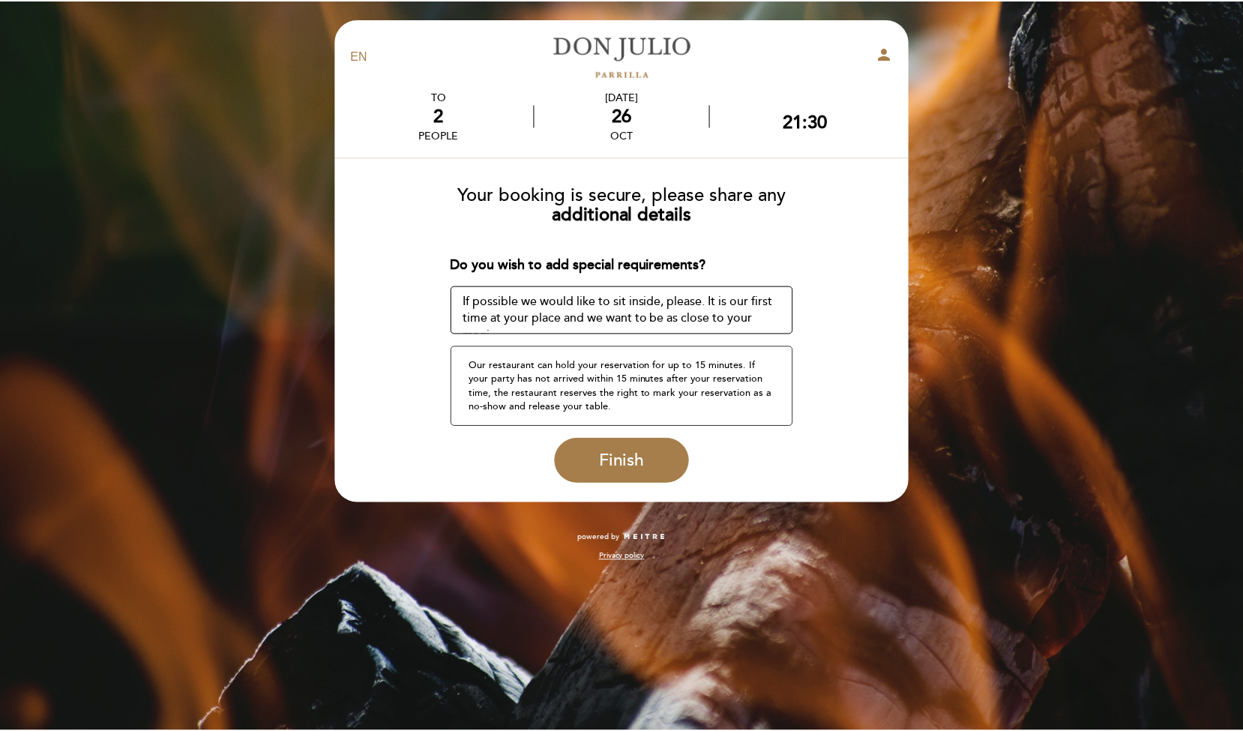
scroll to position [9, 0]
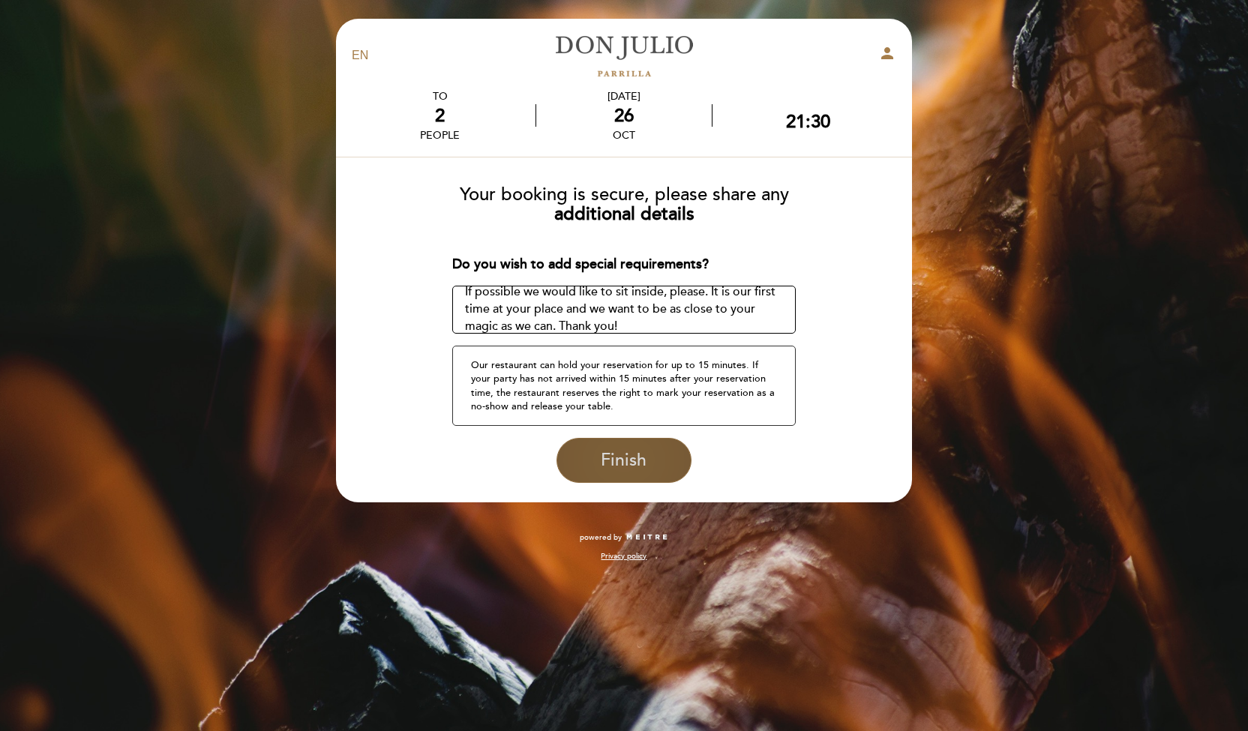
type textarea "If possible we would like to sit inside, please. It is our first time at your p…"
click at [626, 464] on span "Finish" at bounding box center [624, 460] width 46 height 21
